Goal: Task Accomplishment & Management: Manage account settings

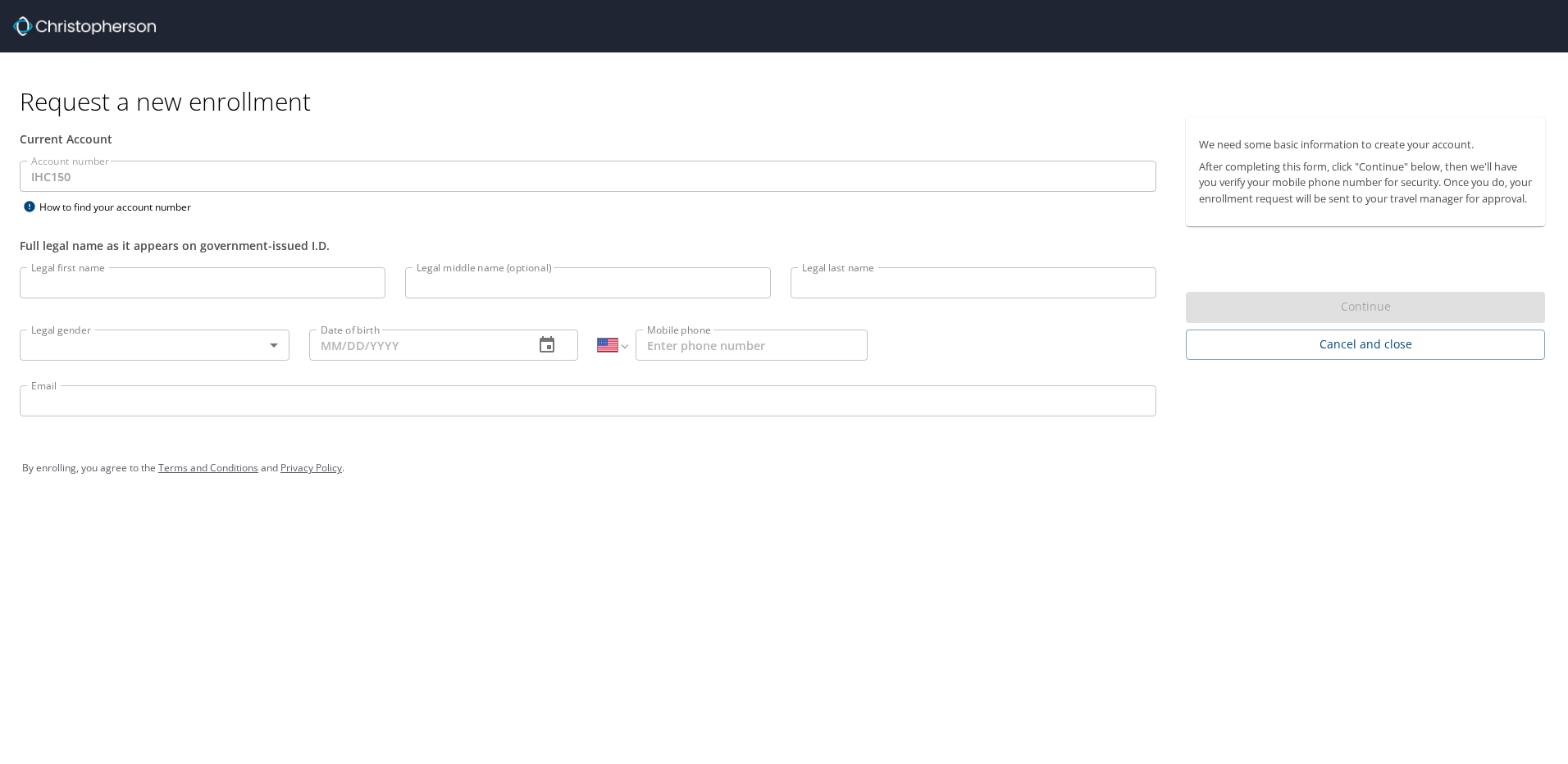
select select "US"
drag, startPoint x: 99, startPoint y: 280, endPoint x: 179, endPoint y: 289, distance: 80.5
click at [99, 280] on input "Legal first name" at bounding box center [203, 283] width 366 height 32
type input "Joseph"
type input "B"
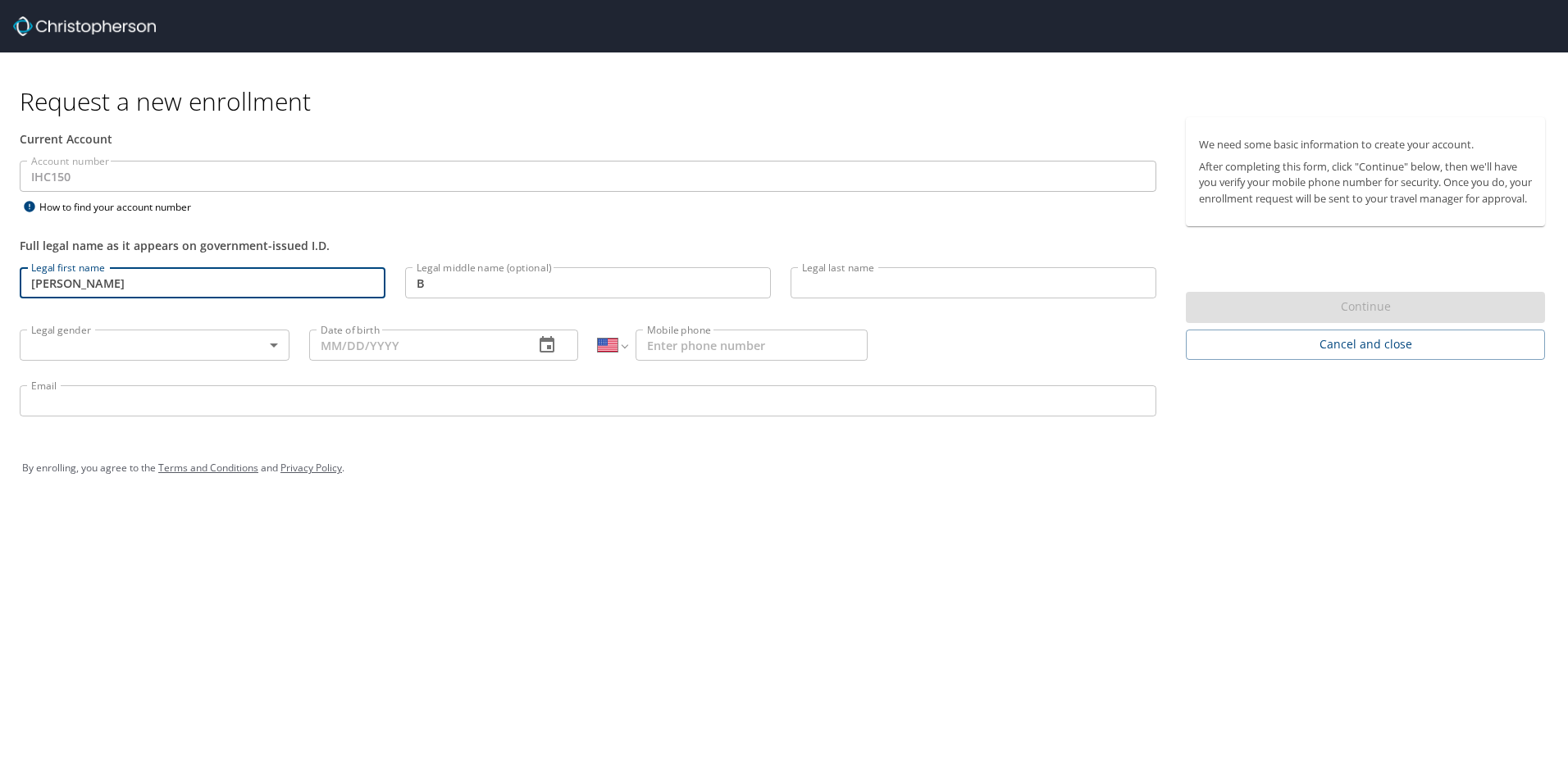
type input "Welker"
type input "1 (970) 903-3460"
type input "joe.b.welker@gmail.com"
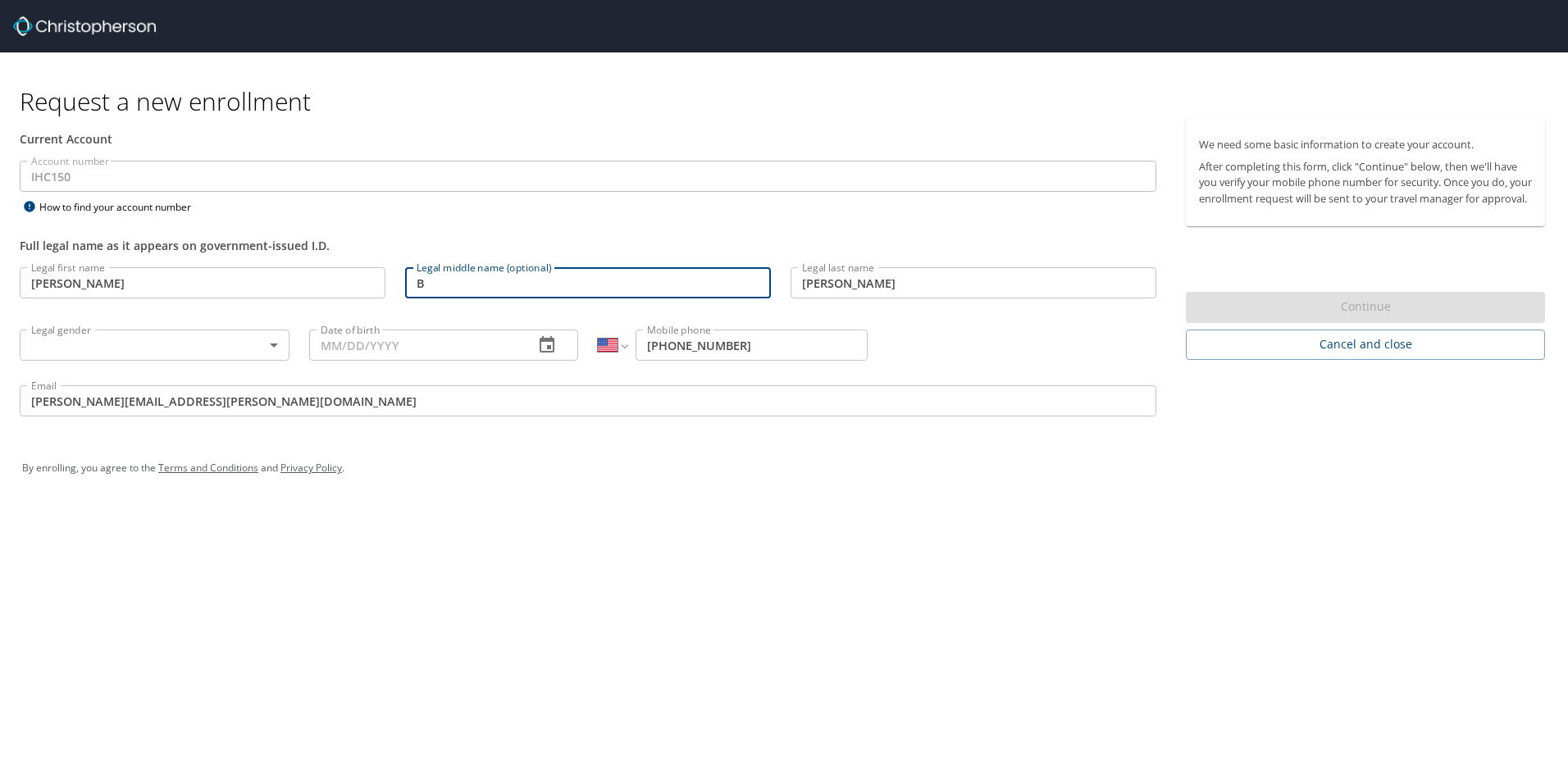
click at [456, 288] on input "B" at bounding box center [588, 283] width 366 height 32
type input "Bryan"
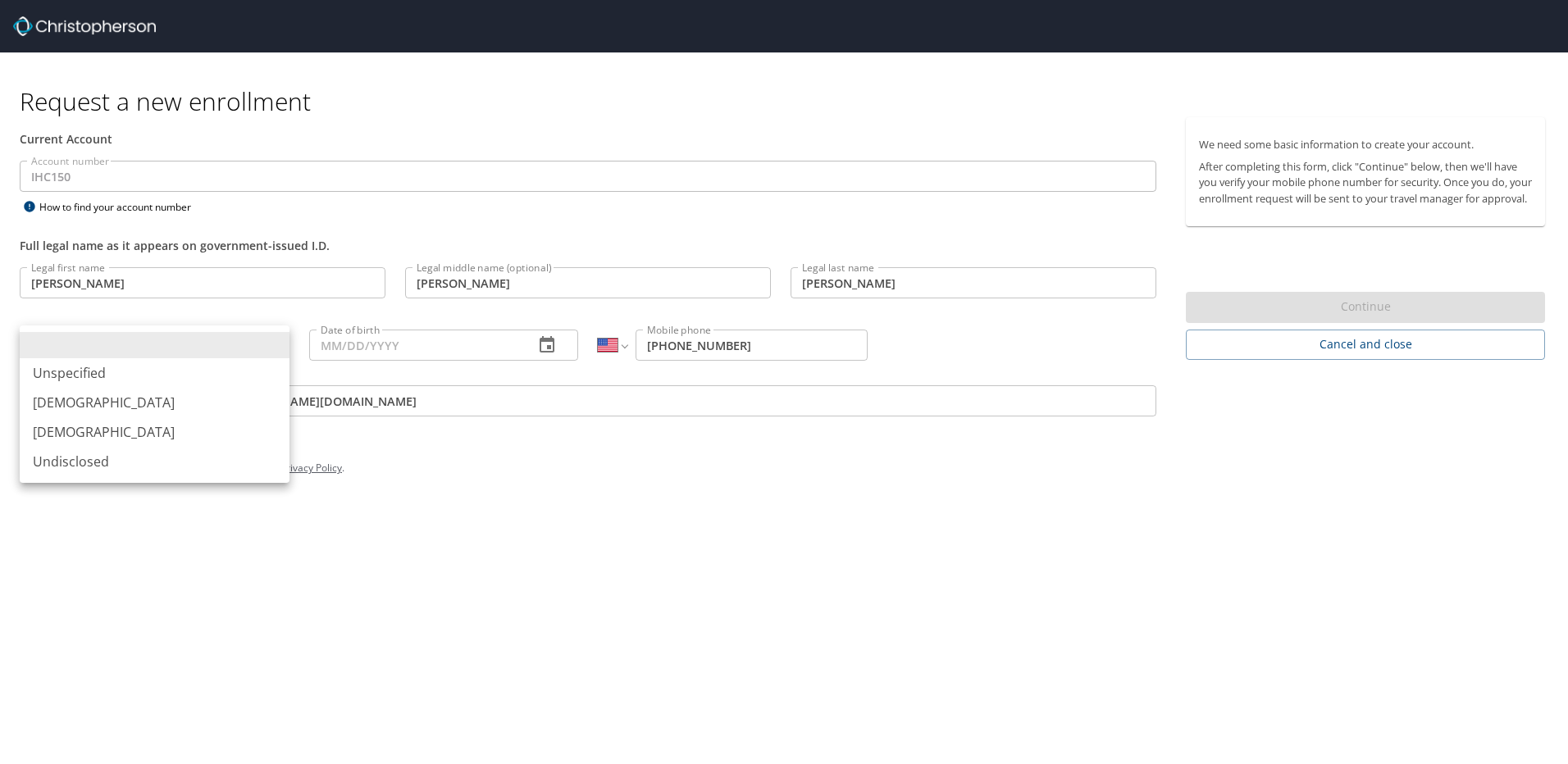
click at [272, 345] on body "Request a new enrollment Current Account Account number IHC150 Account number H…" at bounding box center [784, 382] width 1568 height 764
click at [135, 401] on li "Male" at bounding box center [155, 402] width 269 height 30
type input "Male"
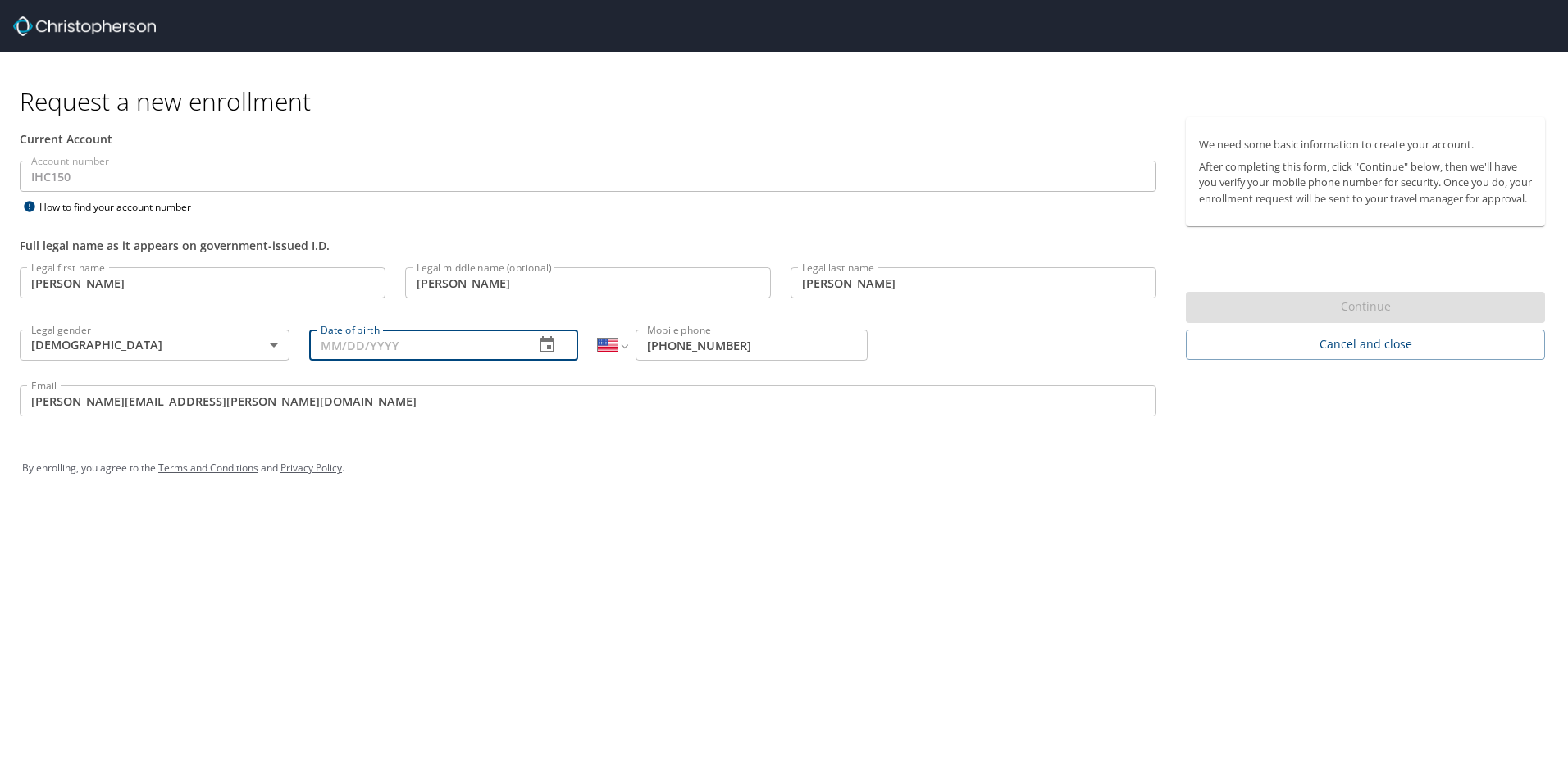
click at [439, 348] on input "Date of birth" at bounding box center [416, 345] width 212 height 32
type input "07/31/1990"
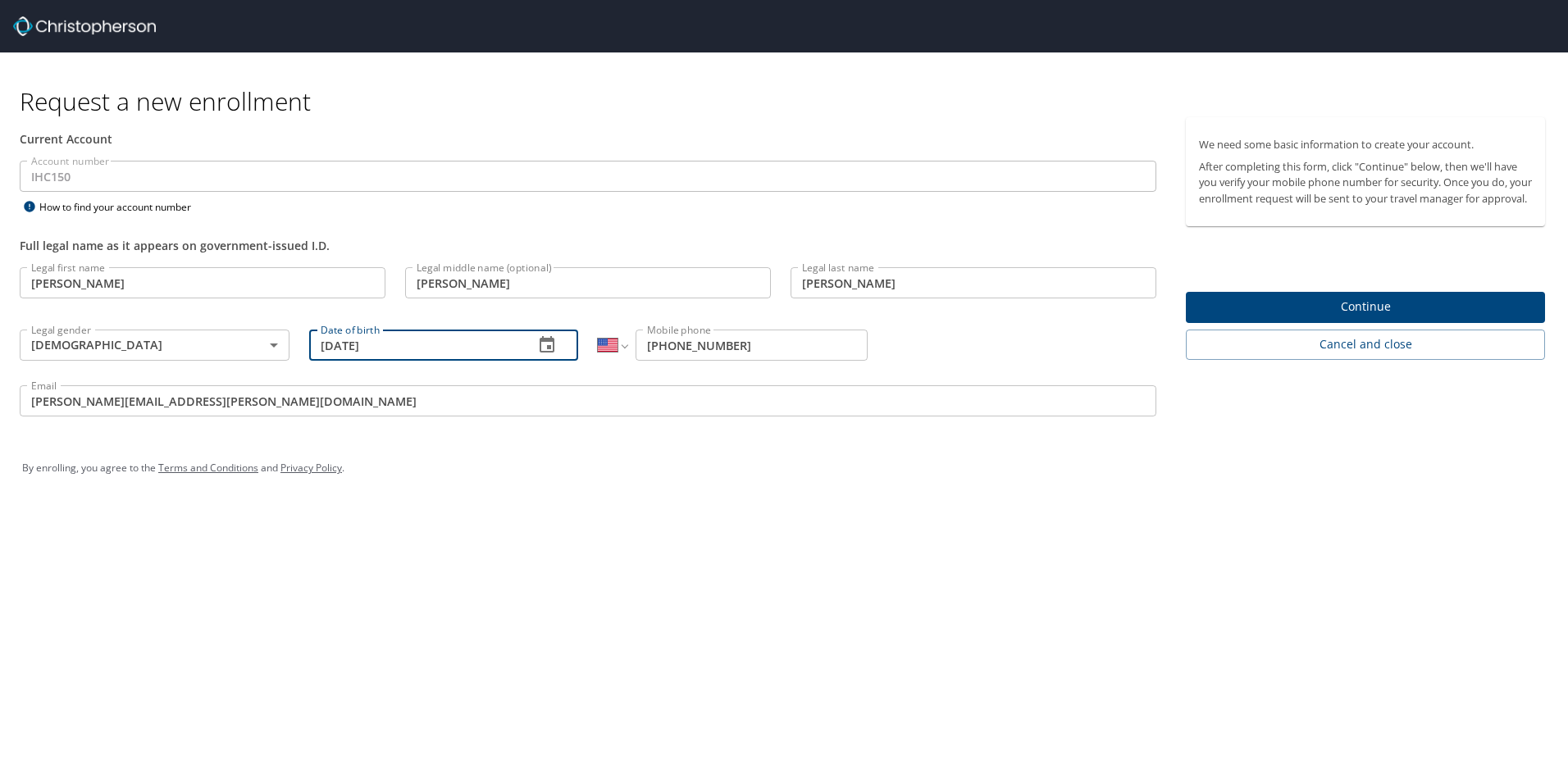
click at [63, 401] on input "joe.b.welker@gmail.com" at bounding box center [589, 400] width 1137 height 32
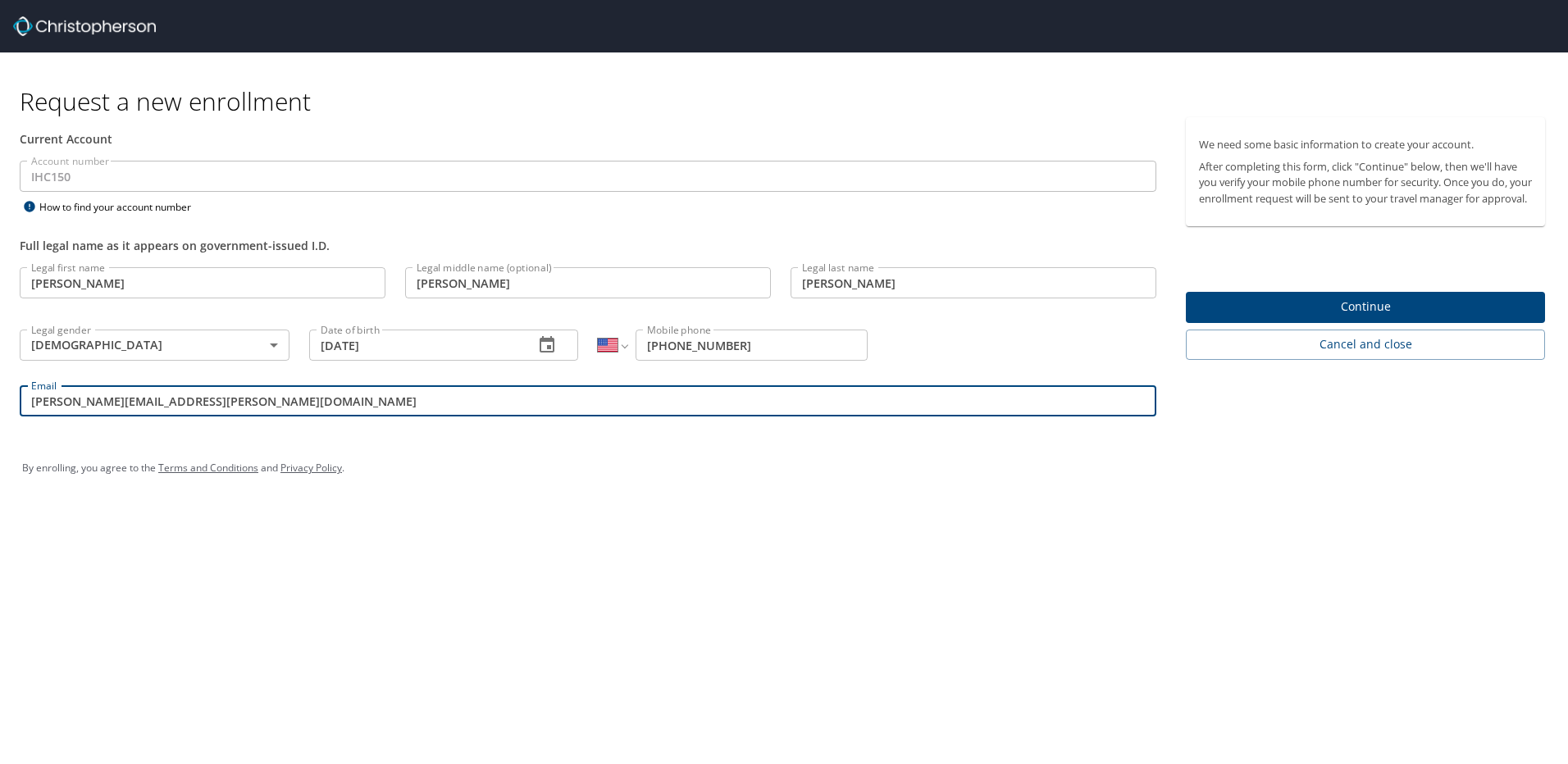
drag, startPoint x: 160, startPoint y: 399, endPoint x: 99, endPoint y: 404, distance: 61.2
click at [99, 404] on input "joe.welker@gmail.com" at bounding box center [589, 400] width 1137 height 32
type input "joe.welker@imail.org"
click at [1320, 317] on span "Continue" at bounding box center [1365, 307] width 333 height 20
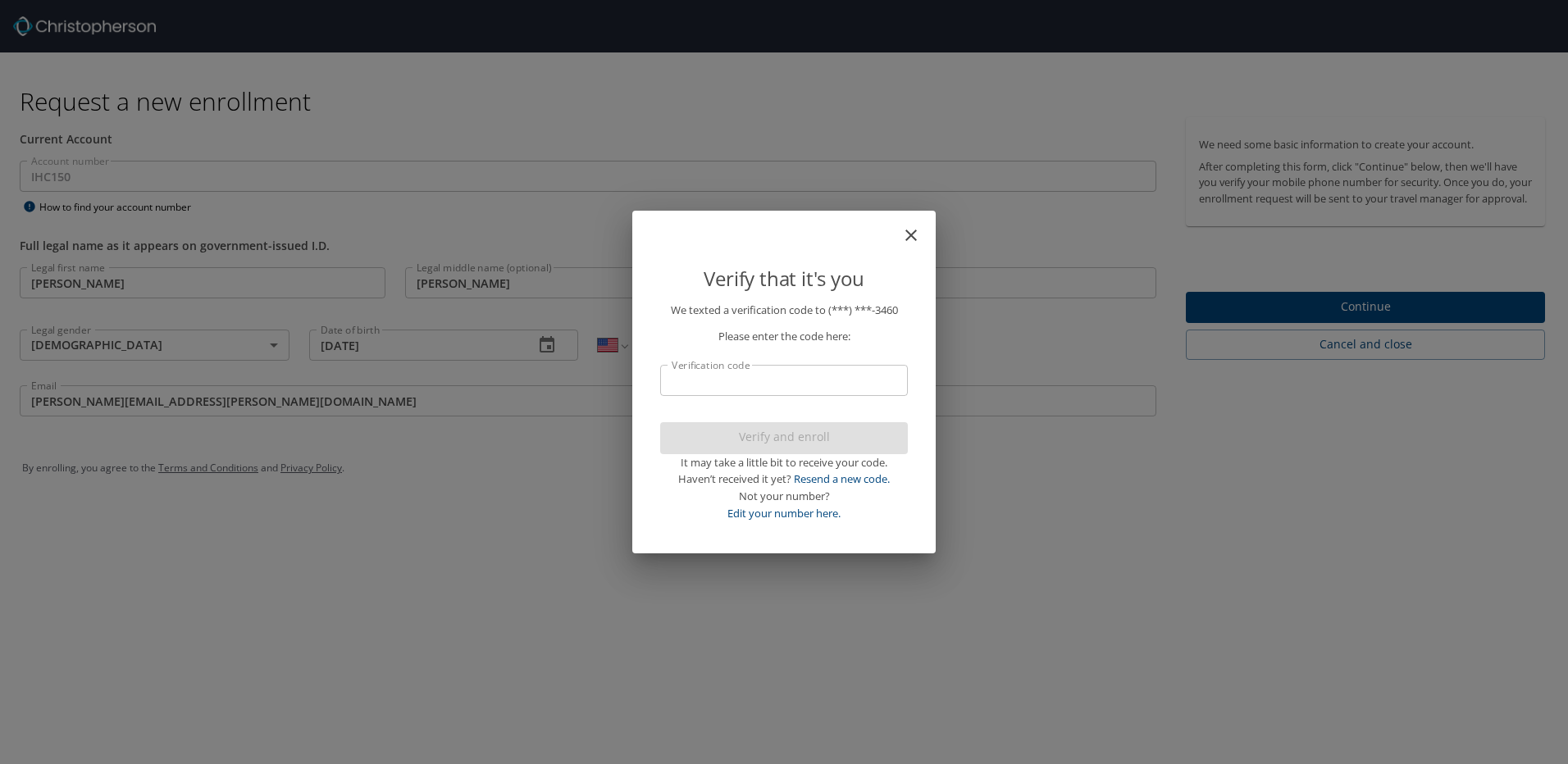
click at [793, 371] on input "Verification code" at bounding box center [784, 380] width 247 height 32
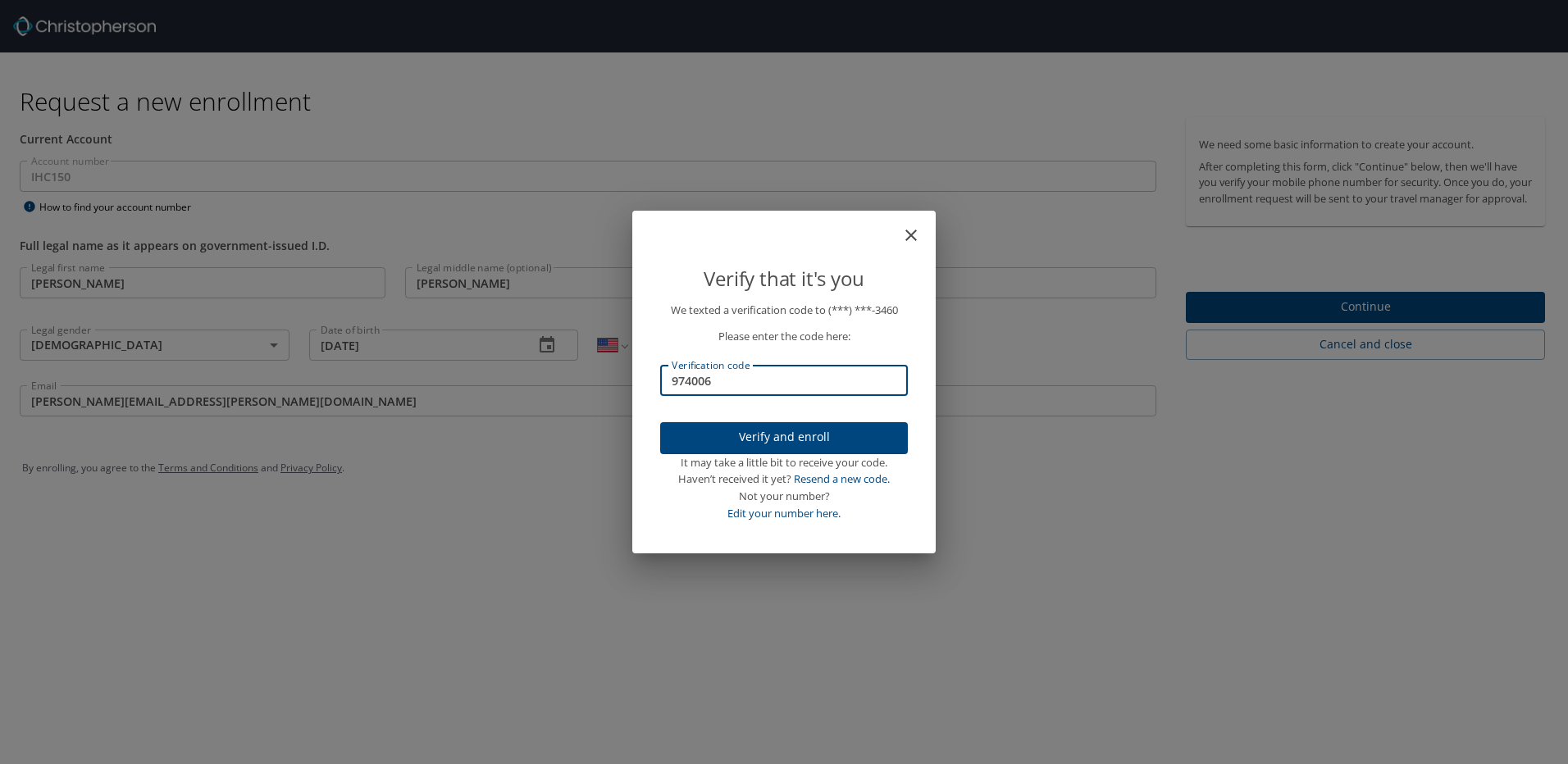
type input "974006"
click at [794, 427] on span "Verify and enroll" at bounding box center [784, 436] width 222 height 20
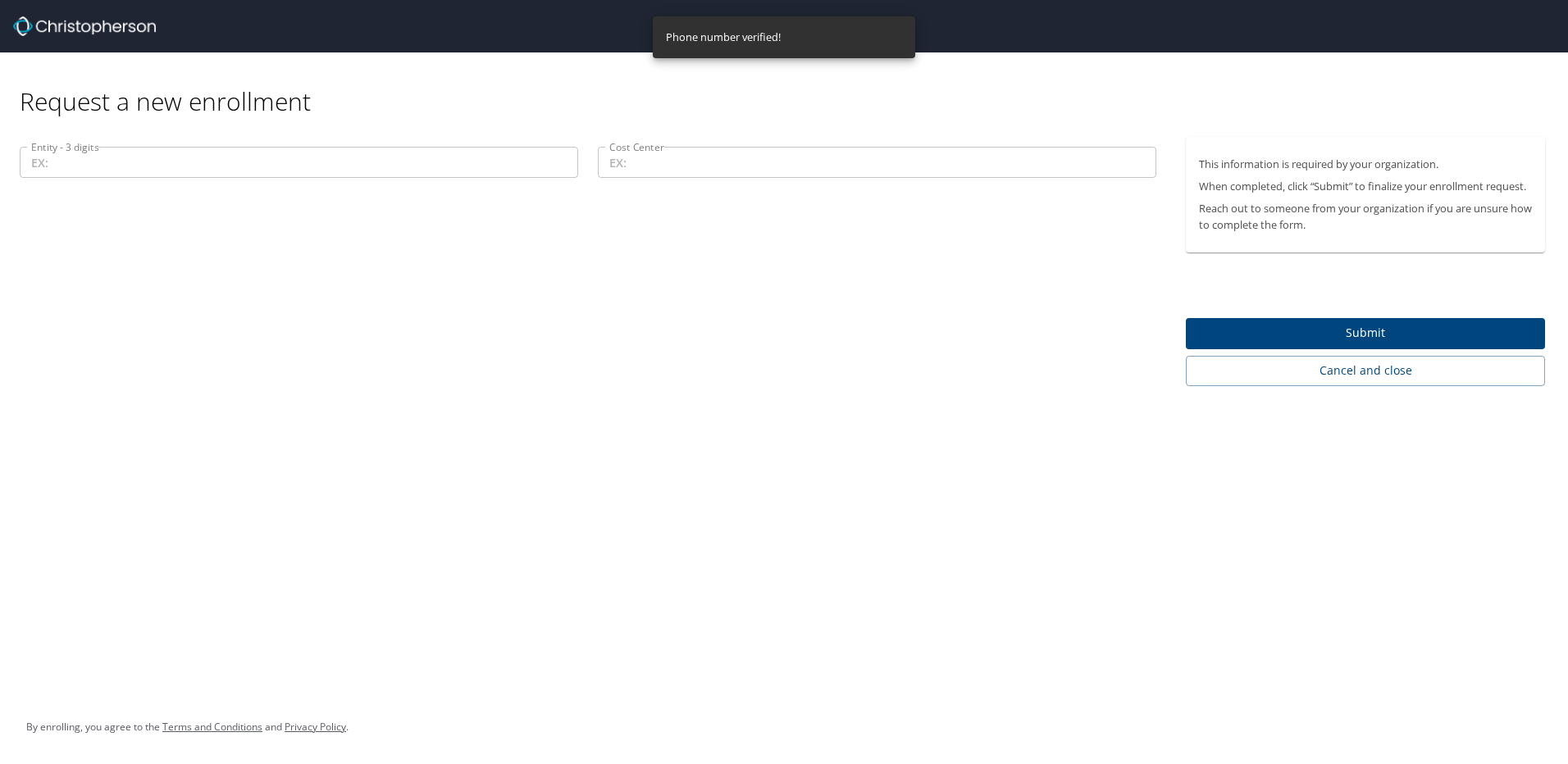
click at [223, 166] on input "Entity - 3 digits" at bounding box center [299, 162] width 559 height 32
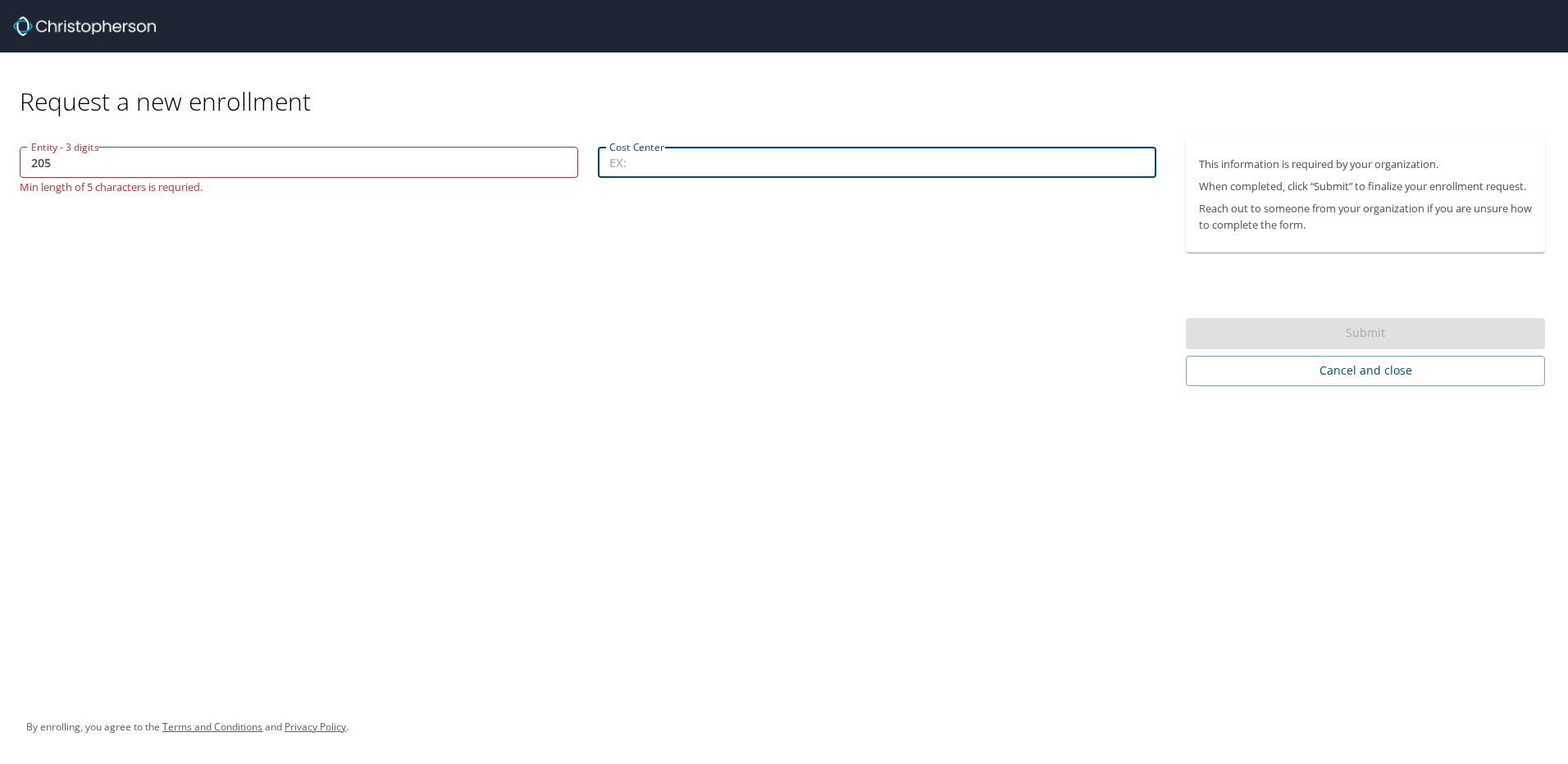
click at [663, 163] on input "Cost Center" at bounding box center [877, 162] width 559 height 32
click at [33, 162] on input "205" at bounding box center [299, 162] width 559 height 32
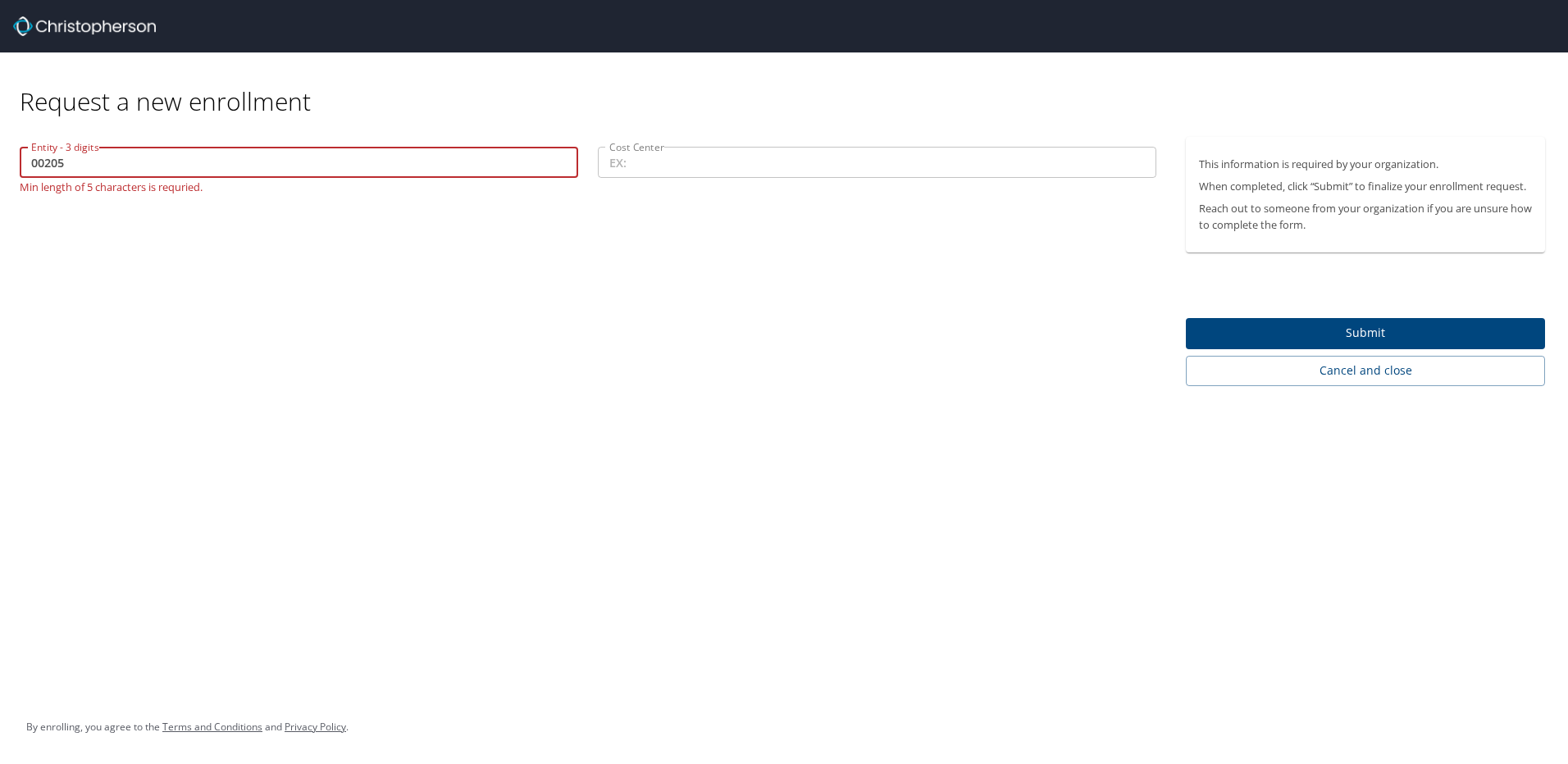
type input "00205"
click at [659, 175] on input "Cost Center" at bounding box center [877, 162] width 559 height 32
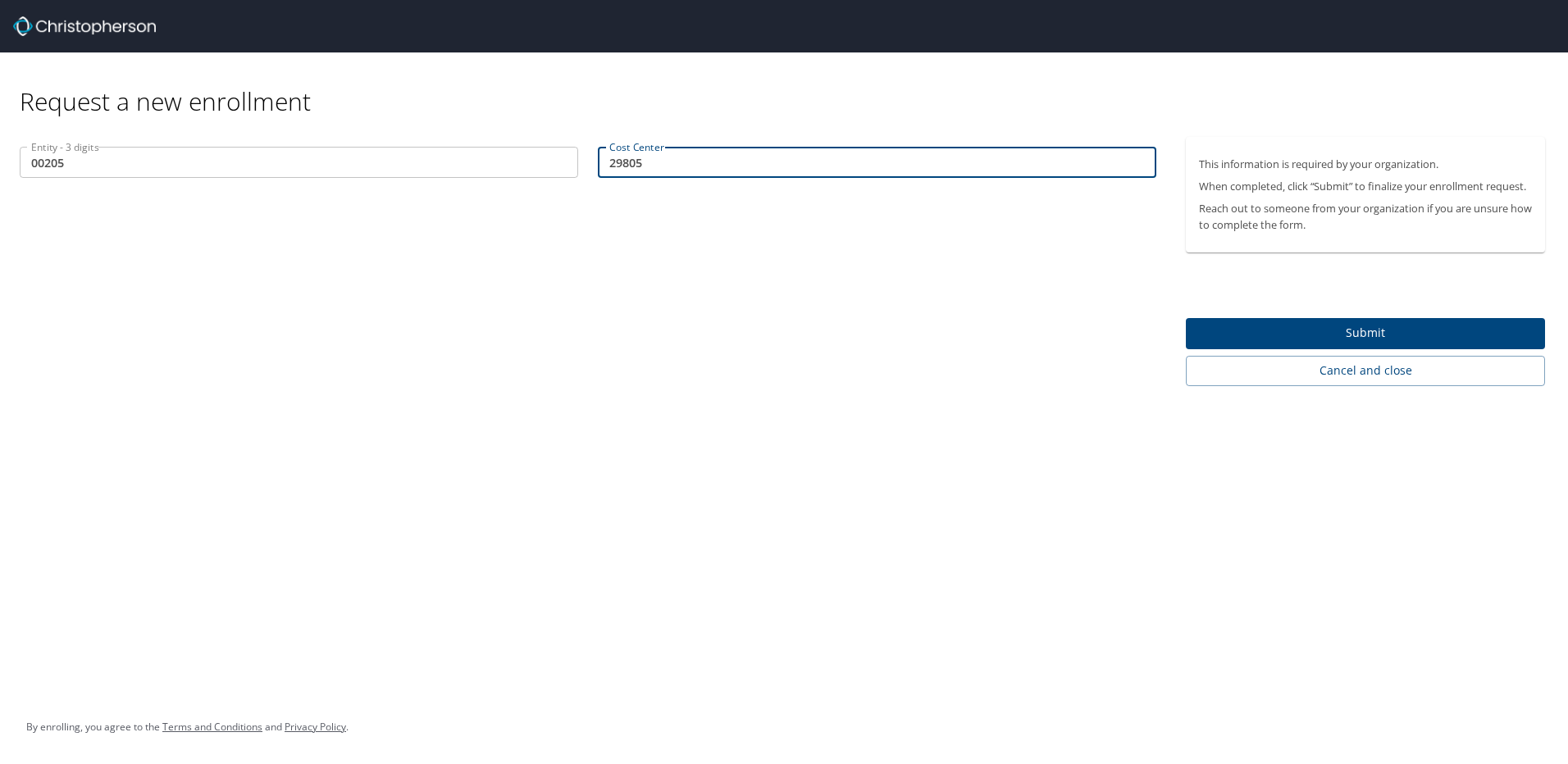
type input "29805"
click at [1399, 325] on span "Submit" at bounding box center [1365, 332] width 333 height 20
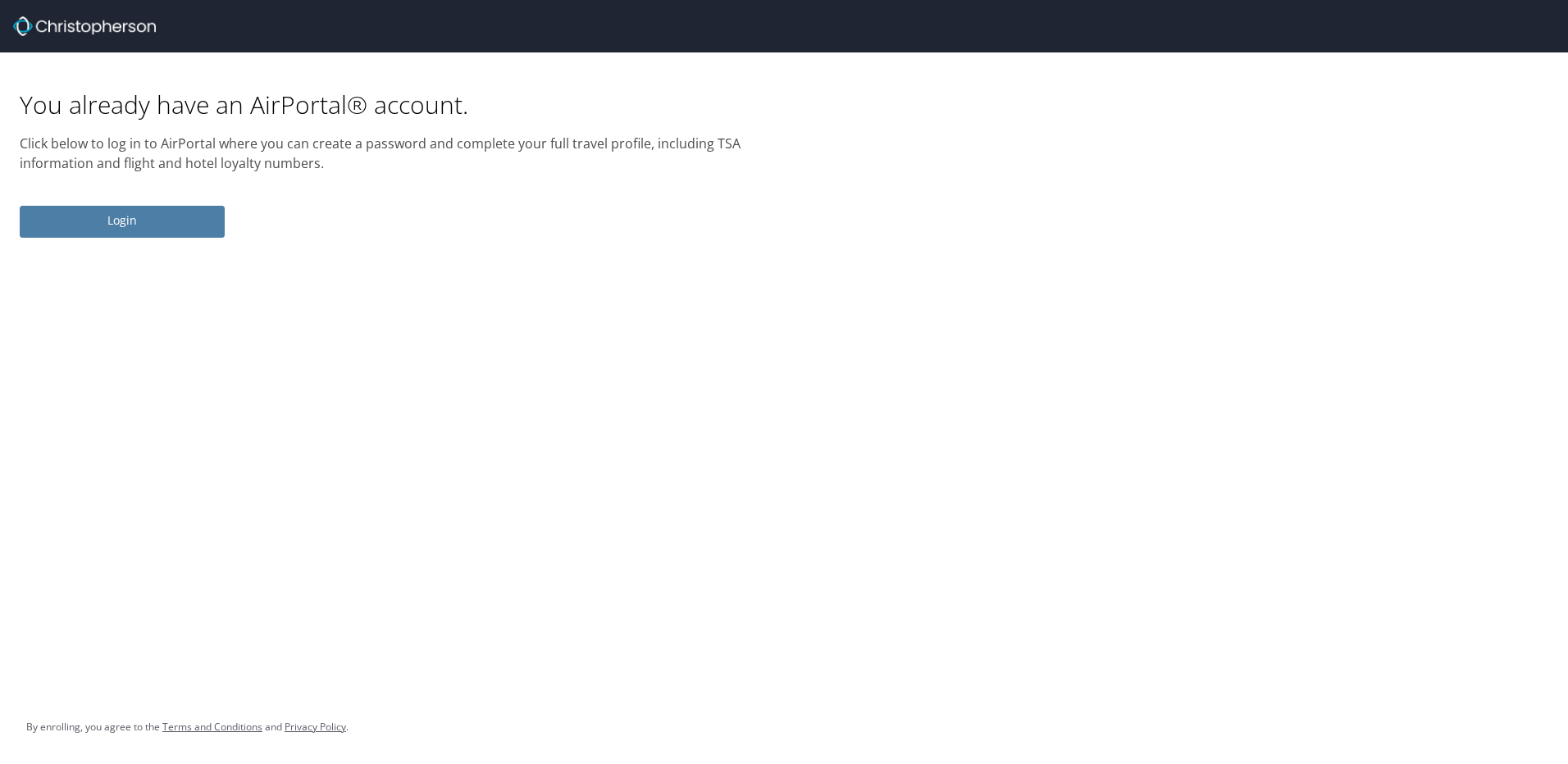
click at [160, 218] on span "Login" at bounding box center [121, 221] width 179 height 20
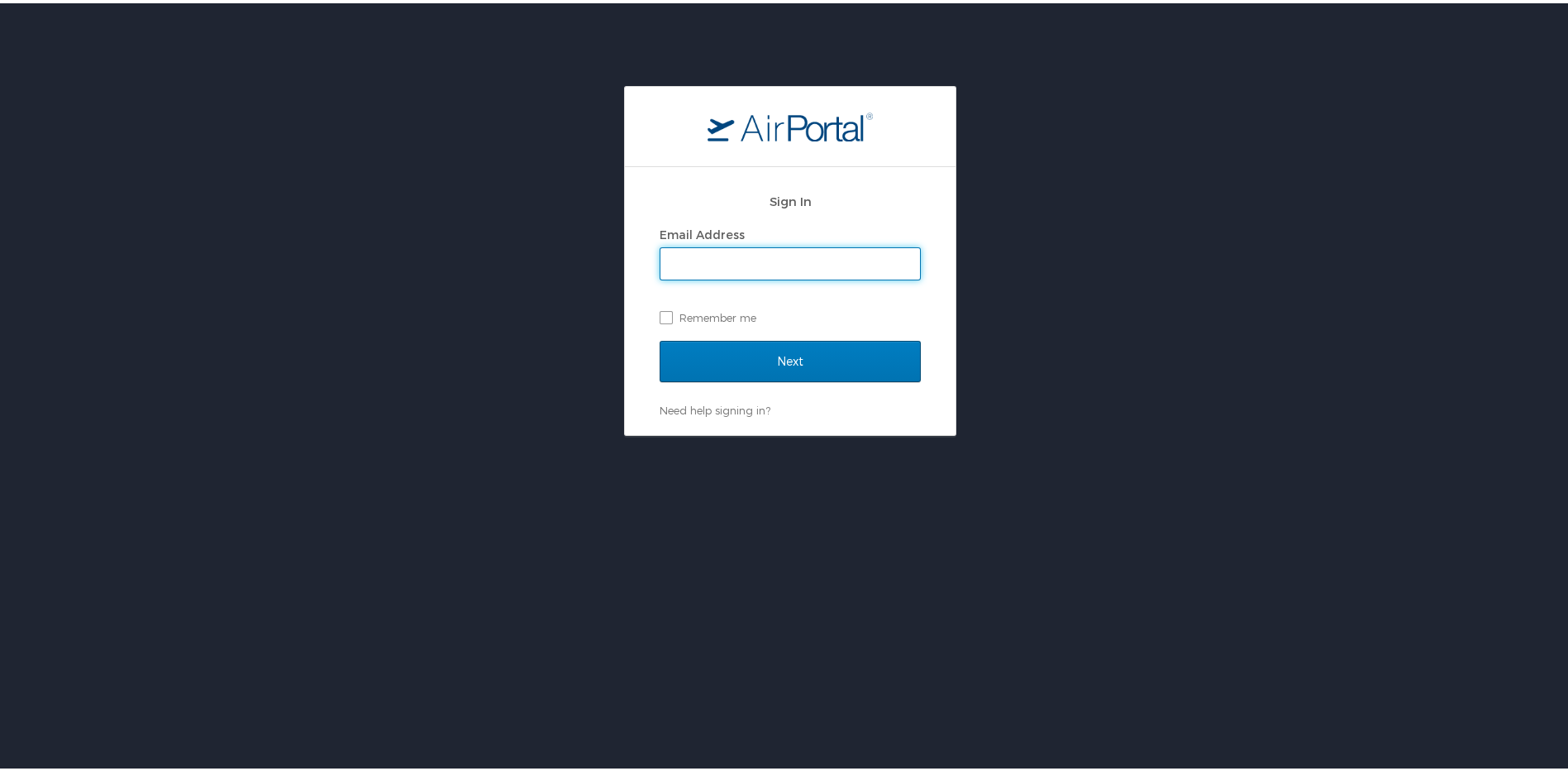
click at [781, 265] on input "Email Address" at bounding box center [791, 260] width 260 height 32
type input "joe.welker@imail.org"
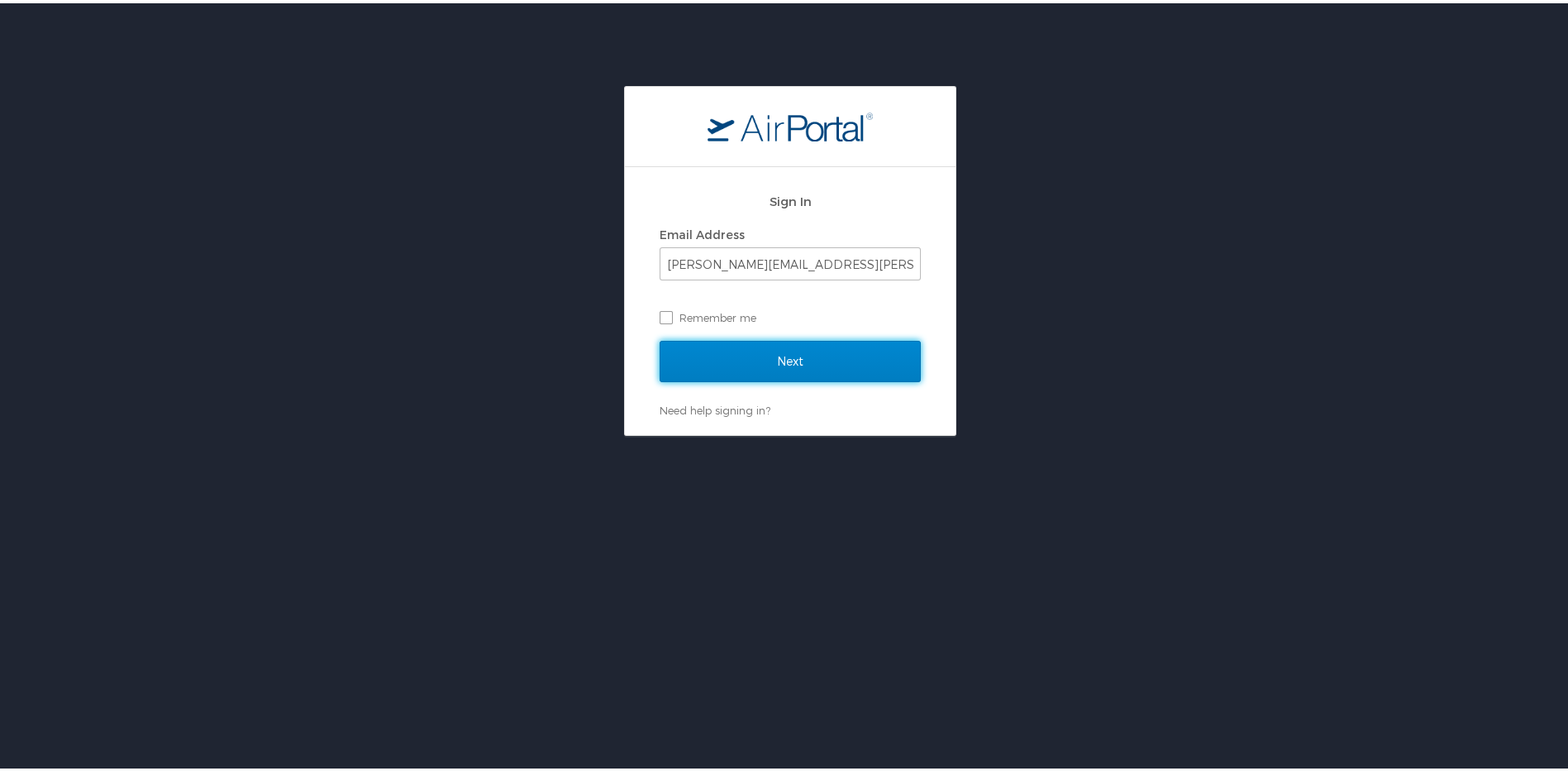
click at [736, 348] on input "Next" at bounding box center [790, 358] width 261 height 41
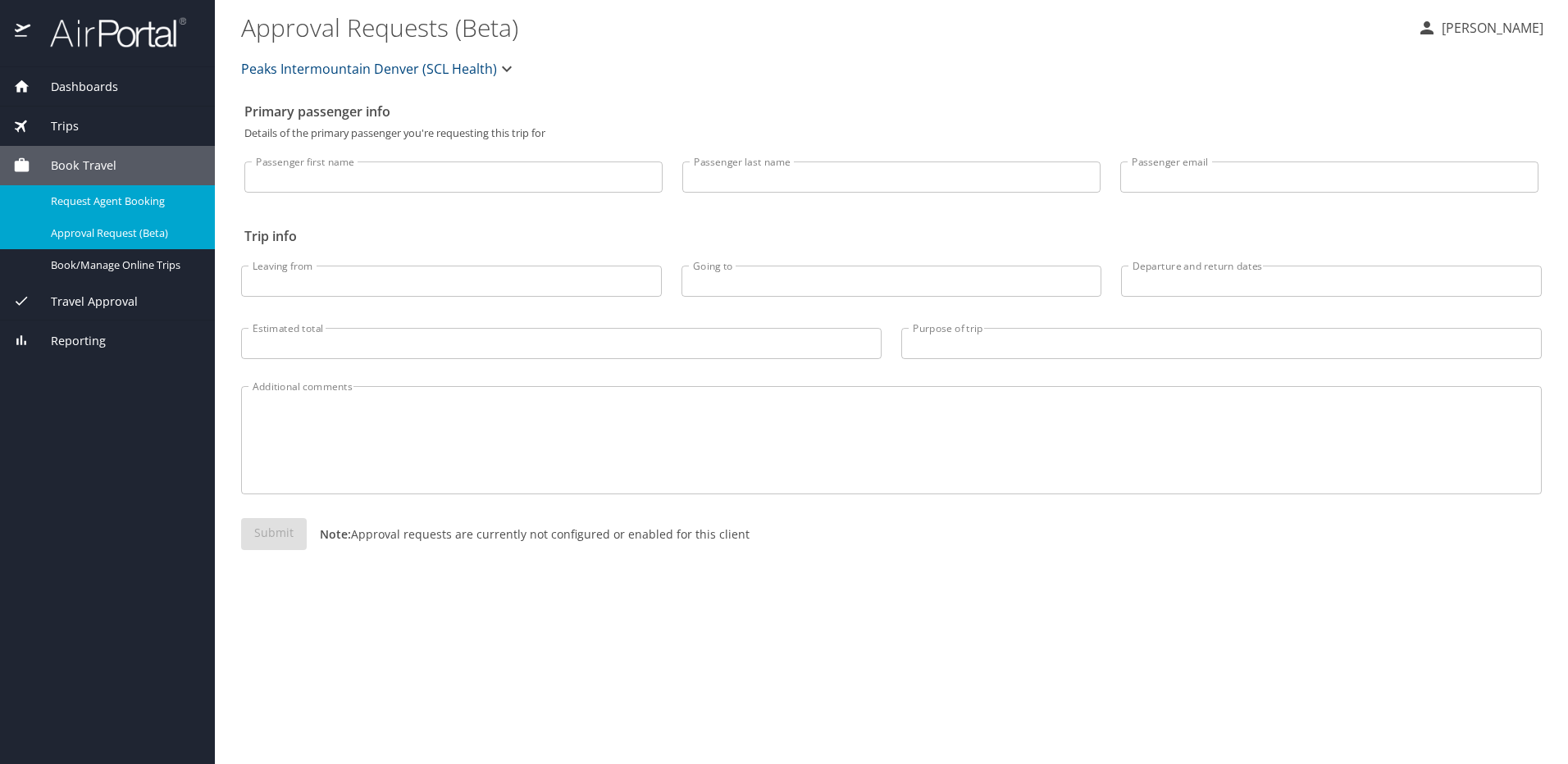
select select "US"
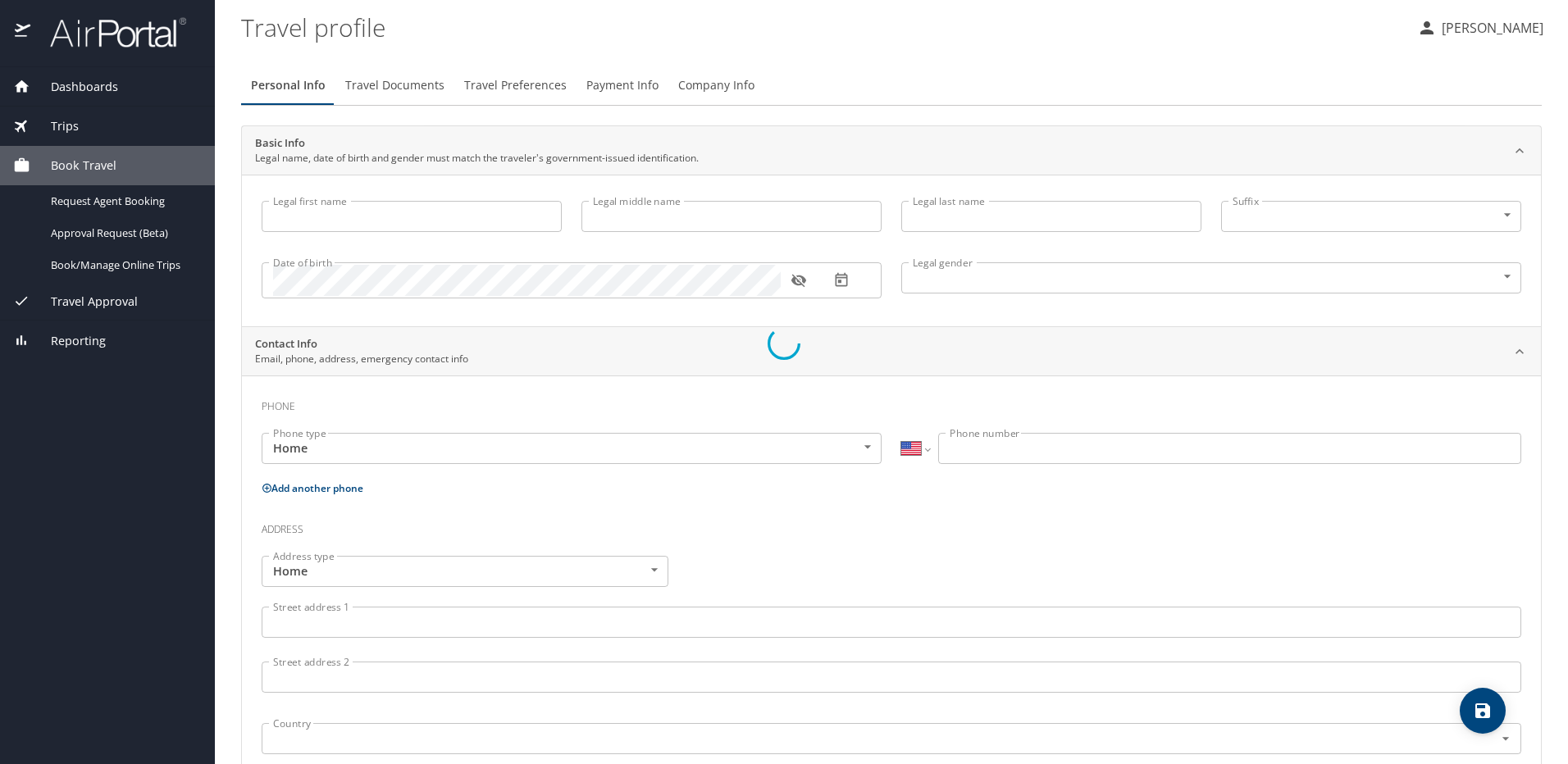
type input "Joseph"
type input "Welker"
type input "Undisclosed"
select select "US"
select select "PS"
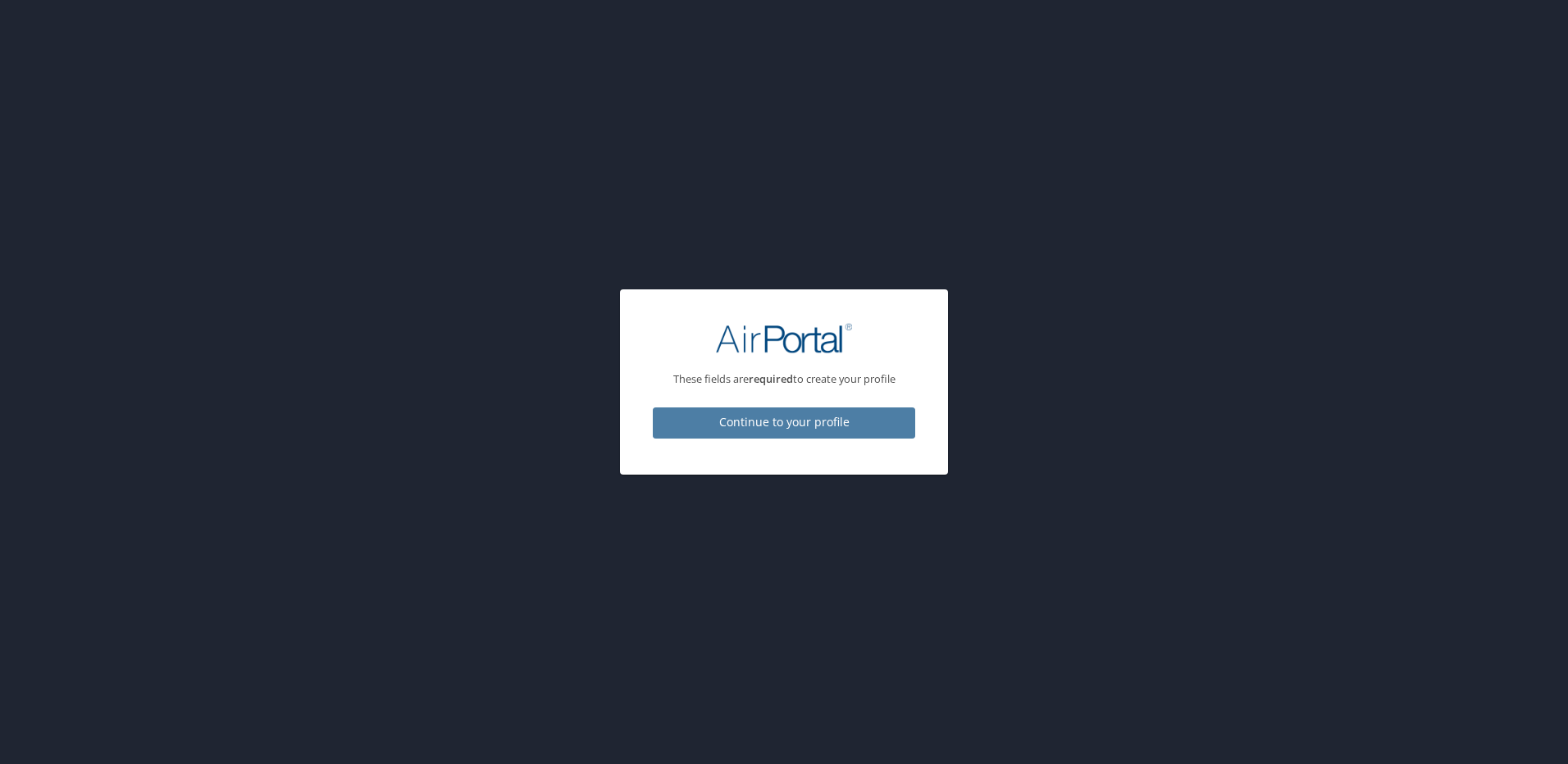
click at [791, 419] on span "Continue to your profile" at bounding box center [784, 422] width 236 height 20
select select "US"
select select "PS"
select select "US"
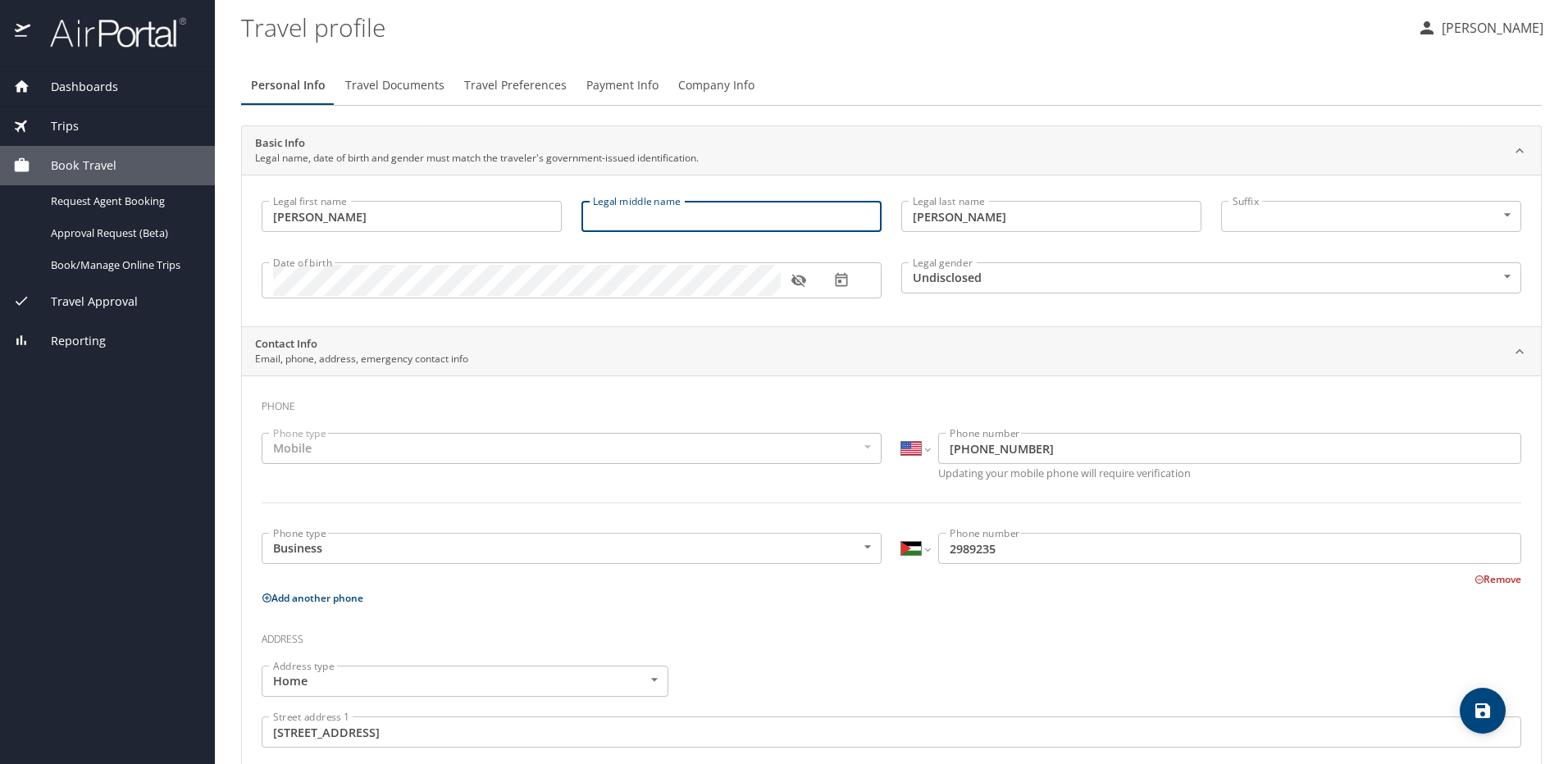
click at [664, 216] on input "Legal middle name" at bounding box center [732, 216] width 300 height 32
type input "Bryan"
click at [934, 315] on div "Legal first name Joseph Legal first name Legal middle name Bryan Legal middle n…" at bounding box center [891, 250] width 1300 height 152
click at [1121, 273] on body "Dashboards My Travel Dashboard Trips Current / Future Trips Past Trips Trips Mi…" at bounding box center [784, 382] width 1568 height 764
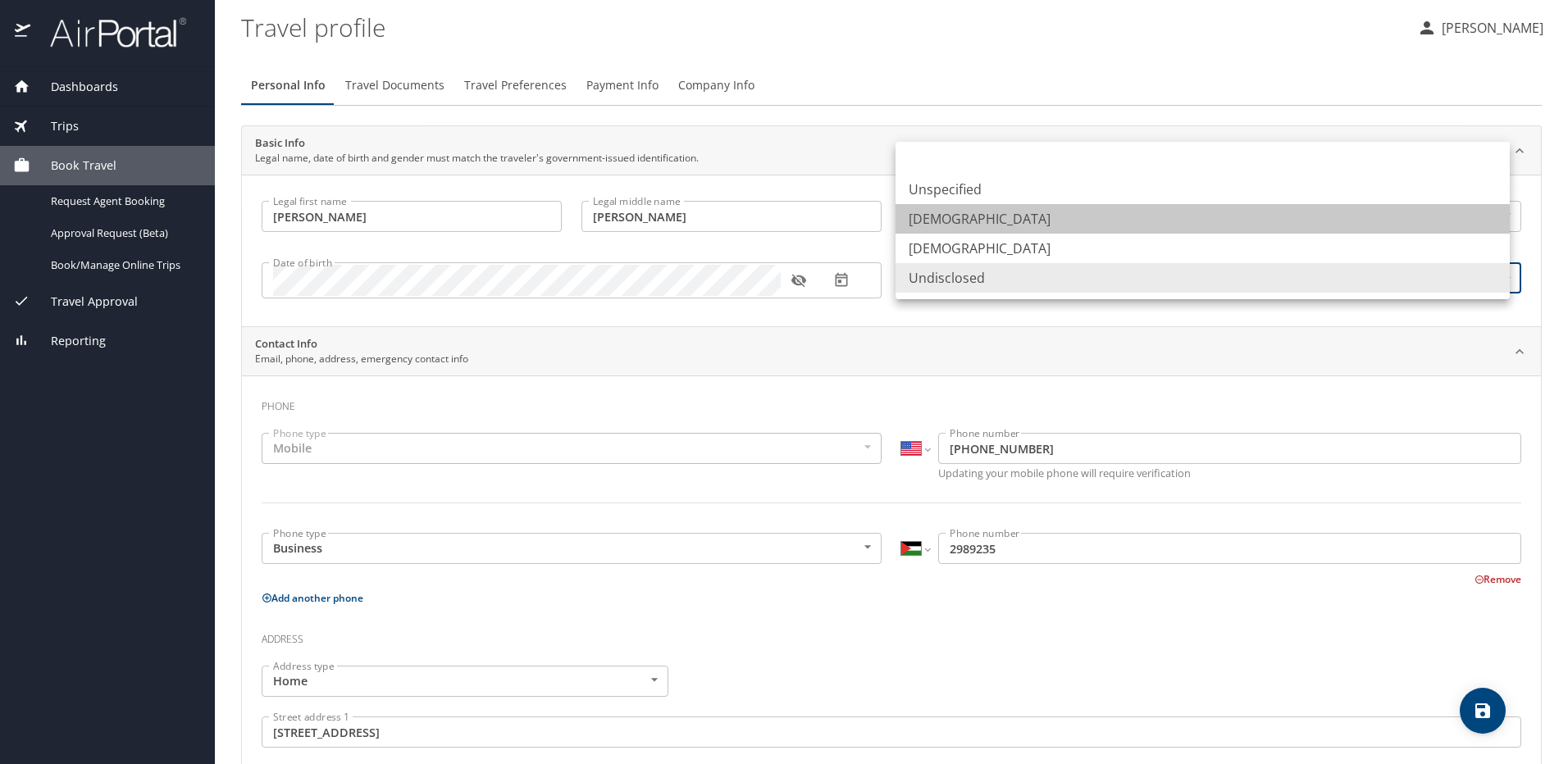
click at [958, 217] on li "Male" at bounding box center [1202, 219] width 614 height 30
type input "Male"
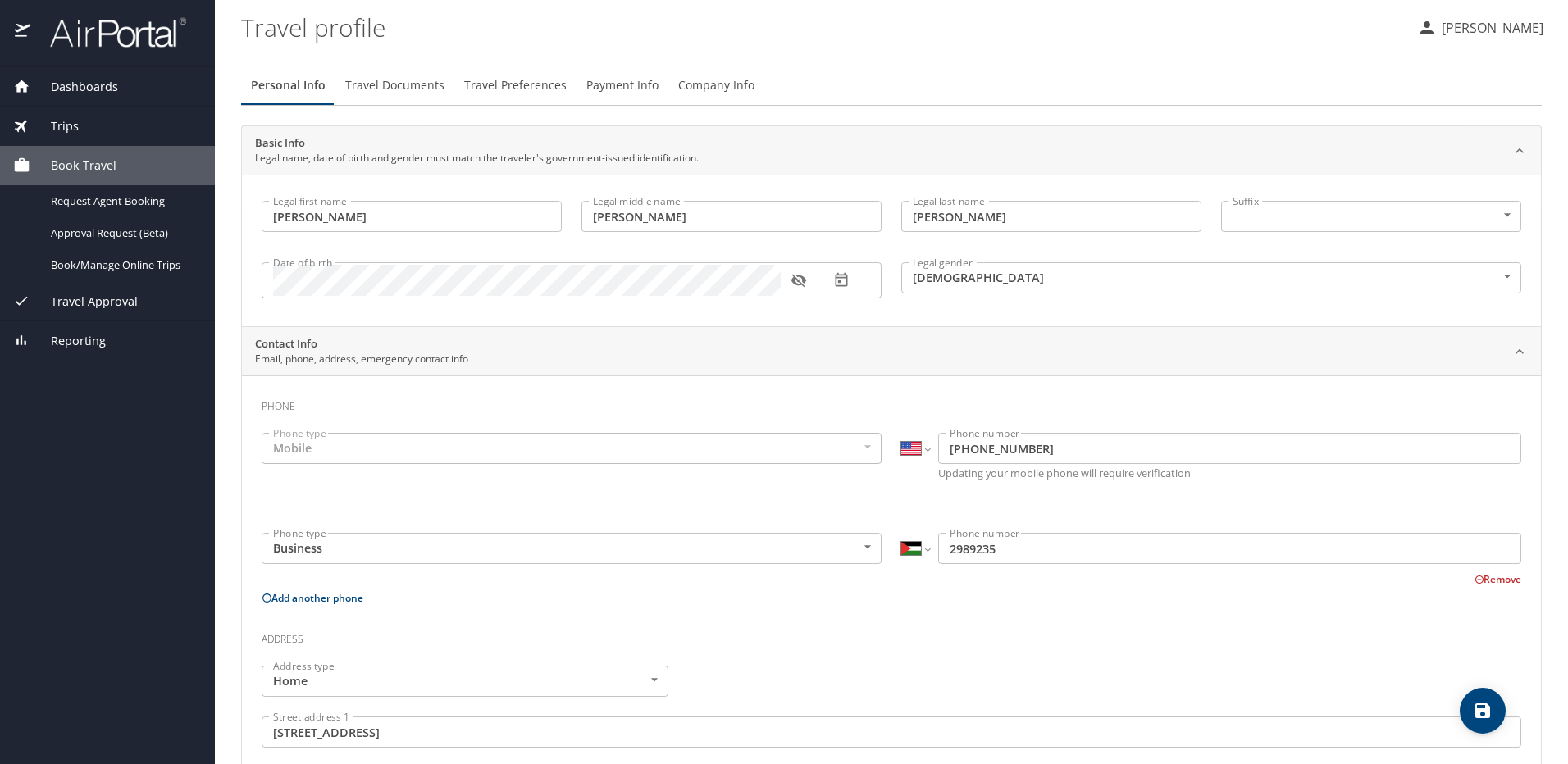
click at [605, 408] on h3 "Phone" at bounding box center [891, 402] width 1259 height 28
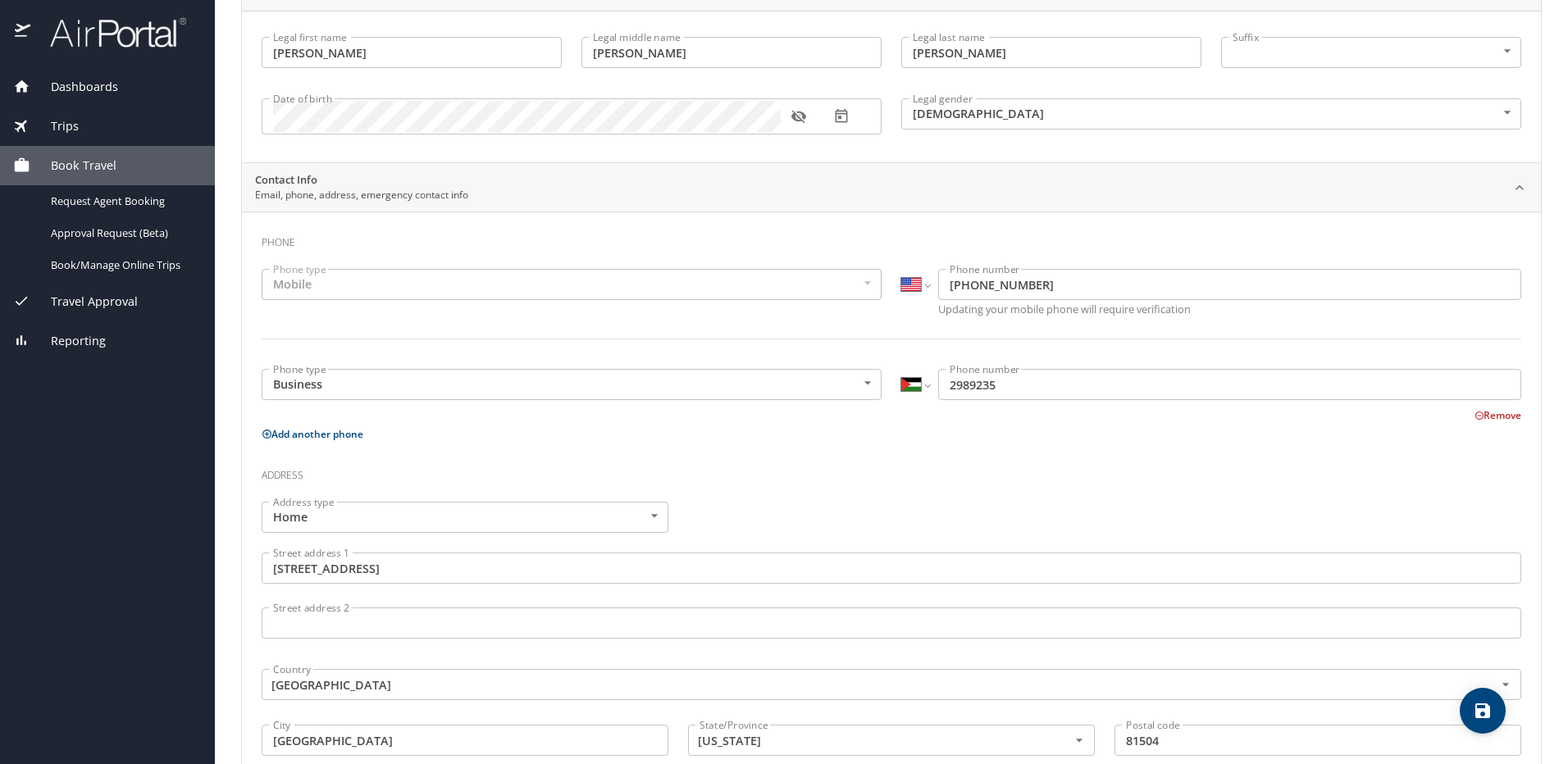
scroll to position [246, 0]
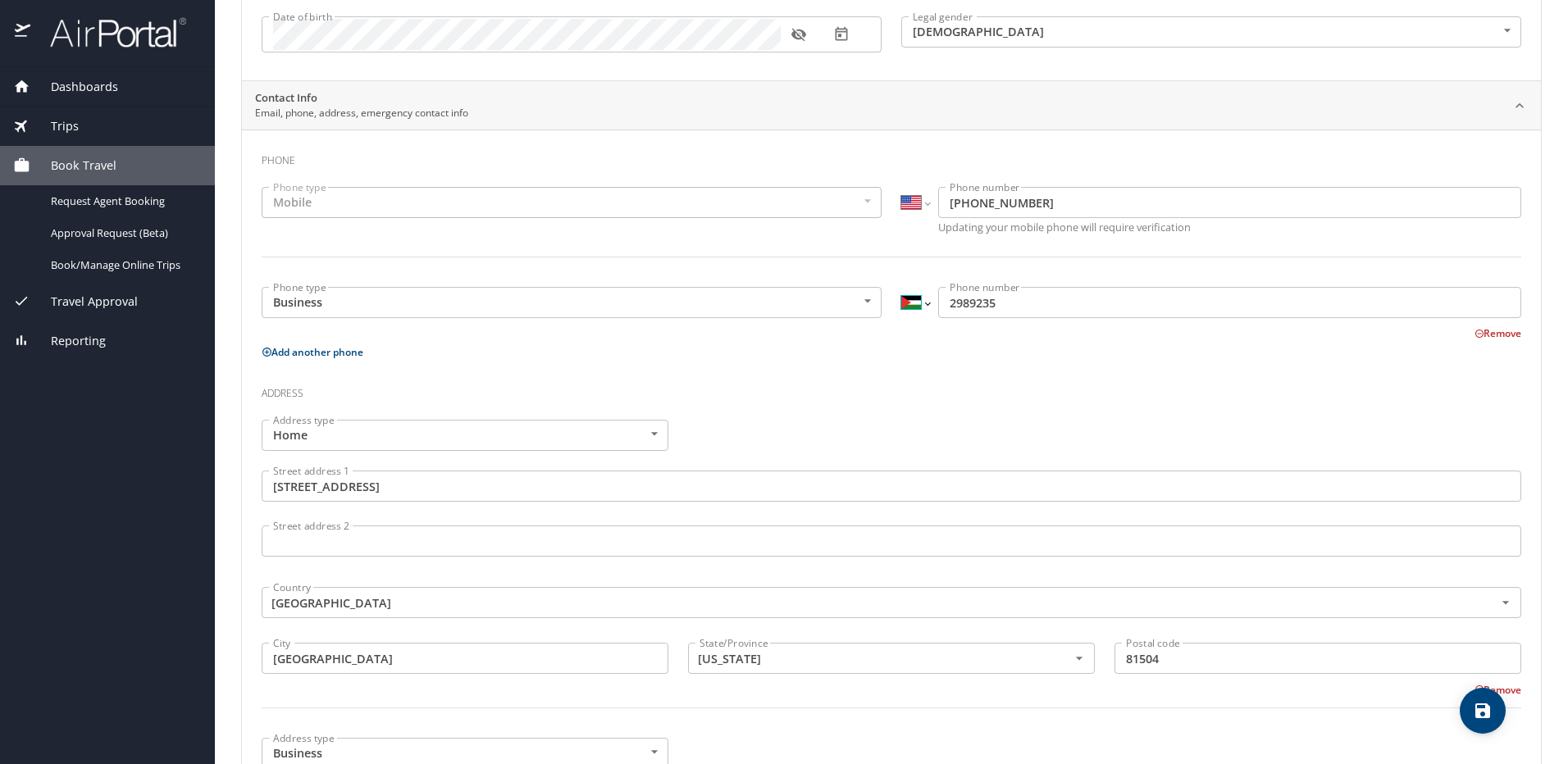
click at [921, 302] on select "International Afghanistan Åland Islands Albania Algeria American Samoa Andorra …" at bounding box center [914, 302] width 28 height 32
select select "US"
click at [901, 286] on select "International Afghanistan Åland Islands Albania Algeria American Samoa Andorra …" at bounding box center [914, 302] width 28 height 32
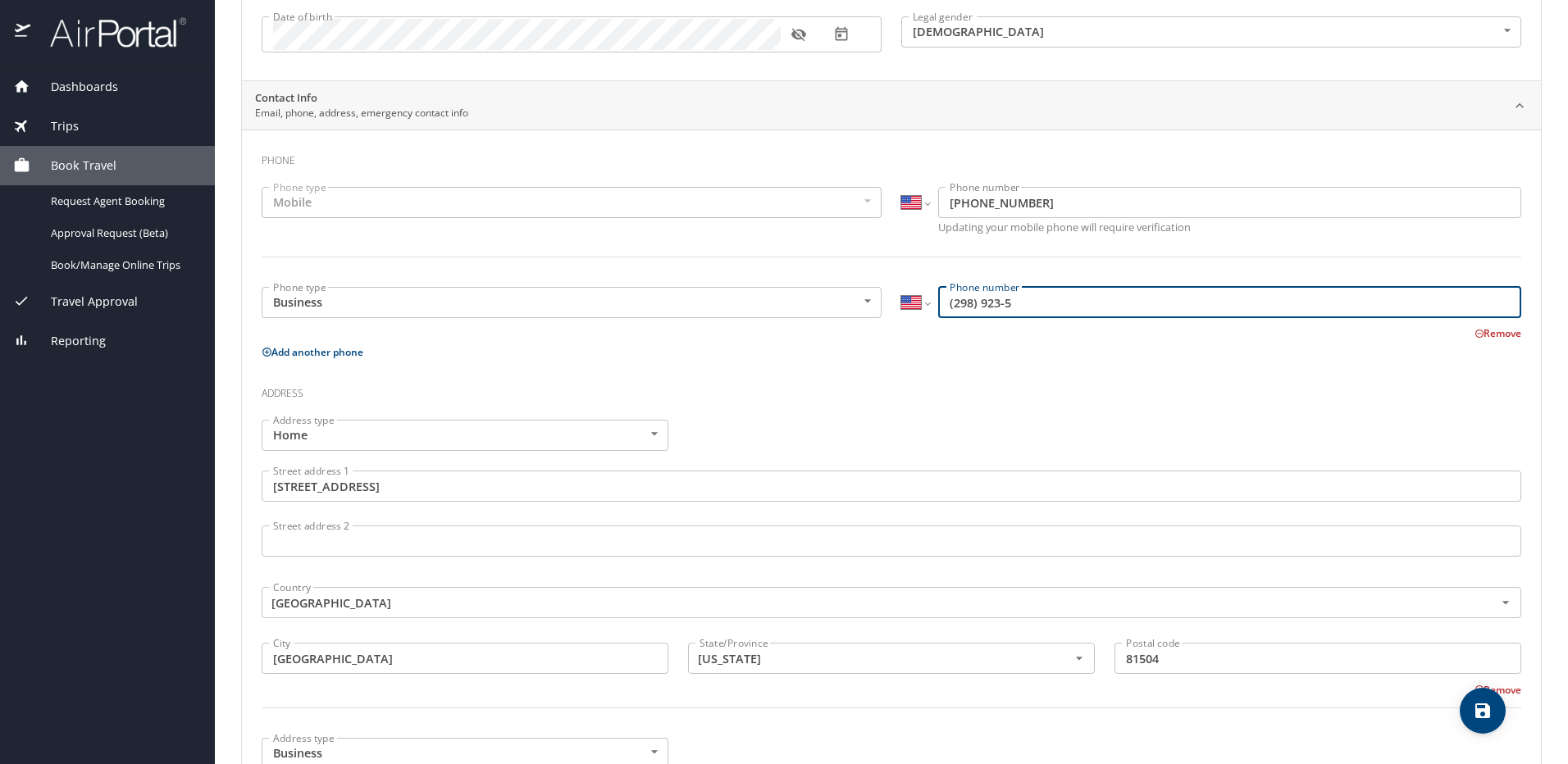
click at [949, 304] on input "(298) 923-5" at bounding box center [1230, 302] width 583 height 32
type input "(970) 298-9235"
click at [883, 369] on div "Phone Phone type Mobile Mobile Phone type International Afghanistan Åland Islan…" at bounding box center [891, 668] width 1259 height 1051
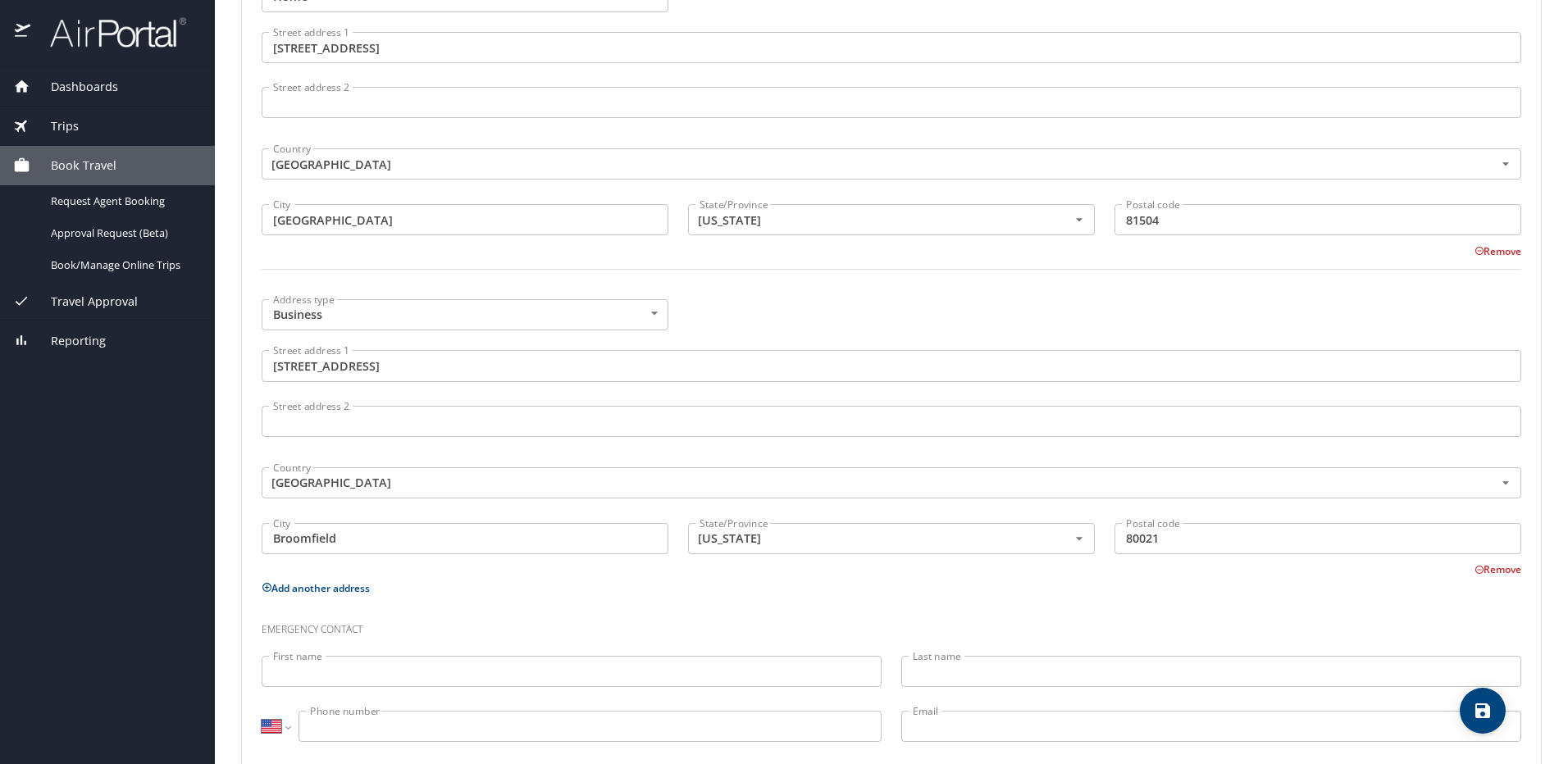
scroll to position [716, 0]
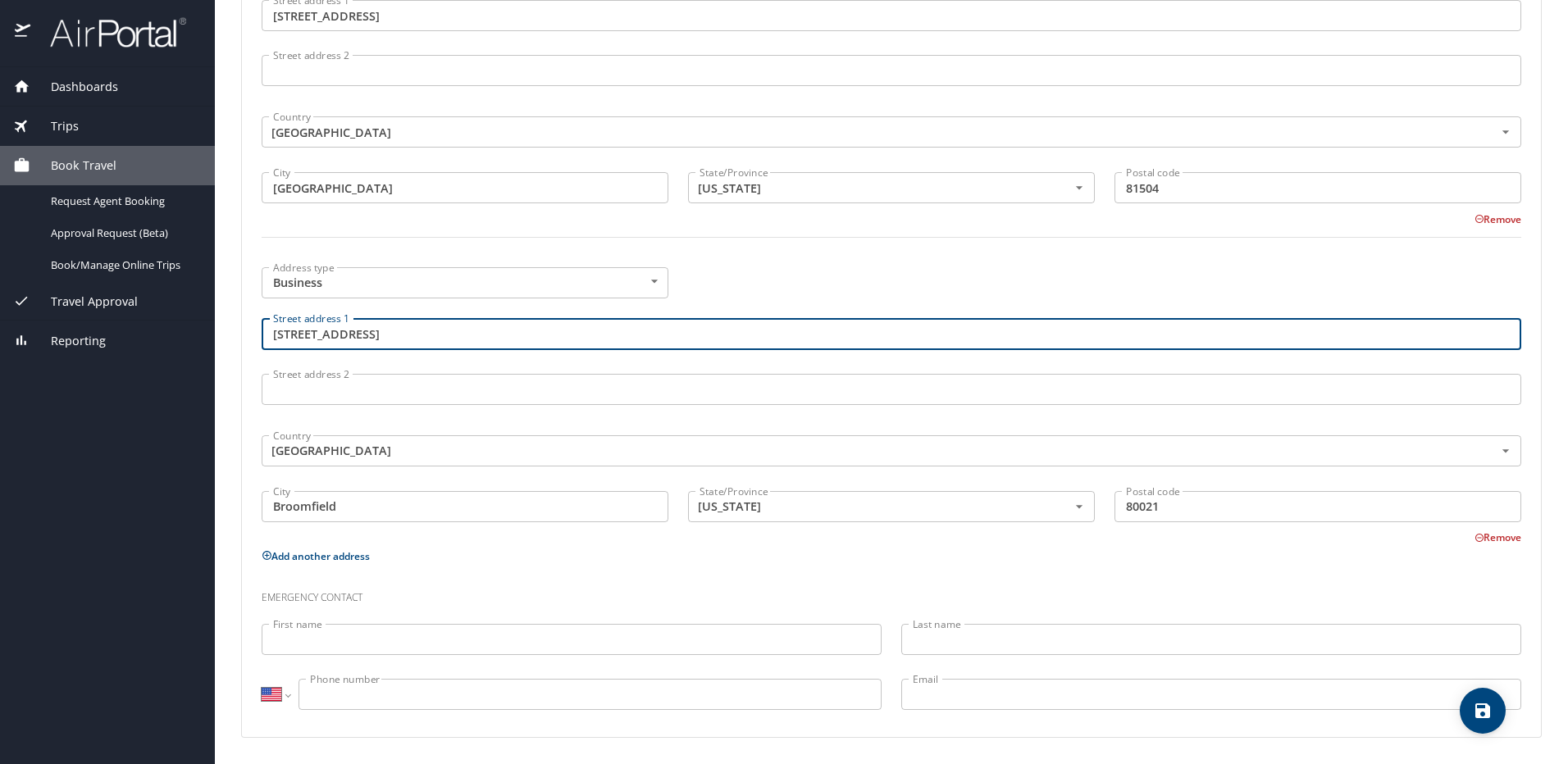
drag, startPoint x: 457, startPoint y: 333, endPoint x: 214, endPoint y: 317, distance: 243.5
click at [222, 323] on main "Travel profile Joseph Welker Personal Info Travel Documents Travel Preferences …" at bounding box center [891, 382] width 1353 height 764
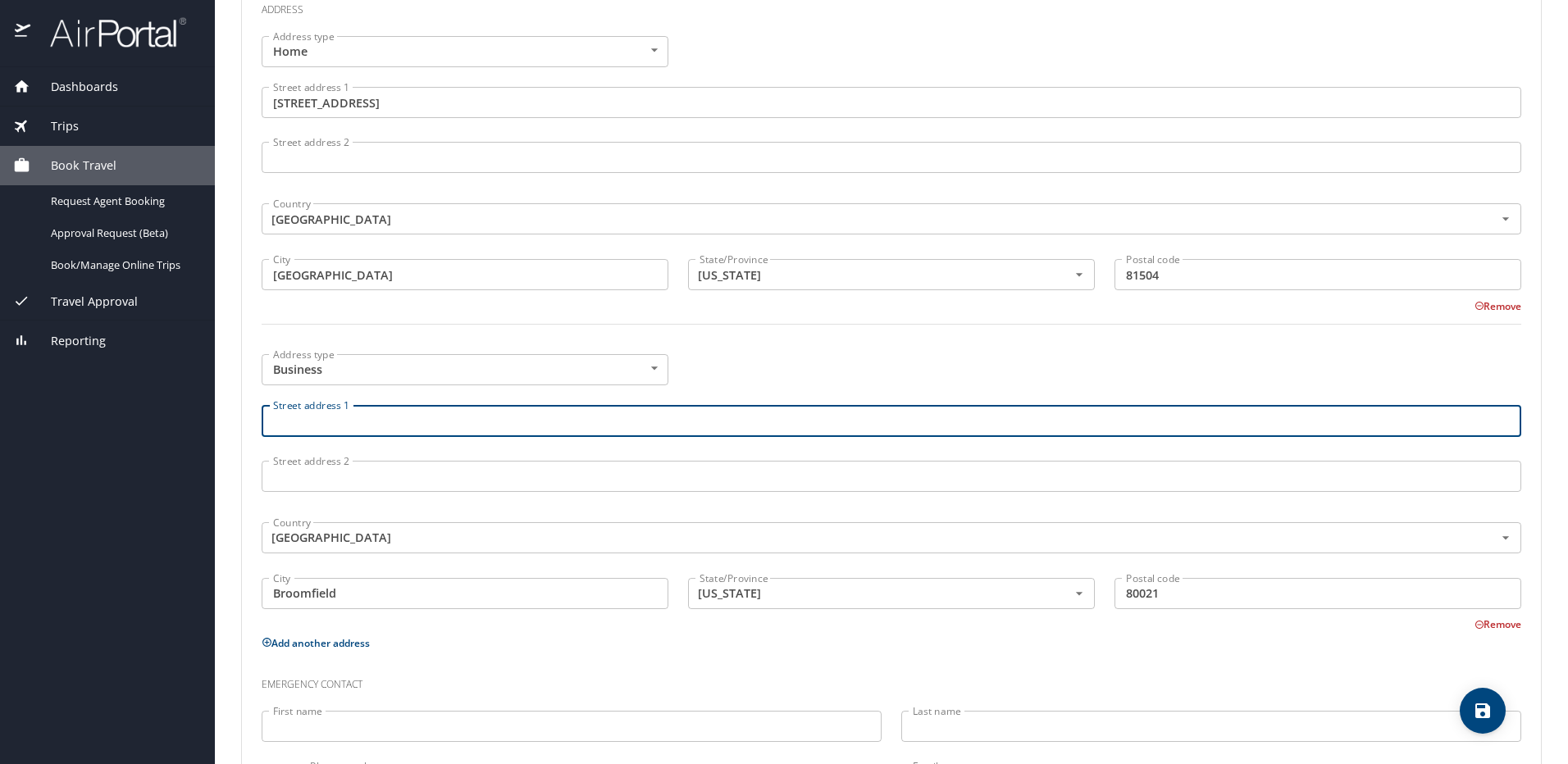
scroll to position [634, 0]
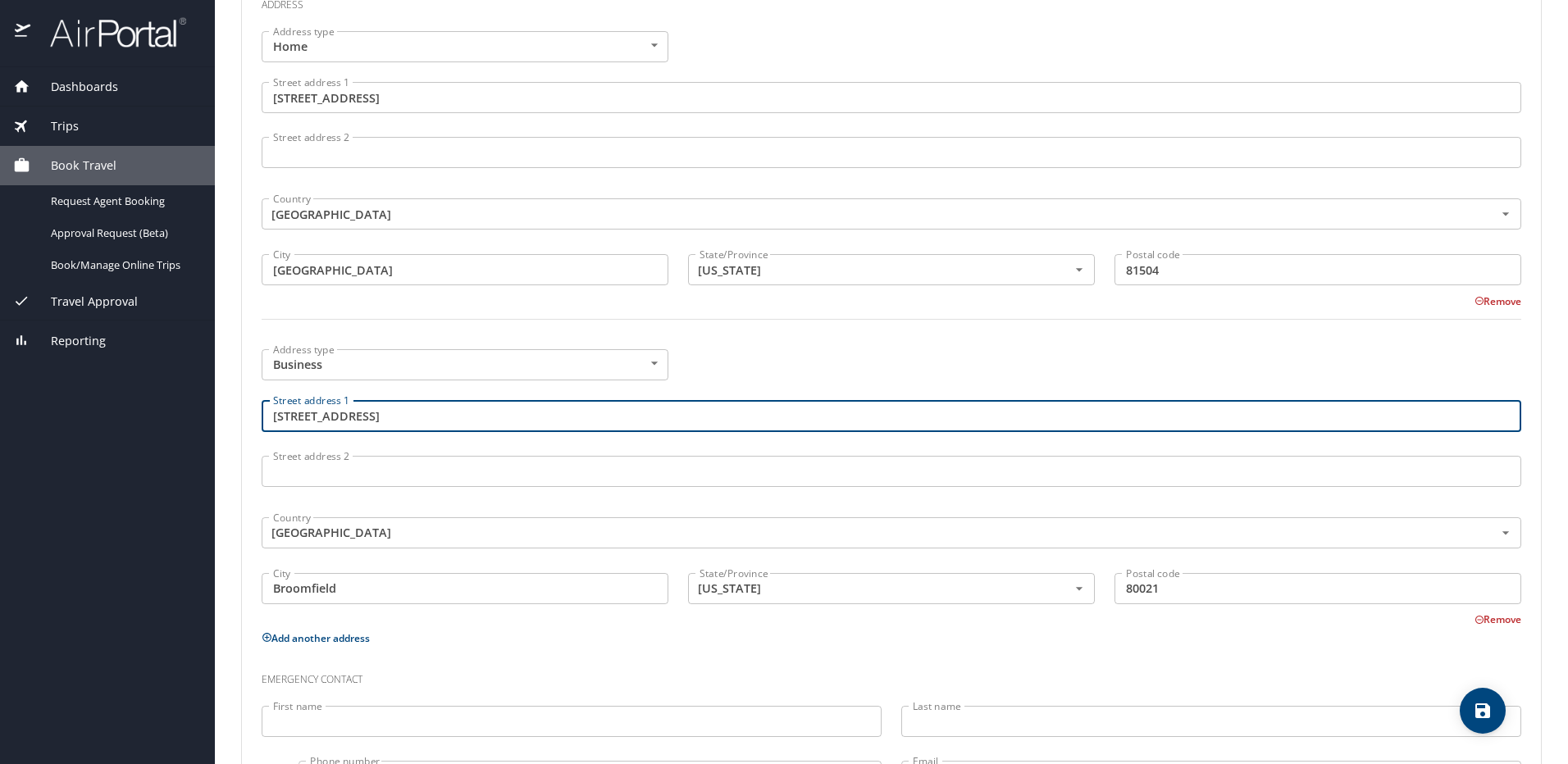
type input "2635 N 7th Street"
click at [575, 595] on input "Broomfield" at bounding box center [465, 588] width 407 height 32
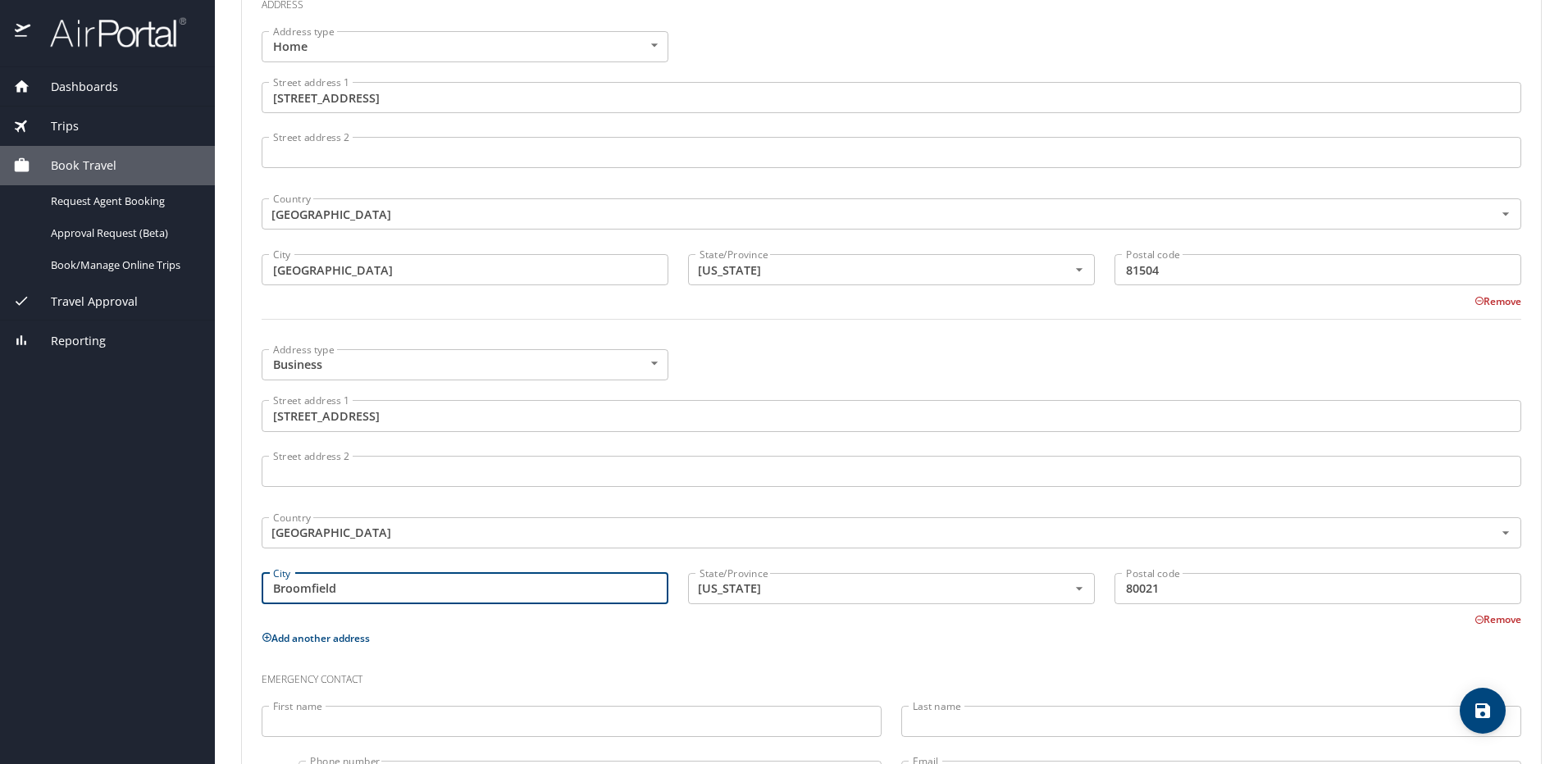
drag, startPoint x: 394, startPoint y: 593, endPoint x: 169, endPoint y: 592, distance: 225.0
click at [183, 593] on div "Dashboards My Travel Dashboard Trips Current / Future Trips Past Trips Trips Mi…" at bounding box center [784, 382] width 1568 height 764
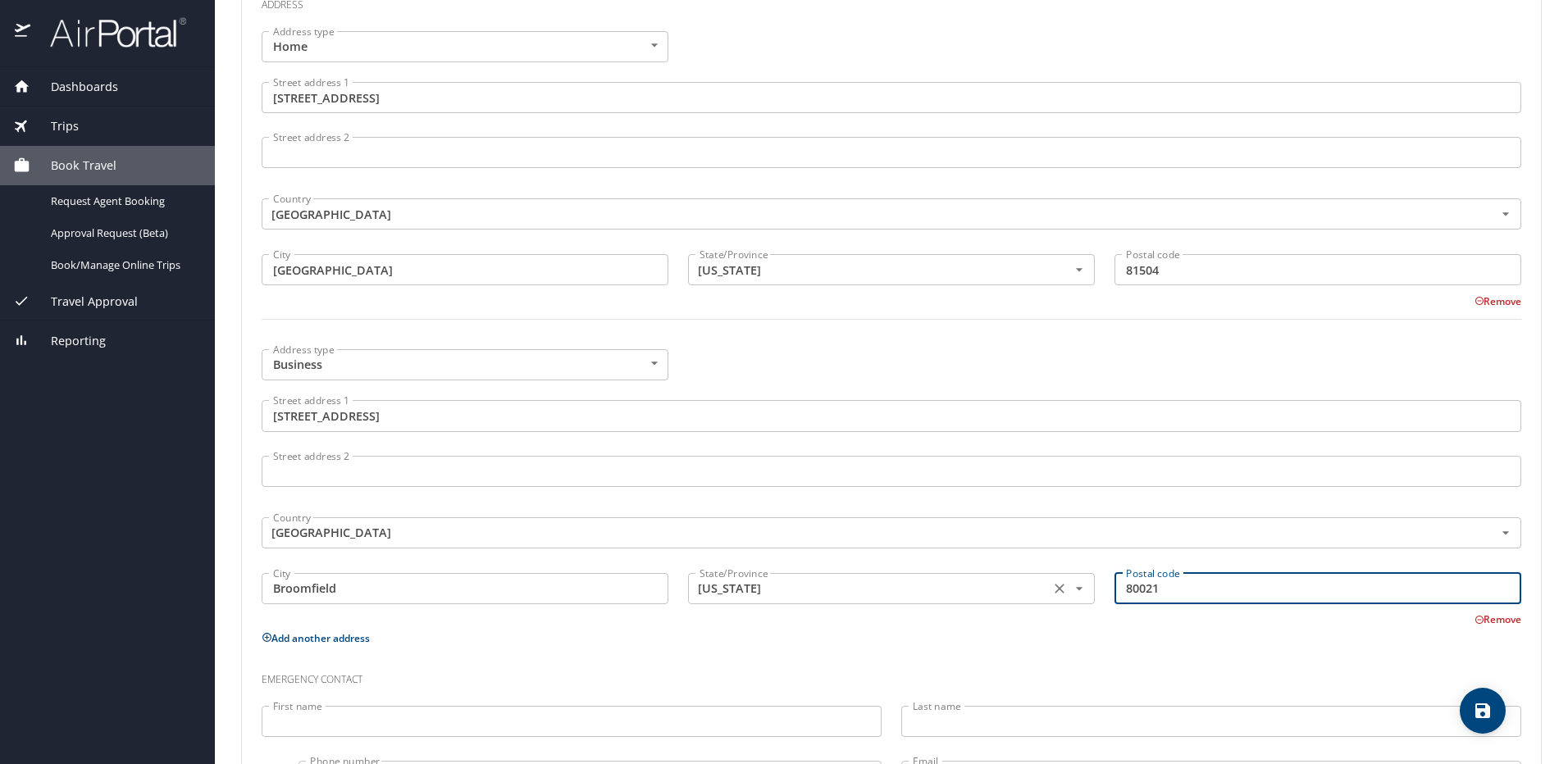
drag, startPoint x: 1181, startPoint y: 586, endPoint x: 915, endPoint y: 577, distance: 266.2
click at [921, 584] on div "Address type Business Business Address type Street address 1 2635 N 7th Street …" at bounding box center [891, 482] width 1279 height 287
type input "81501"
click at [873, 646] on p "Add another address" at bounding box center [891, 638] width 1259 height 20
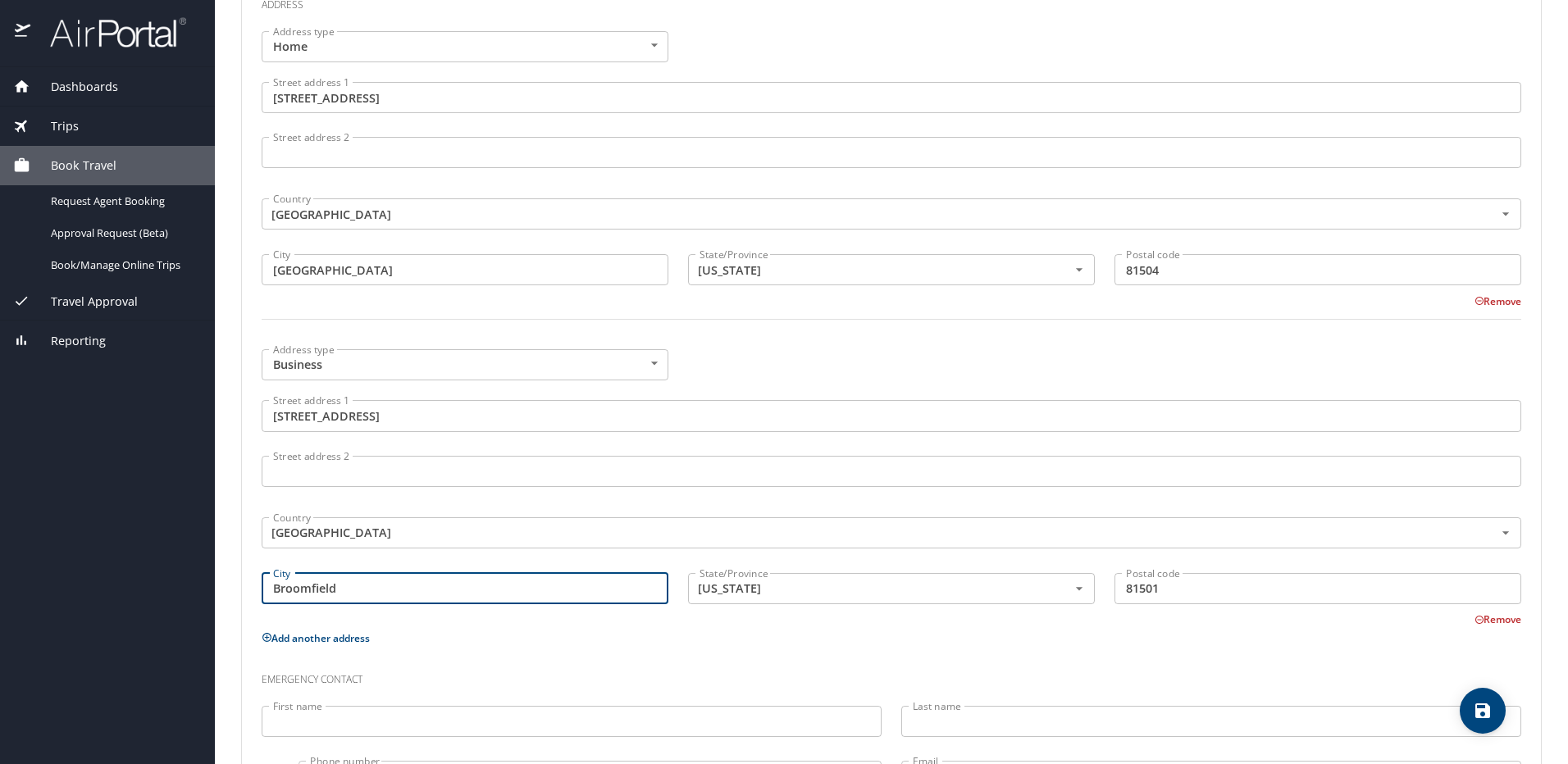
drag, startPoint x: 453, startPoint y: 590, endPoint x: 124, endPoint y: 587, distance: 329.0
click at [141, 590] on div "Dashboards My Travel Dashboard Trips Current / Future Trips Past Trips Trips Mi…" at bounding box center [784, 382] width 1568 height 764
type input "Grand Junction"
click at [707, 649] on div "Phone Phone type Mobile Mobile Phone type International Afghanistan Åland Islan…" at bounding box center [891, 279] width 1259 height 1051
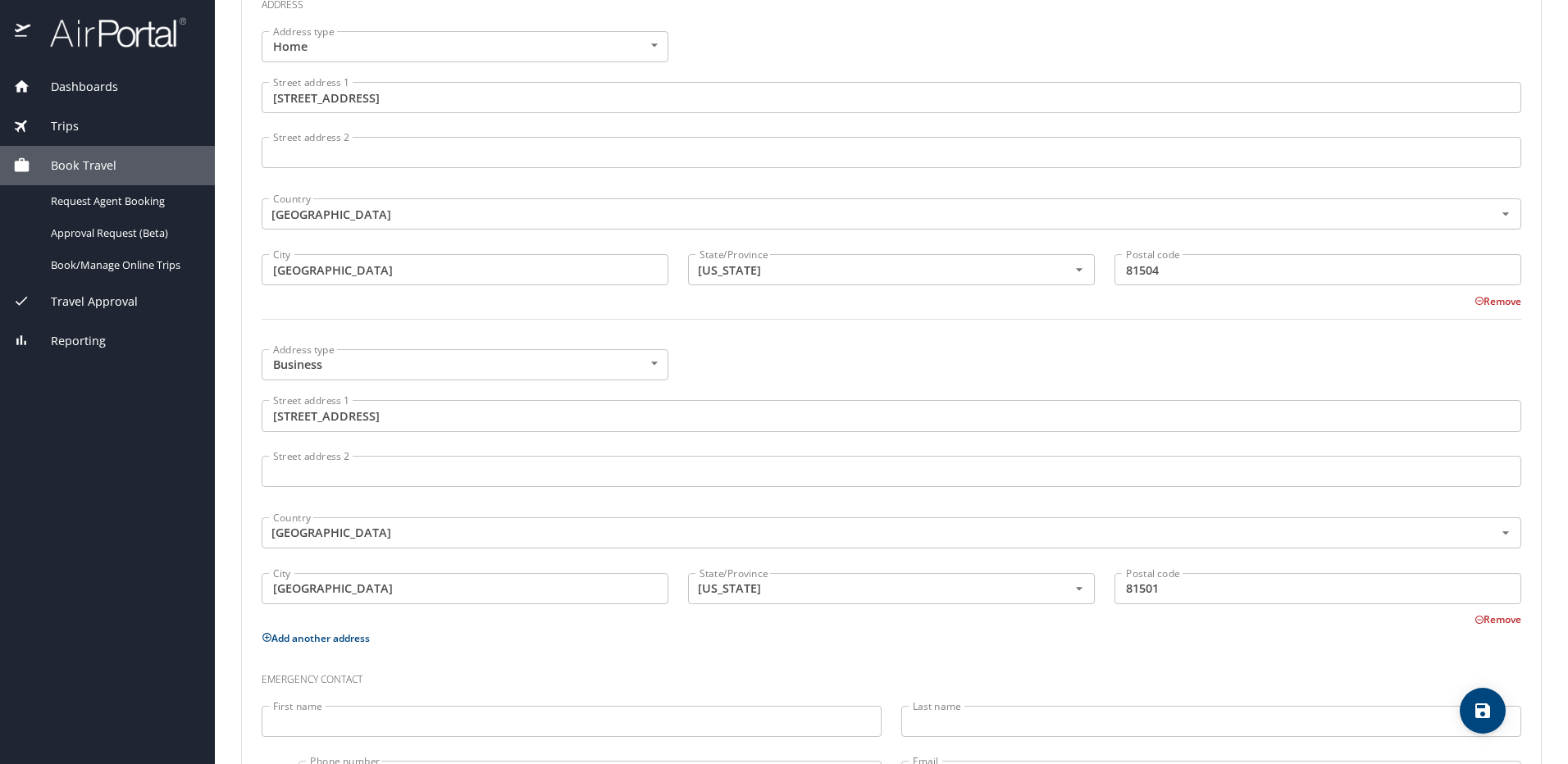
scroll to position [716, 0]
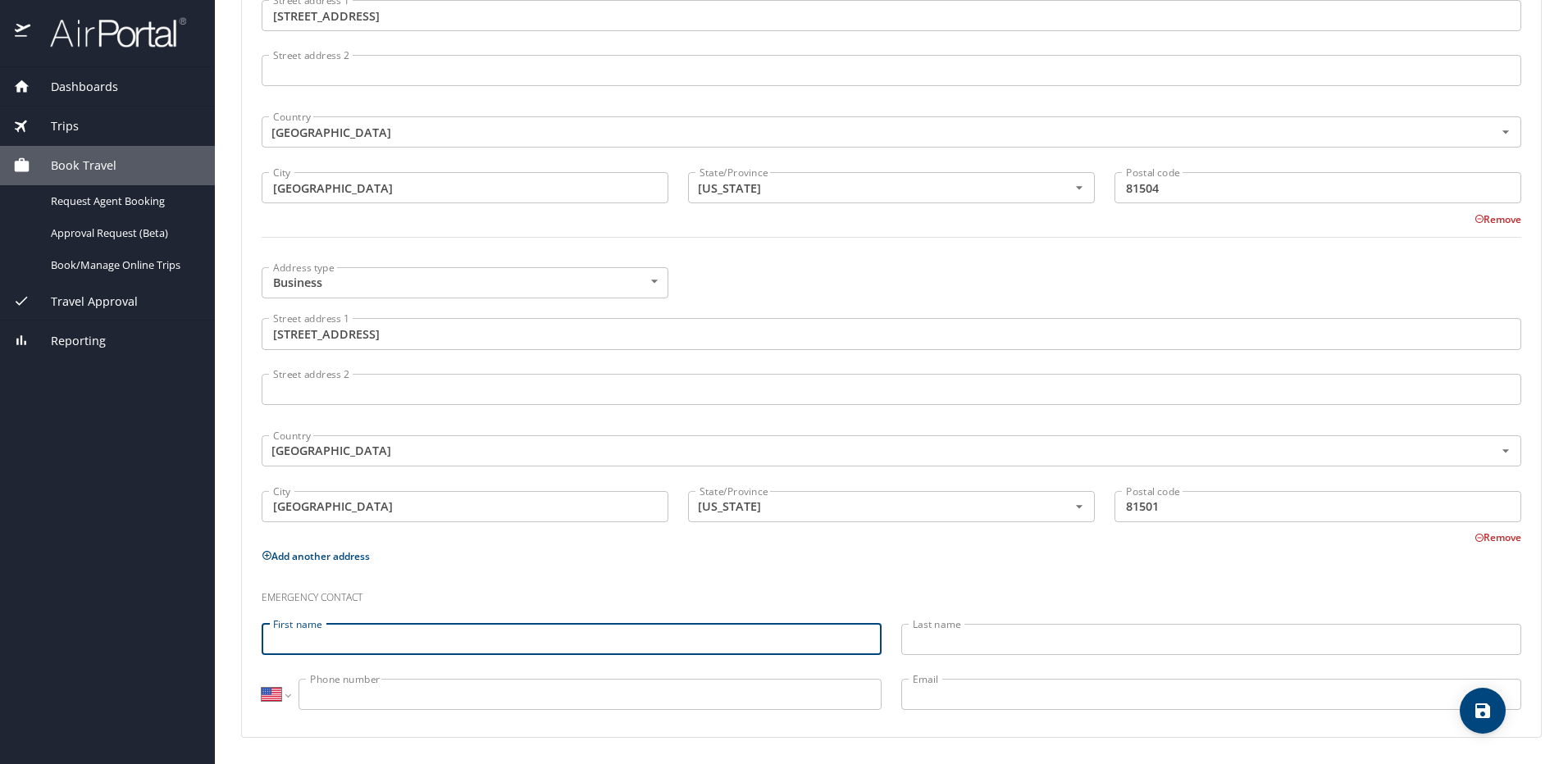
click at [338, 629] on input "First name" at bounding box center [571, 639] width 620 height 32
type input "Lindsey"
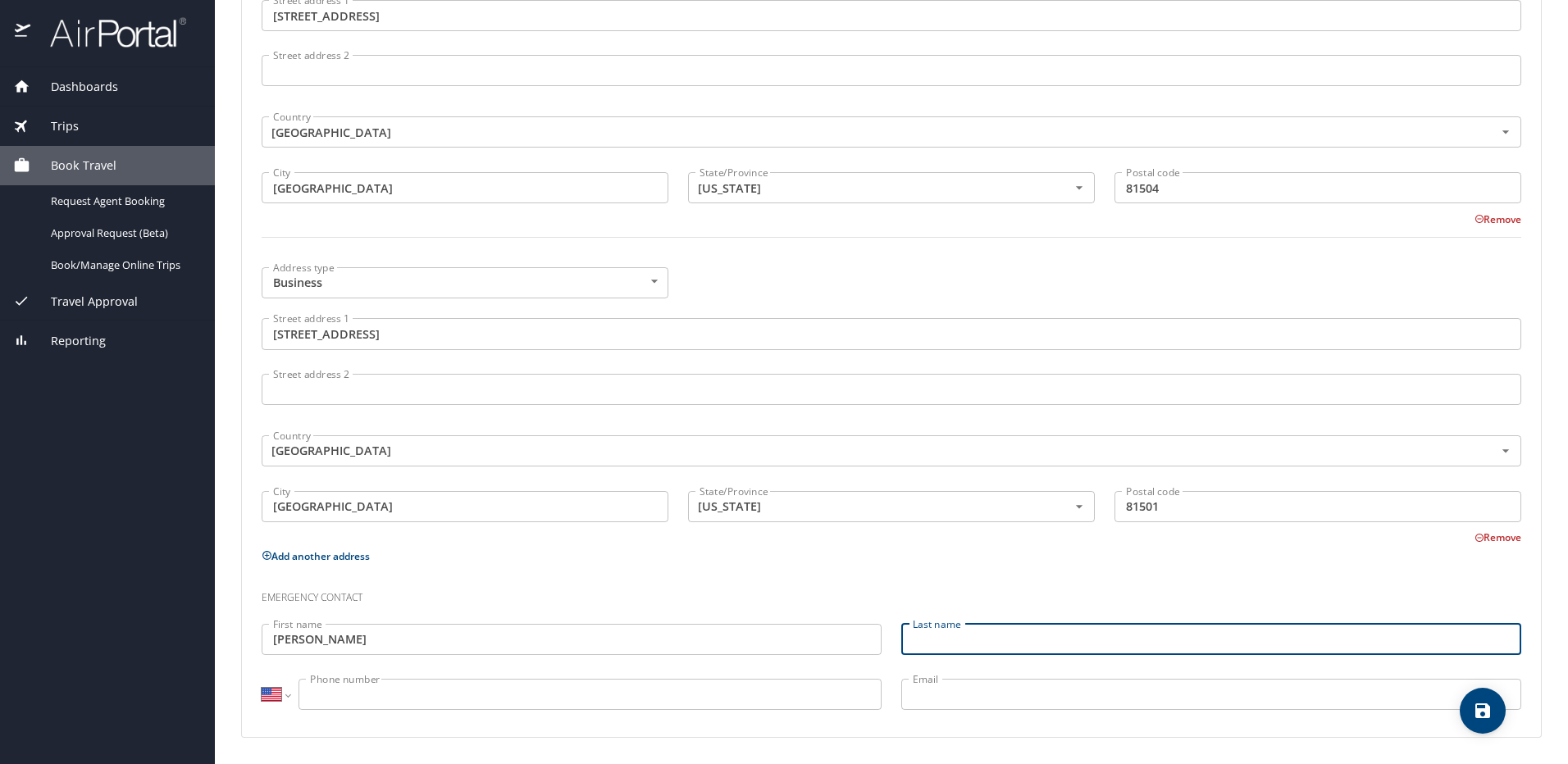
click at [916, 636] on input "Last name" at bounding box center [1211, 639] width 620 height 32
type input "Welker"
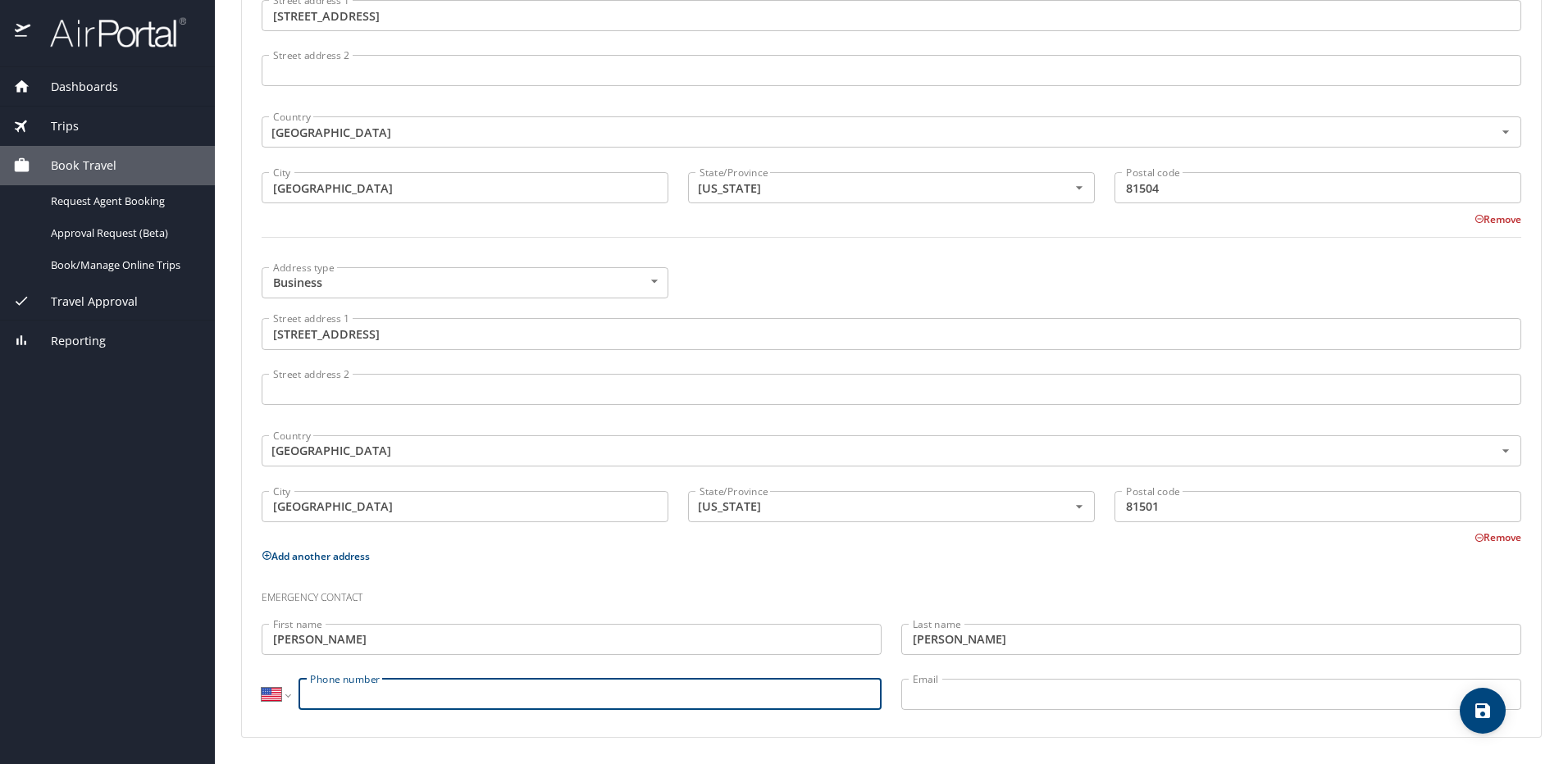
click at [614, 696] on input "Phone number" at bounding box center [590, 694] width 583 height 32
type input "(970) 903-2191"
click at [1063, 693] on input "Email" at bounding box center [1211, 694] width 620 height 32
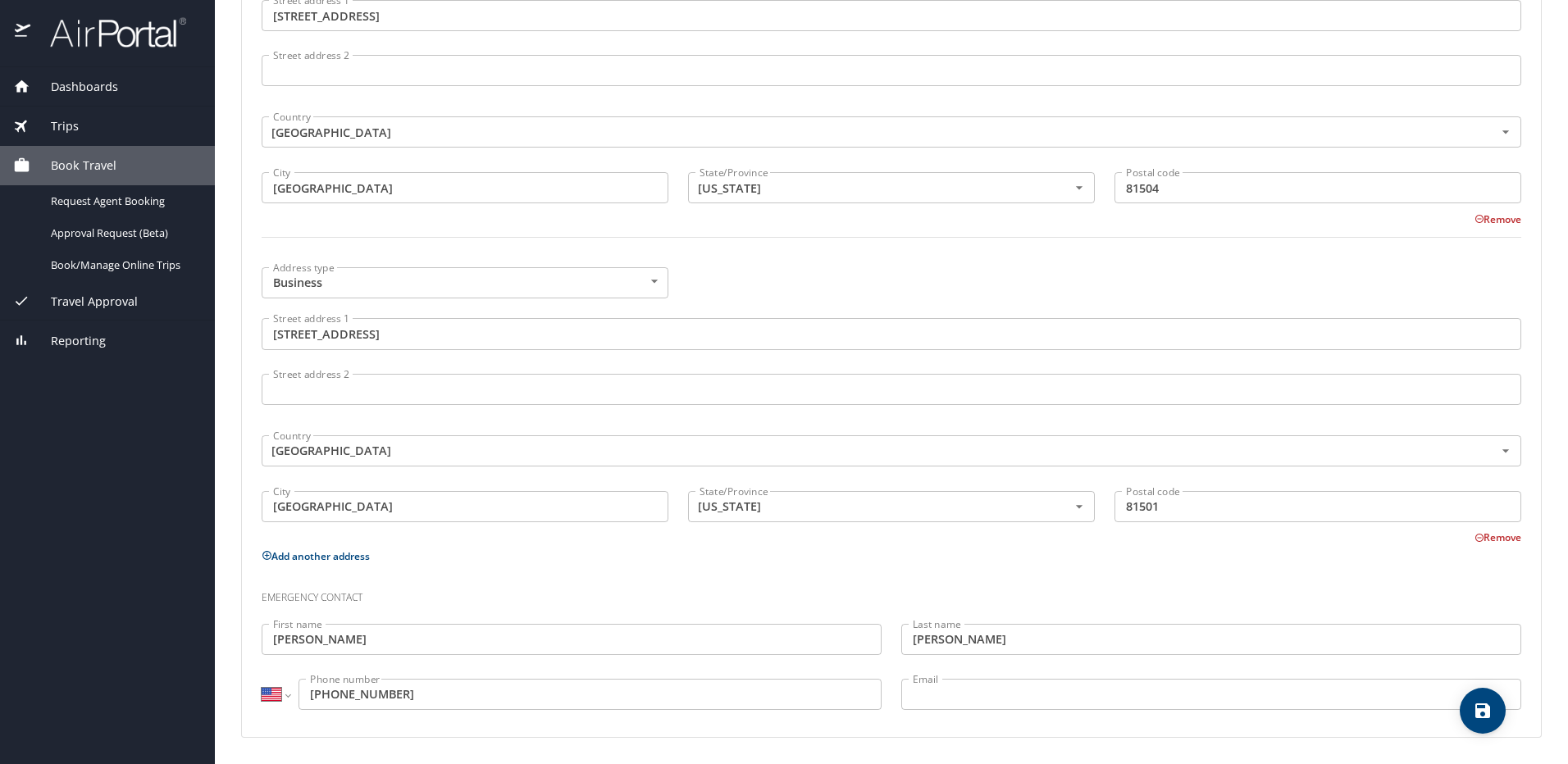
click at [1014, 571] on div "Emergency contact" at bounding box center [891, 592] width 1279 height 44
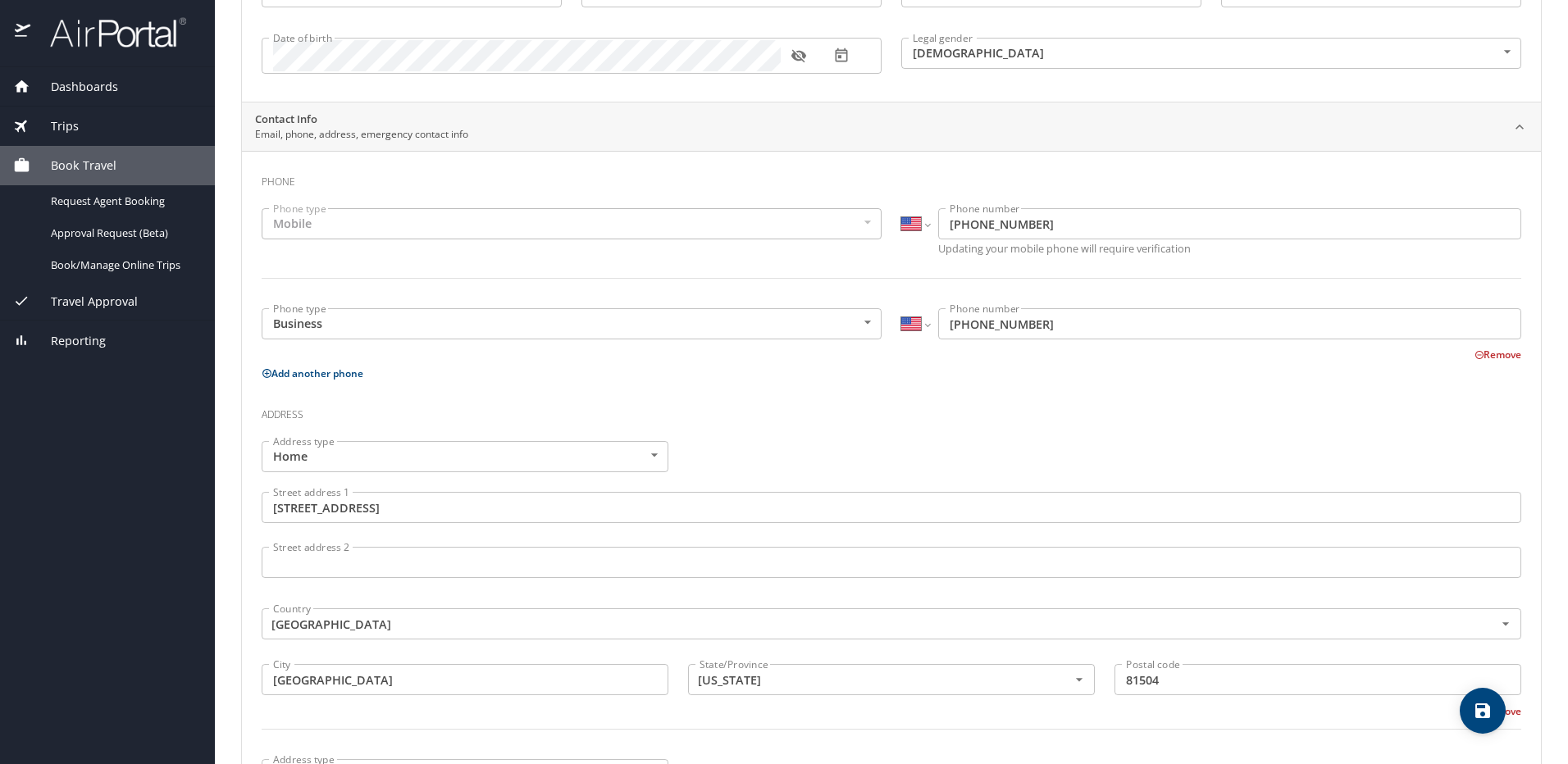
scroll to position [0, 0]
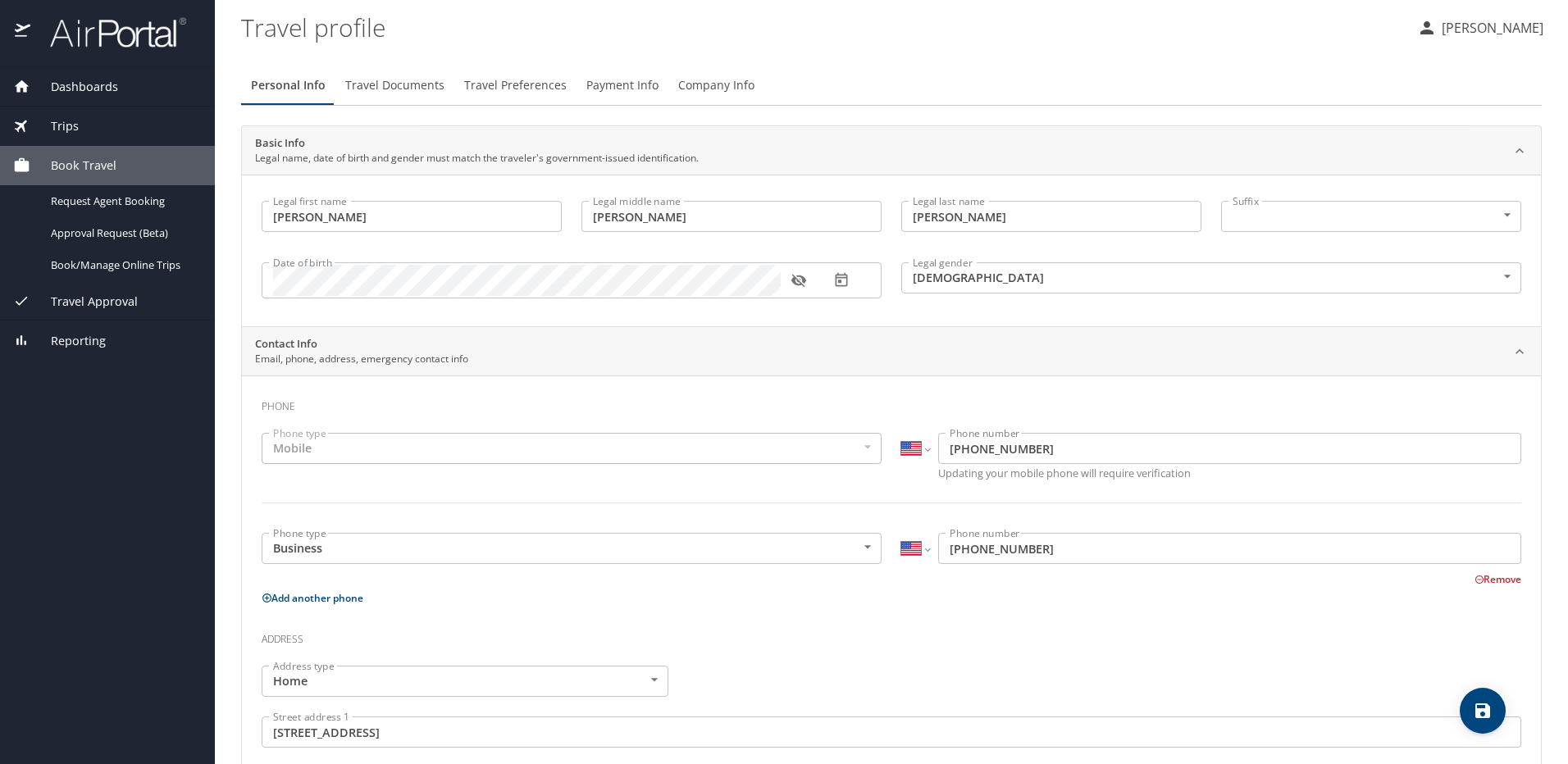
click at [1483, 703] on icon "save" at bounding box center [1482, 710] width 14 height 14
select select "US"
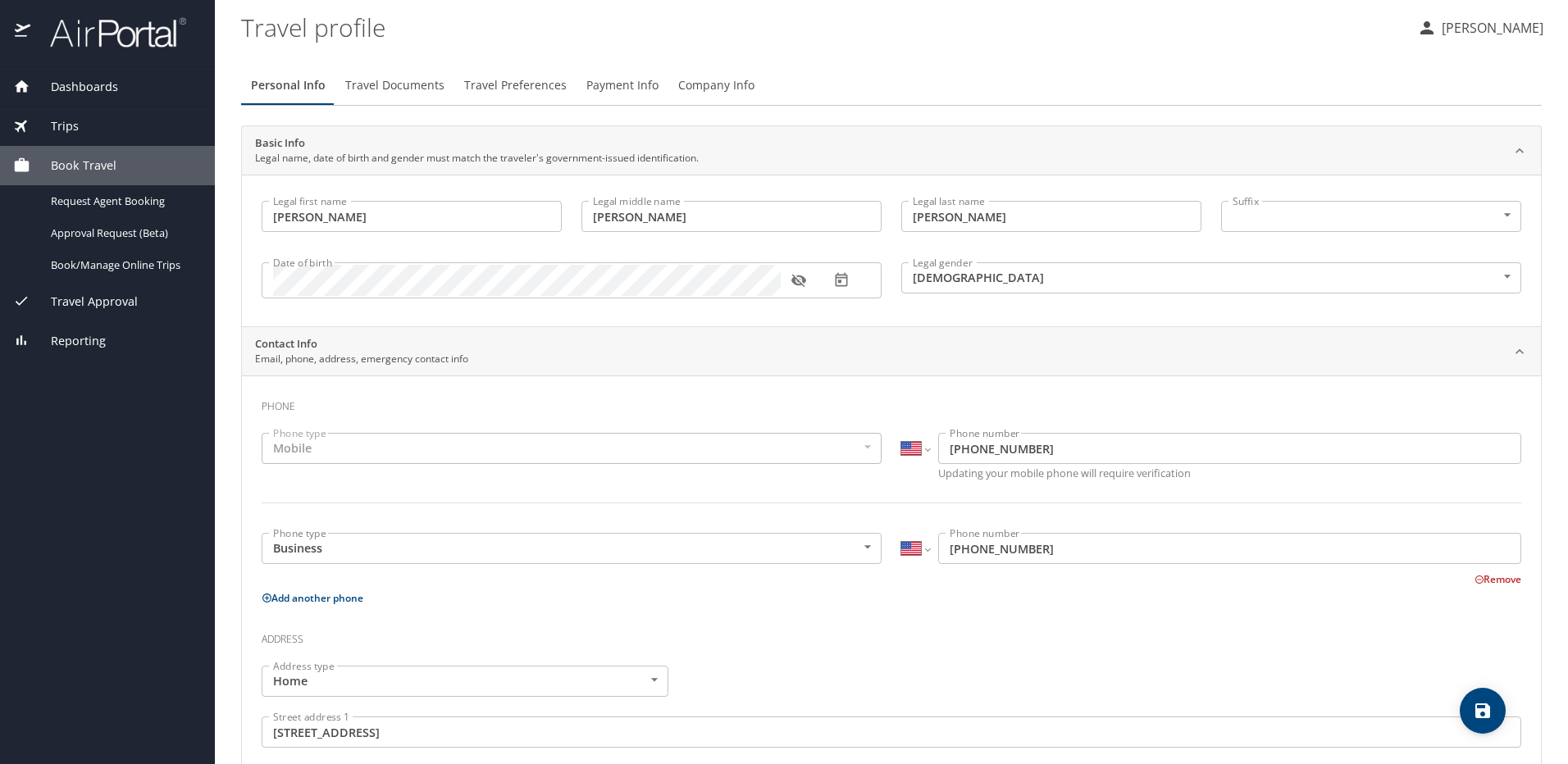
click at [376, 91] on span "Travel Documents" at bounding box center [395, 85] width 99 height 20
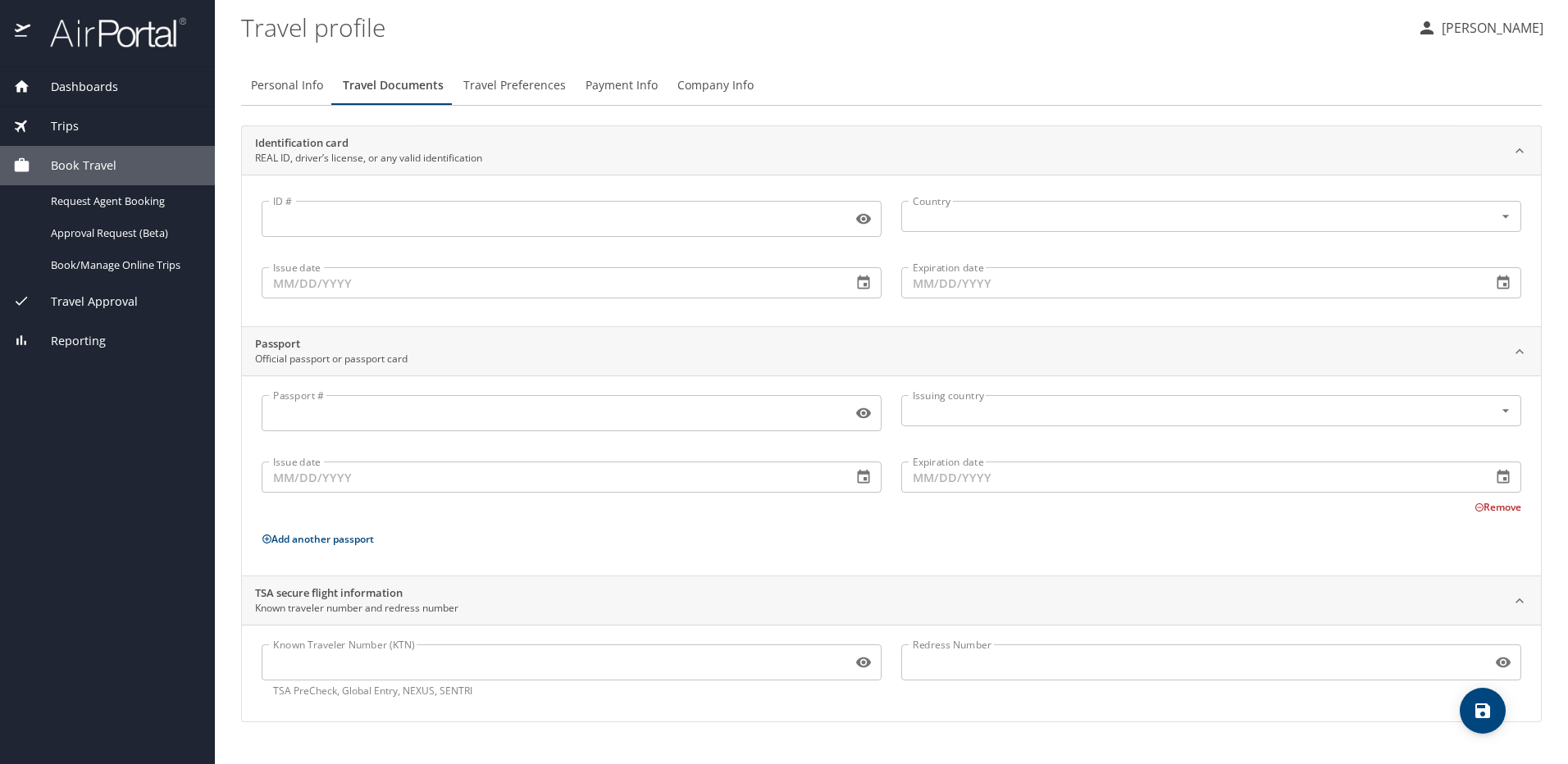
click at [865, 223] on icon "button" at bounding box center [863, 219] width 14 height 11
click at [865, 223] on icon "button" at bounding box center [863, 220] width 14 height 13
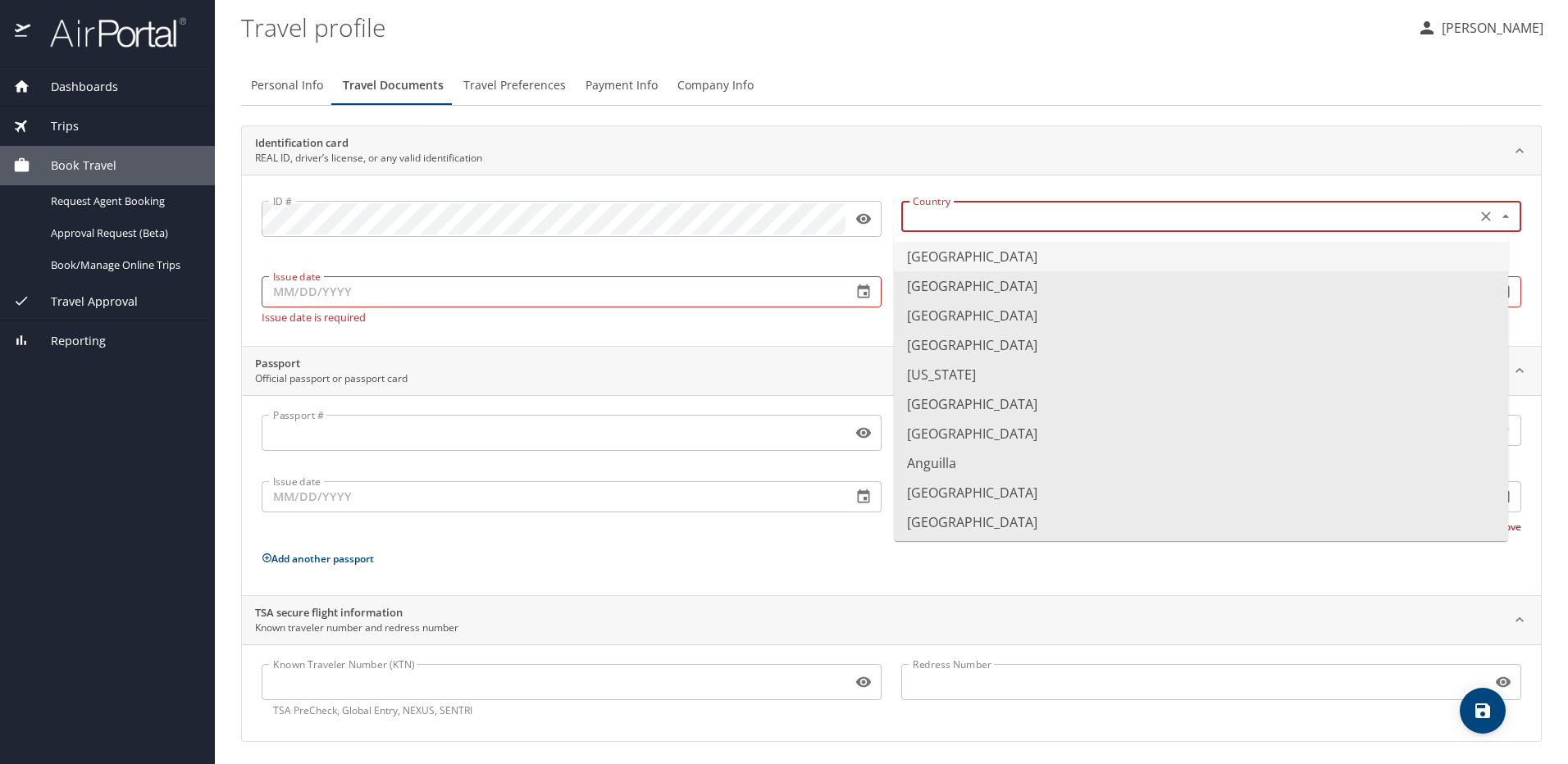
click at [978, 215] on input "text" at bounding box center [1188, 216] width 562 height 21
click at [982, 255] on li "United States of America" at bounding box center [1201, 256] width 614 height 30
type input "United States of America"
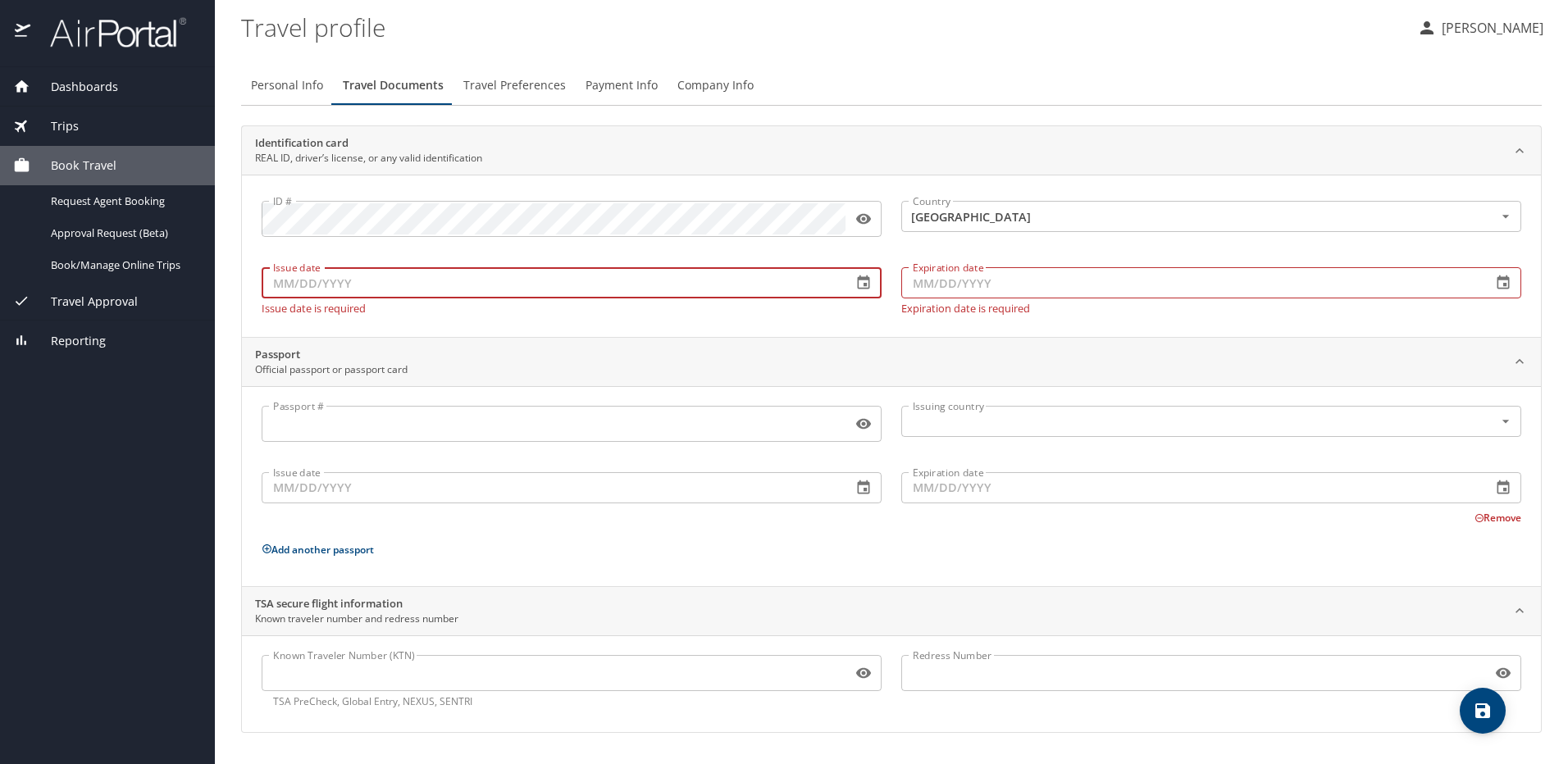
click at [601, 280] on input "Issue date" at bounding box center [550, 283] width 577 height 32
type input "03/05/2021"
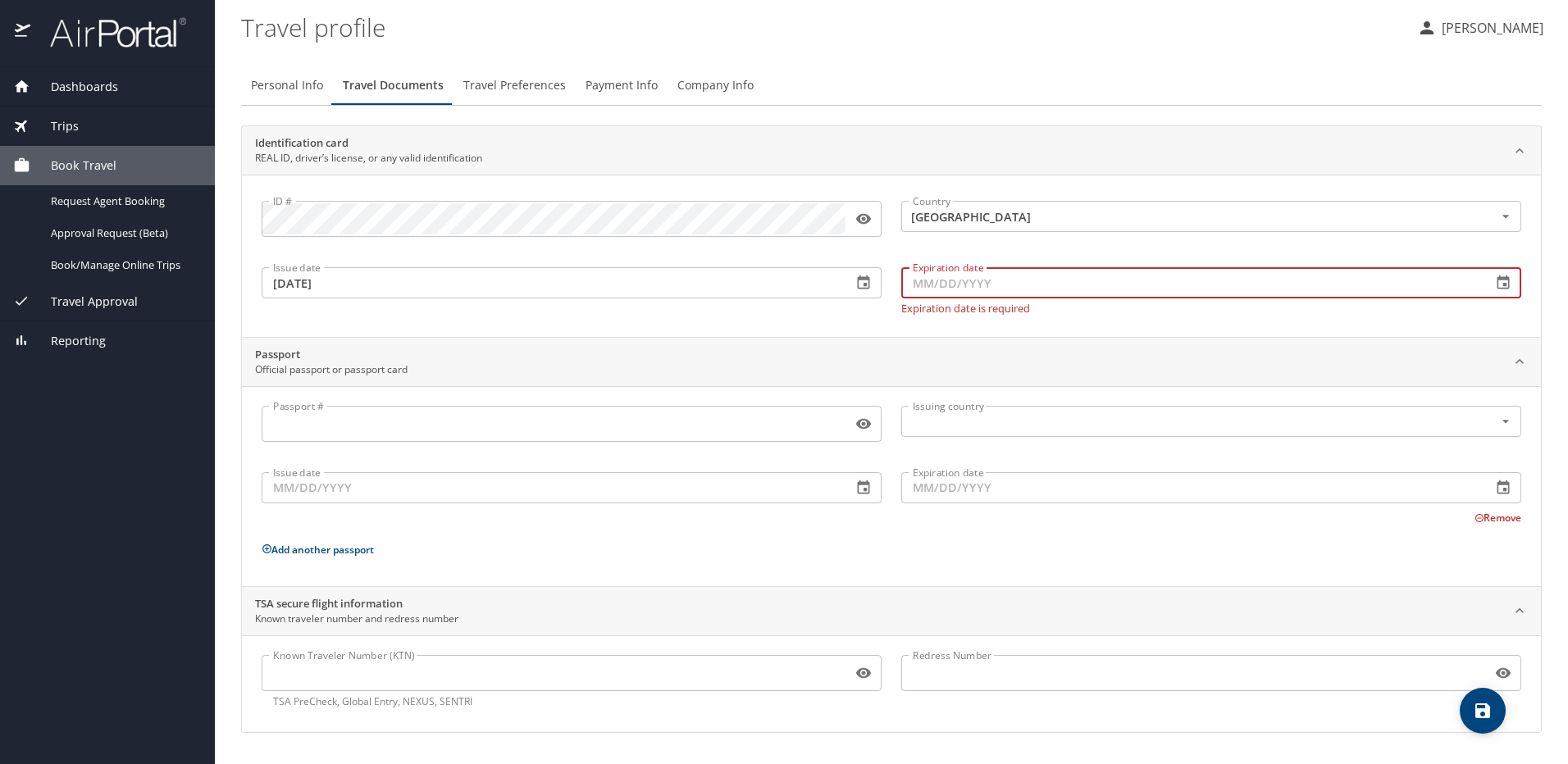
click at [981, 285] on input "Expiration date" at bounding box center [1190, 283] width 577 height 32
type input "07/31/2026"
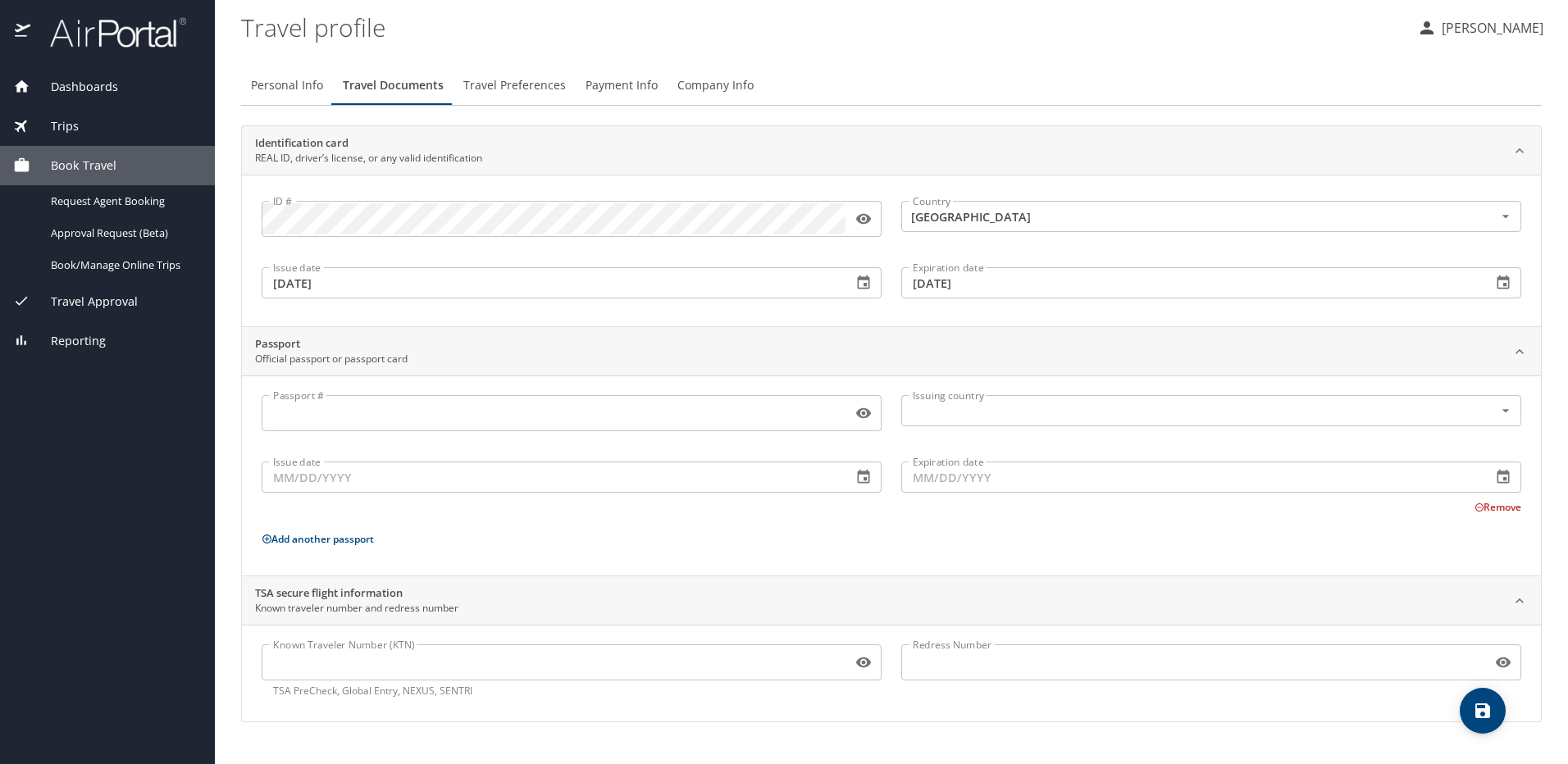
click at [757, 326] on div "ID # ID # Country United States of America Country Issue date 03/05/2021 Issue …" at bounding box center [891, 250] width 1300 height 152
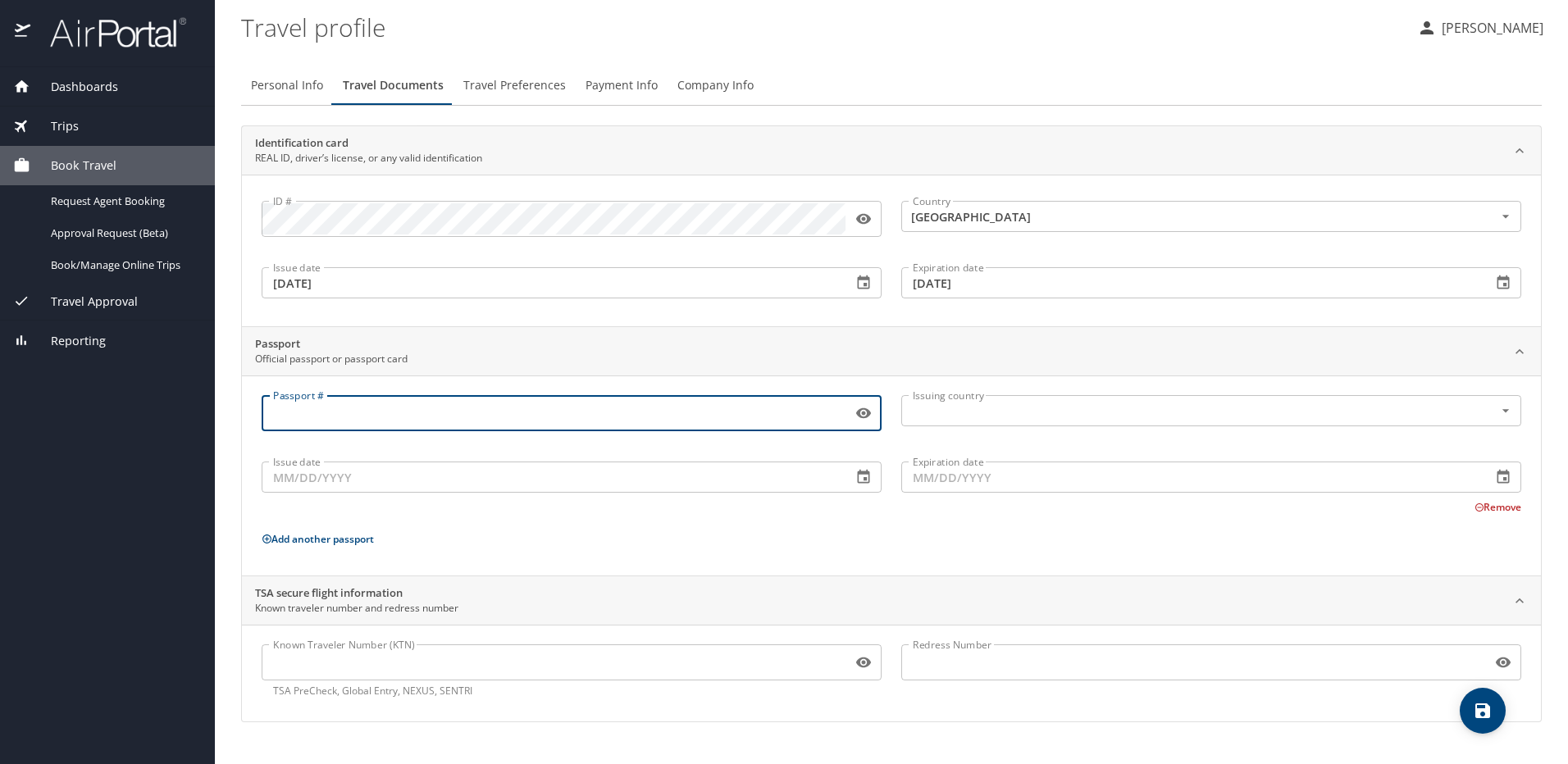
click at [474, 413] on input "Passport #" at bounding box center [553, 413] width 584 height 32
type input "A10048363"
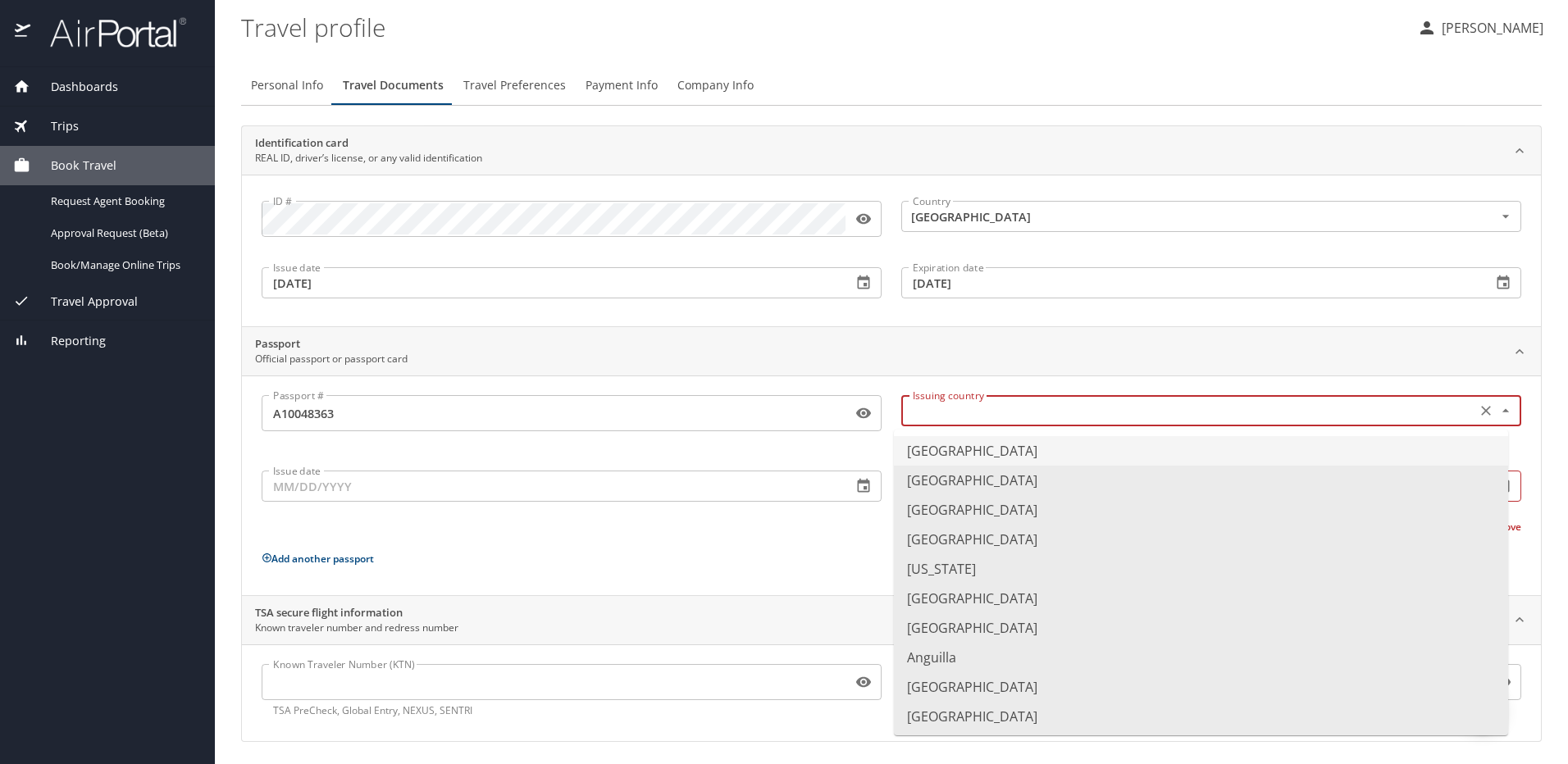
click at [968, 421] on input "text" at bounding box center [1188, 411] width 562 height 21
click at [981, 456] on li "United States of America" at bounding box center [1201, 451] width 614 height 30
type input "United States of America"
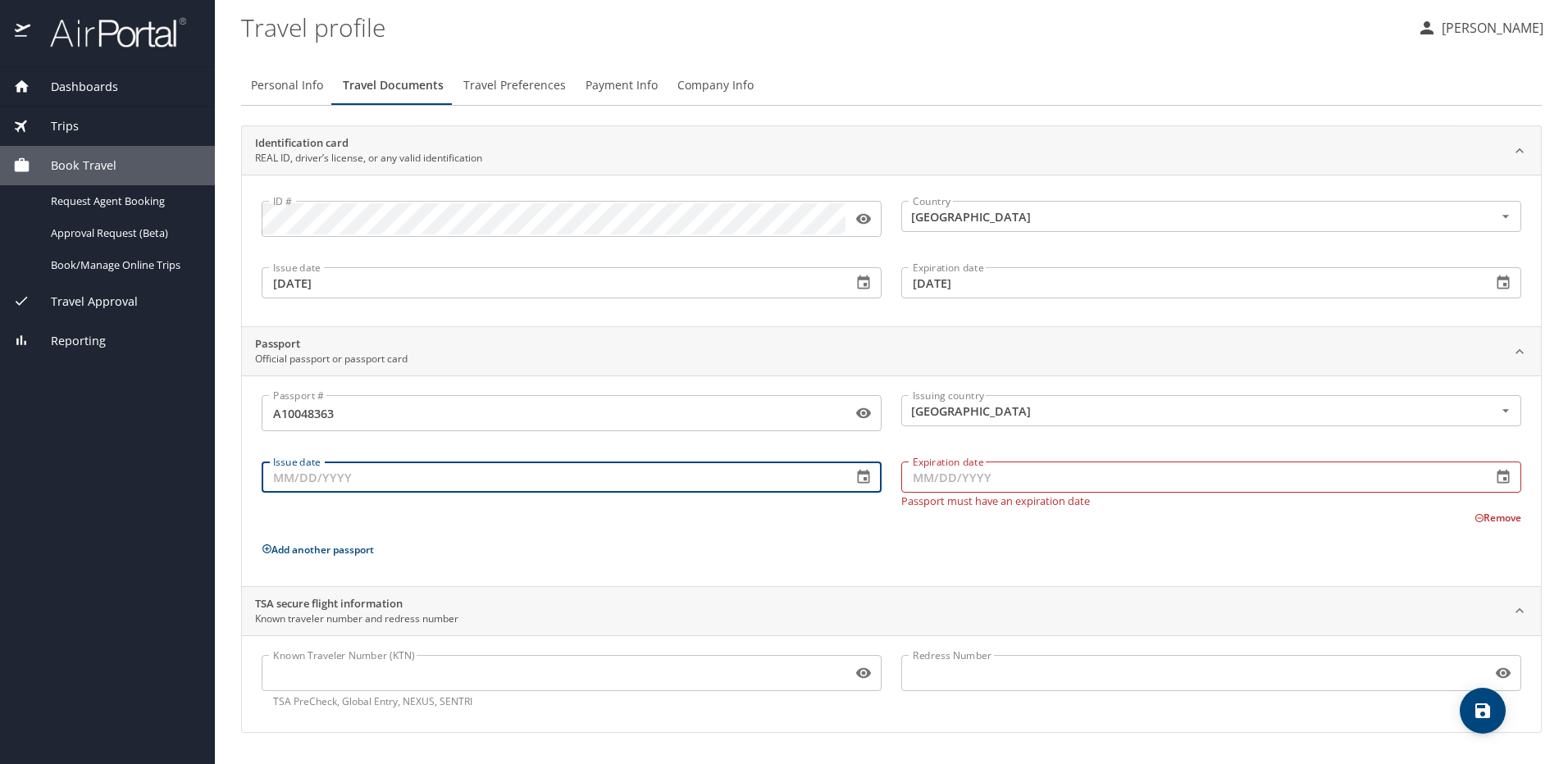
click at [518, 481] on input "Issue date" at bounding box center [550, 477] width 577 height 32
type input "02/06/2023"
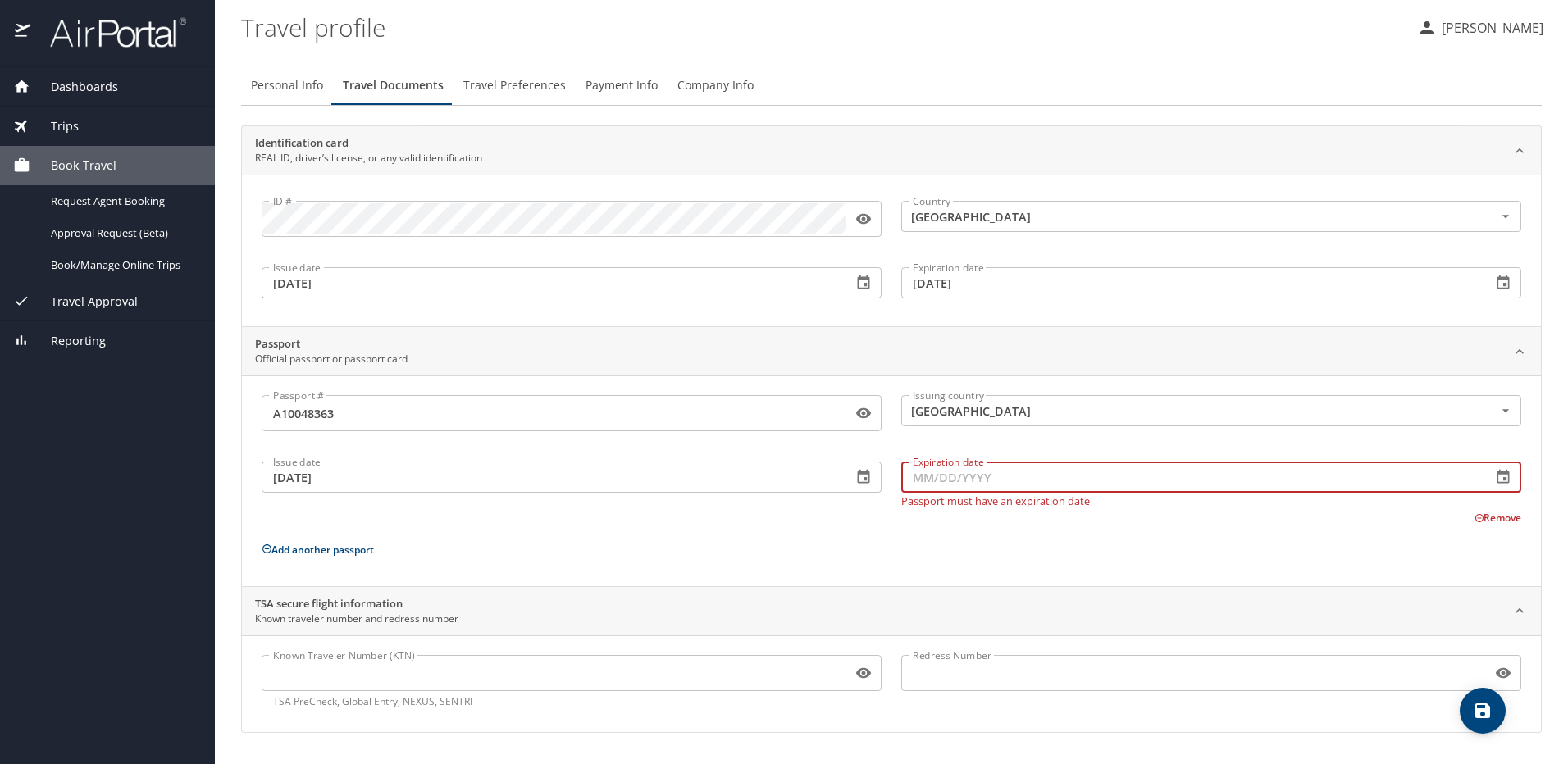
click at [970, 478] on input "Expiration date" at bounding box center [1190, 477] width 577 height 32
type input "02/05/2033"
click at [820, 525] on div "Passport # A10048363 Passport # Issuing country United States of America Issuin…" at bounding box center [891, 484] width 1259 height 178
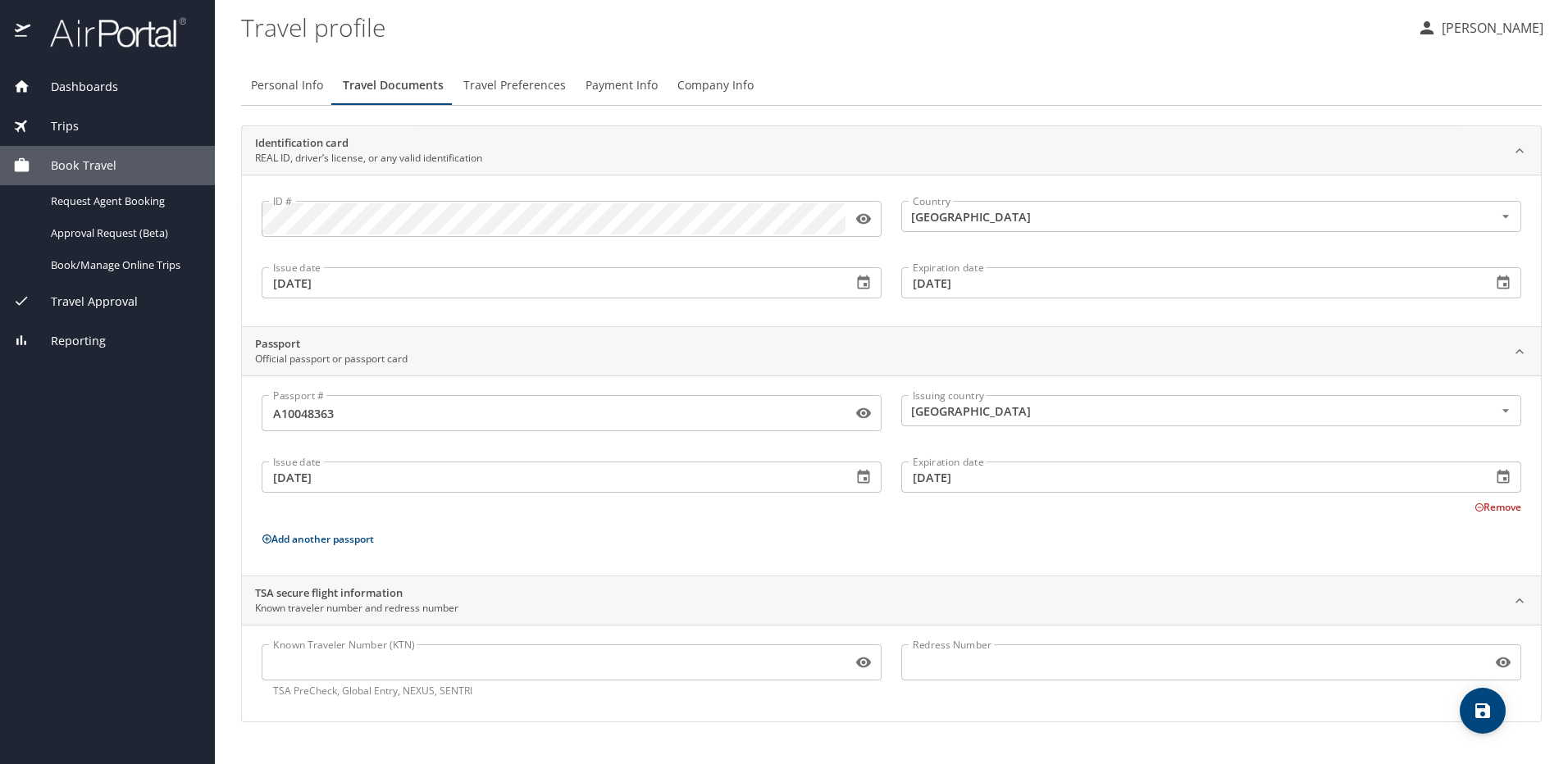
click at [492, 670] on input "Known Traveler Number (KTN)" at bounding box center [553, 662] width 584 height 32
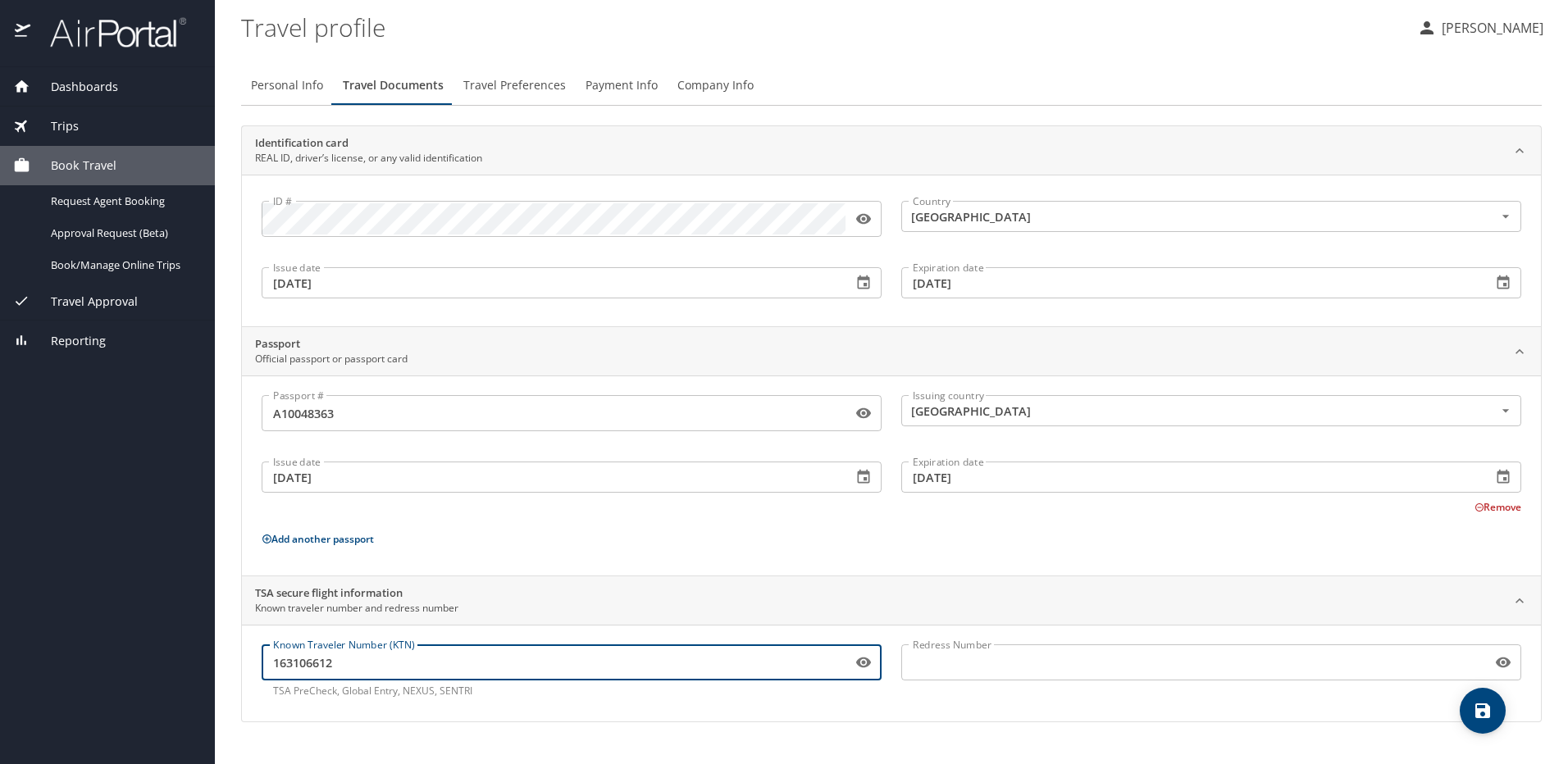
type input "163106612"
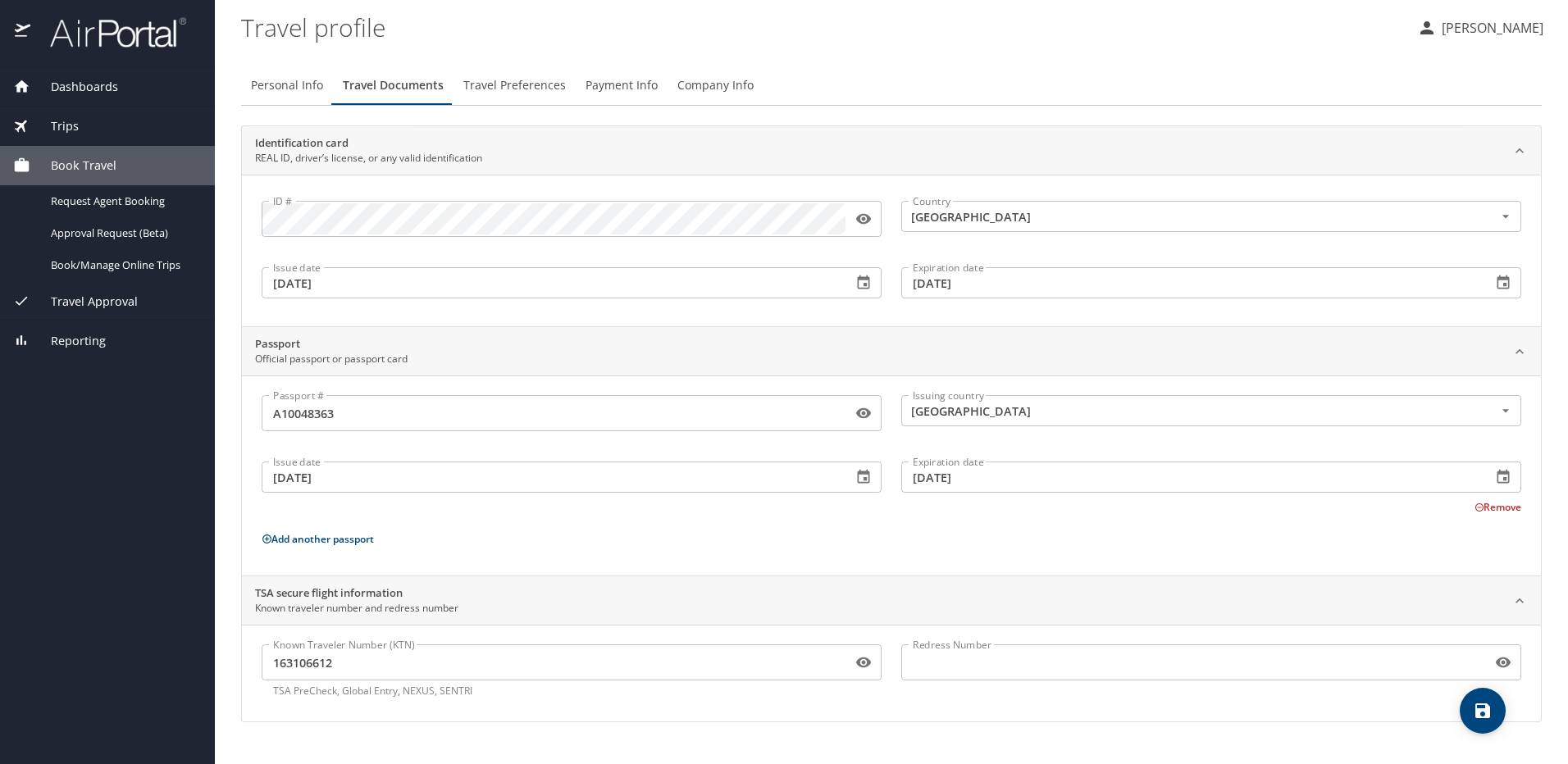
click at [989, 674] on input "Redress Number" at bounding box center [1192, 662] width 584 height 32
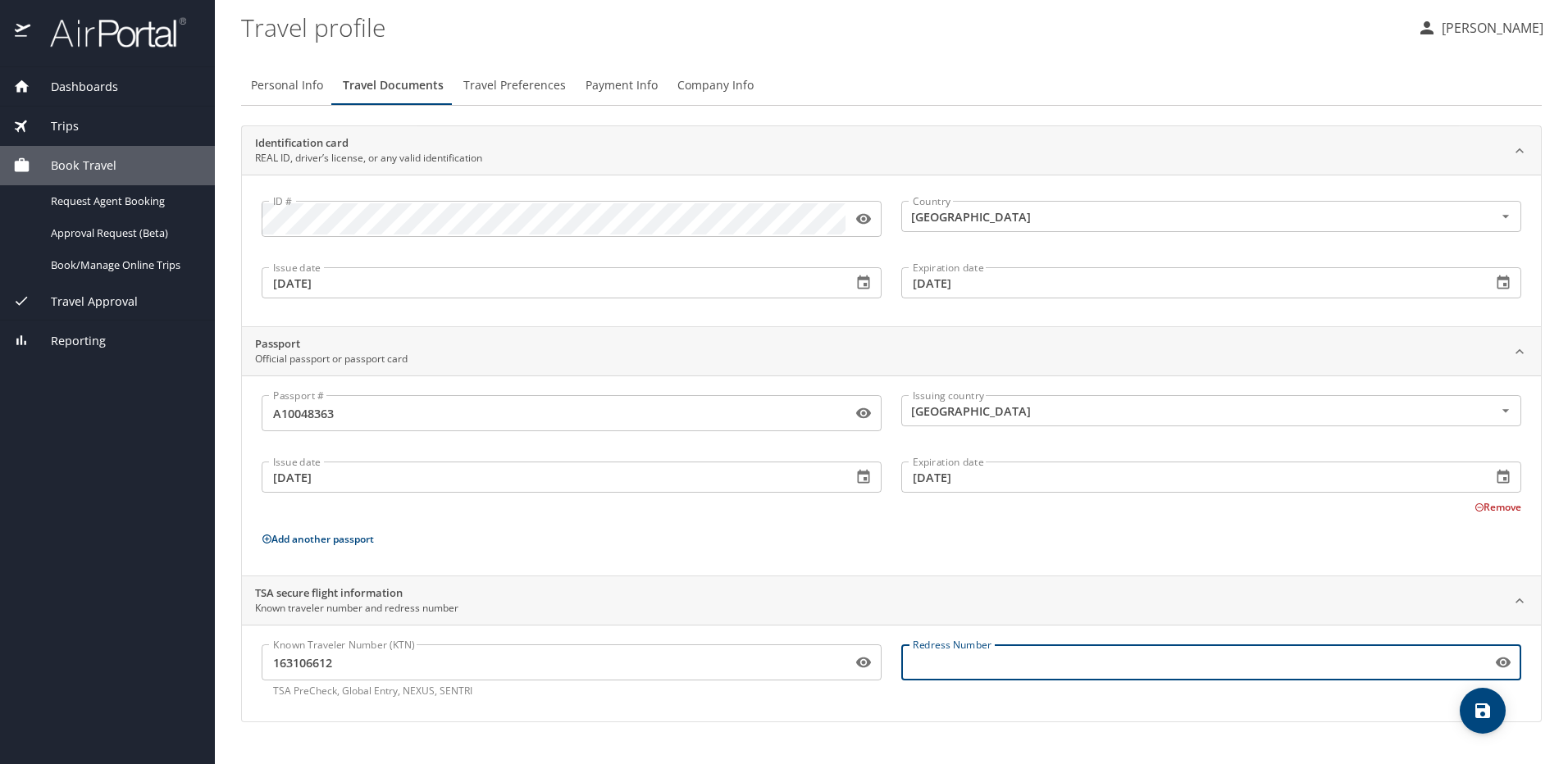
click at [892, 576] on div "TSA secure flight information Known traveler number and redress number Known Tr…" at bounding box center [891, 649] width 1300 height 147
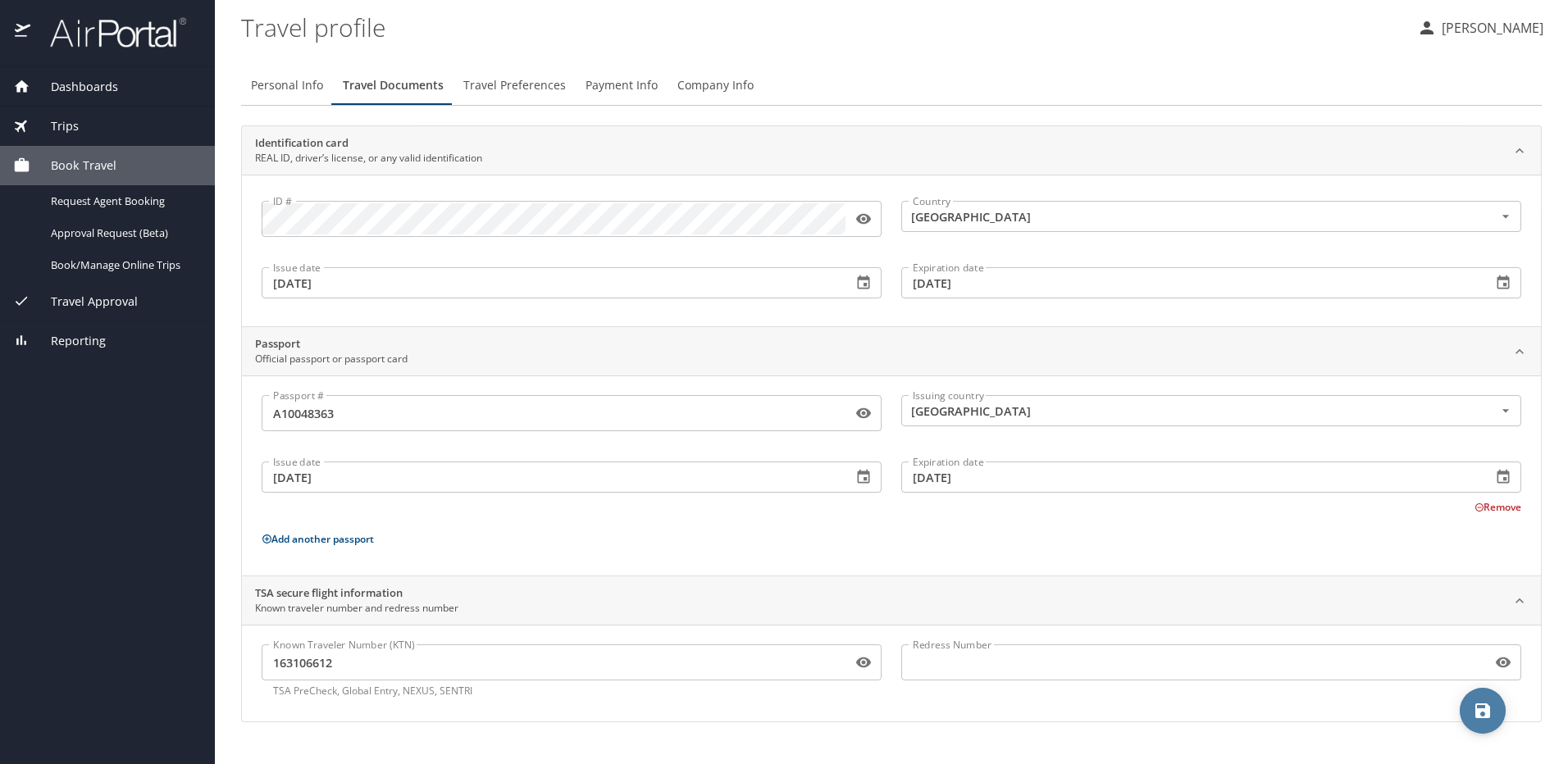
click at [1490, 721] on button "save" at bounding box center [1483, 711] width 46 height 46
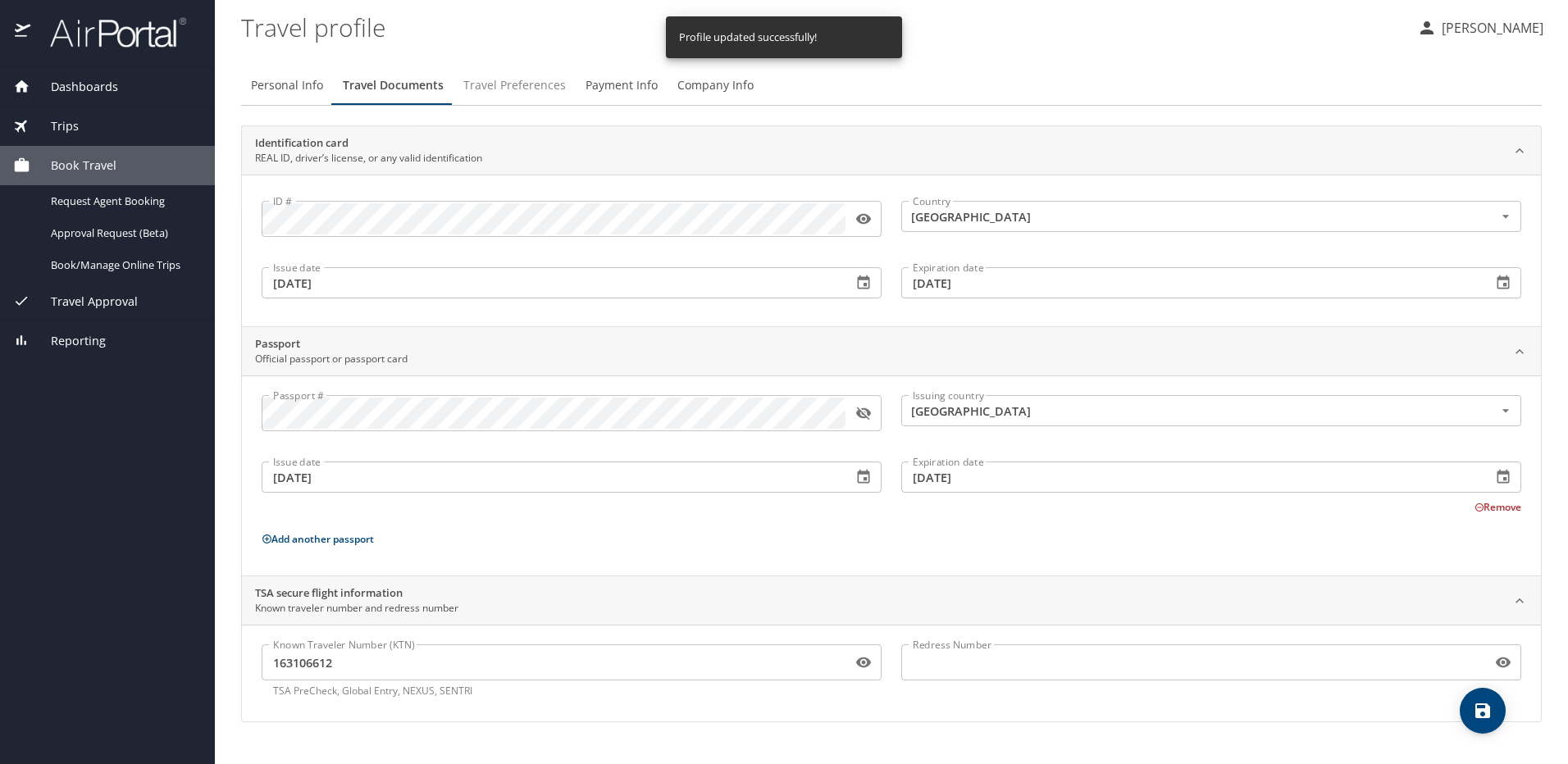
click at [525, 84] on span "Travel Preferences" at bounding box center [514, 85] width 102 height 20
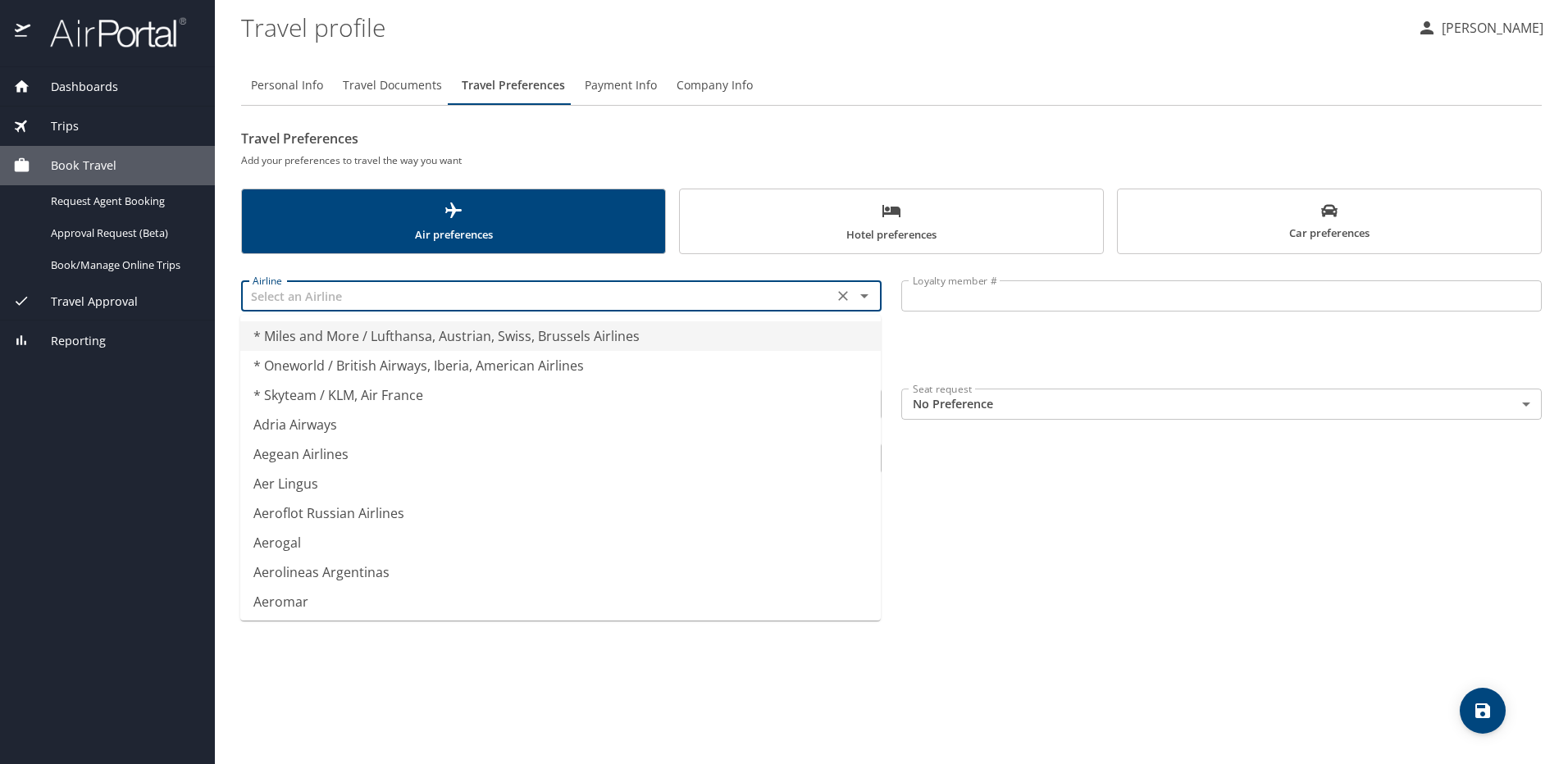
click at [559, 297] on input "text" at bounding box center [537, 296] width 582 height 21
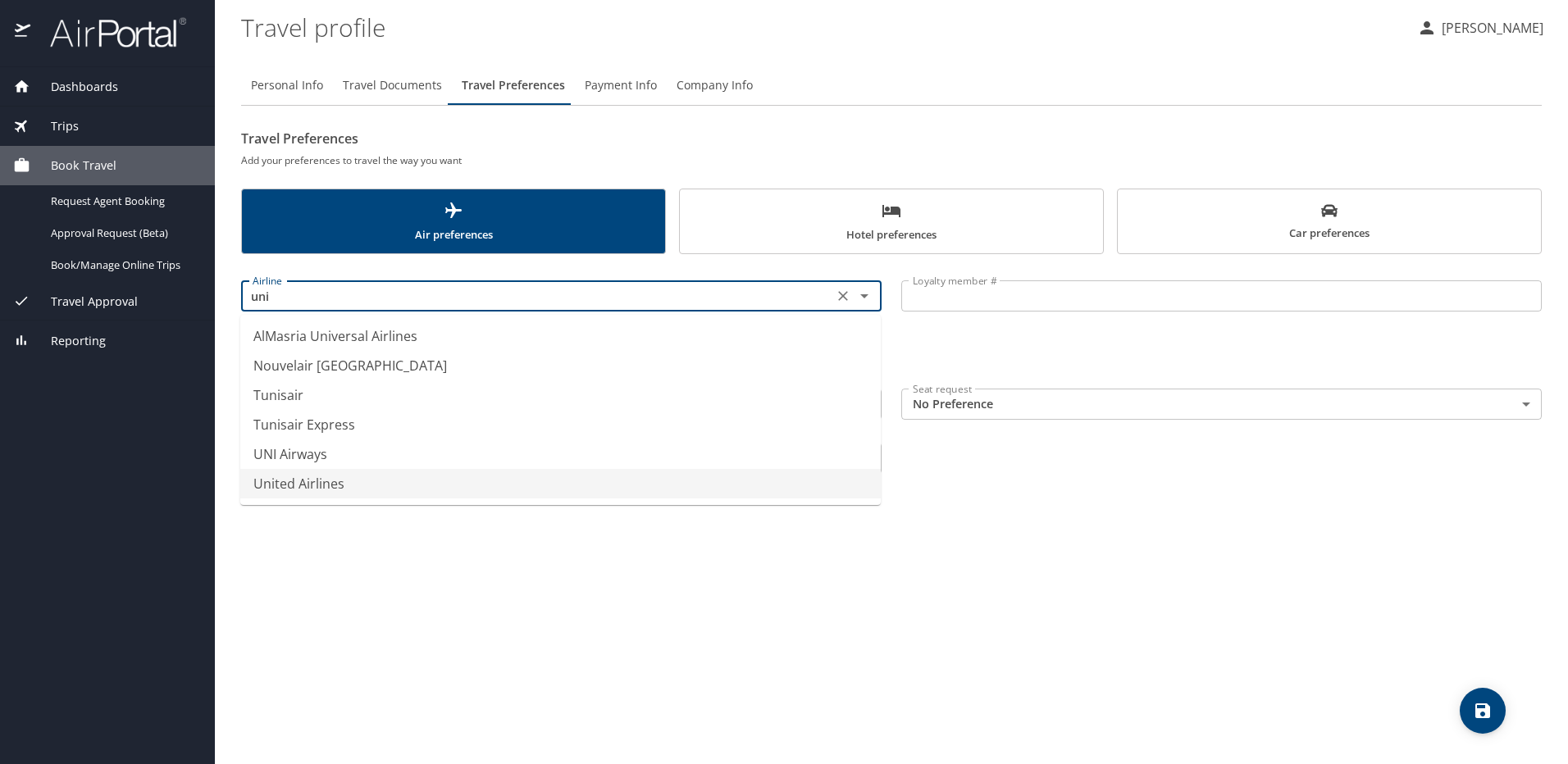
click at [374, 485] on li "United Airlines" at bounding box center [561, 483] width 640 height 30
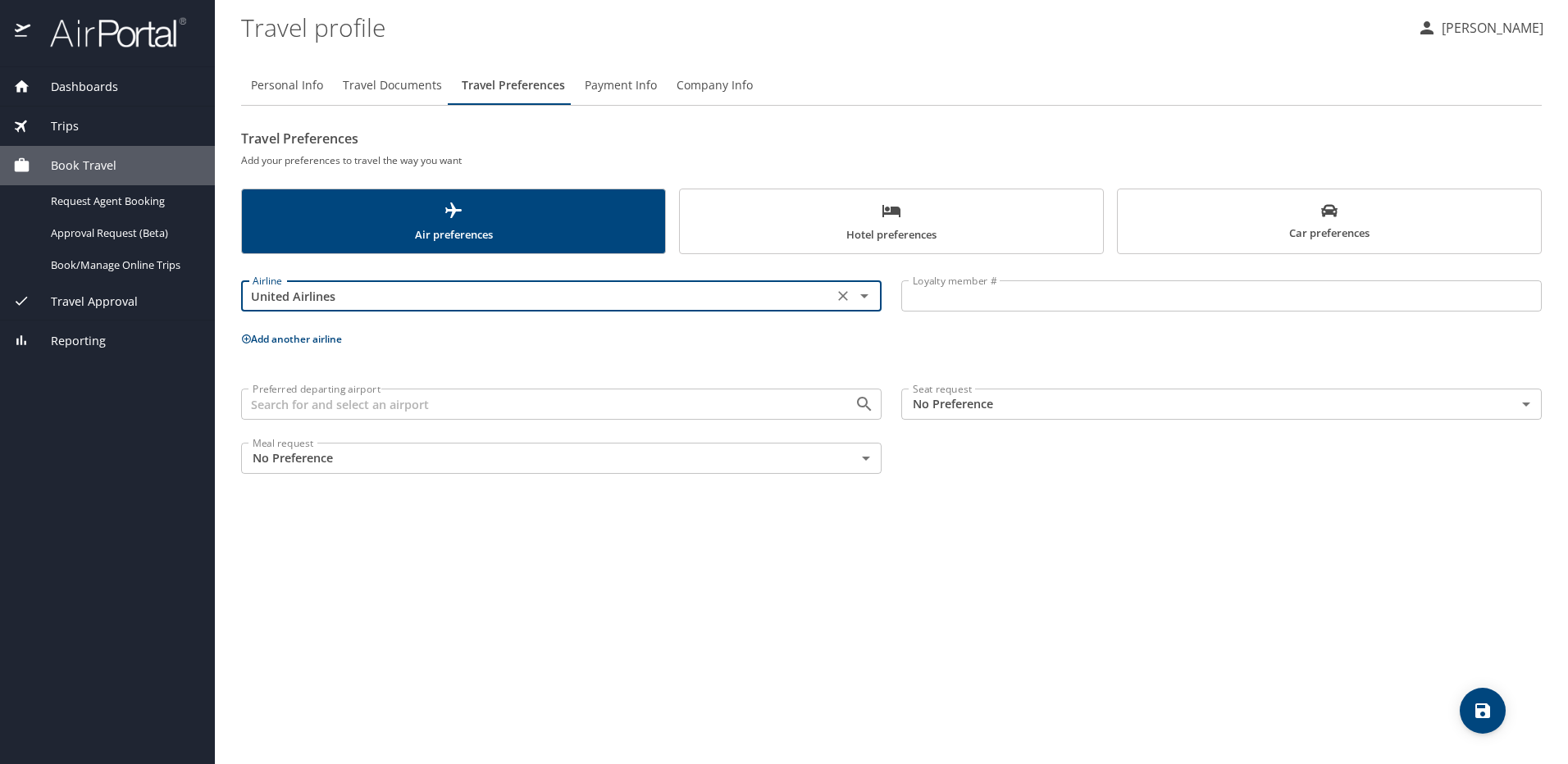
type input "United Airlines"
click at [1026, 297] on input "Loyalty member #" at bounding box center [1221, 296] width 640 height 32
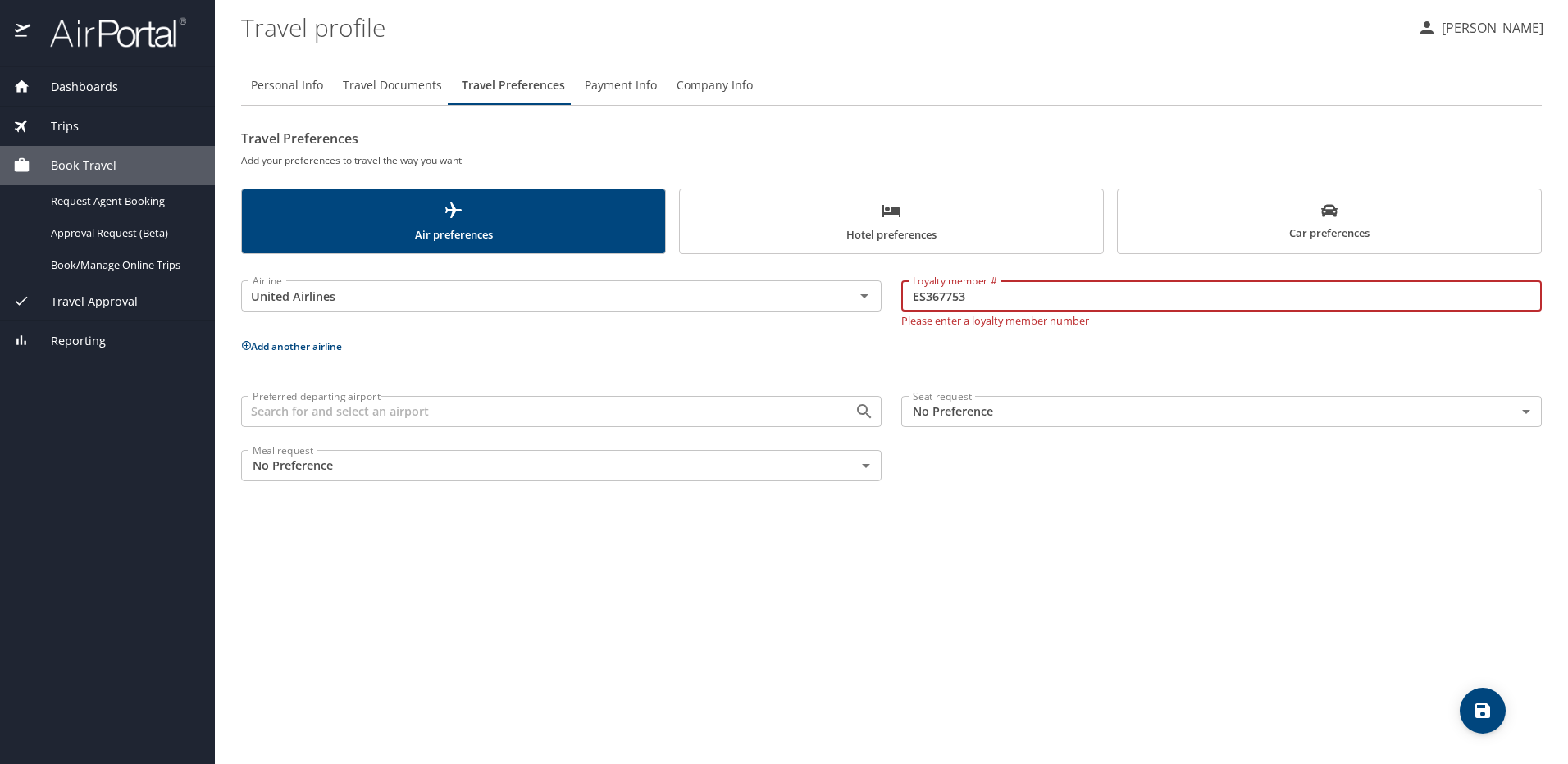
type input "ES367753"
click at [826, 357] on div "Airline United Airlines Airline Loyalty member # ES367753 Loyalty member # Plea…" at bounding box center [891, 377] width 1300 height 227
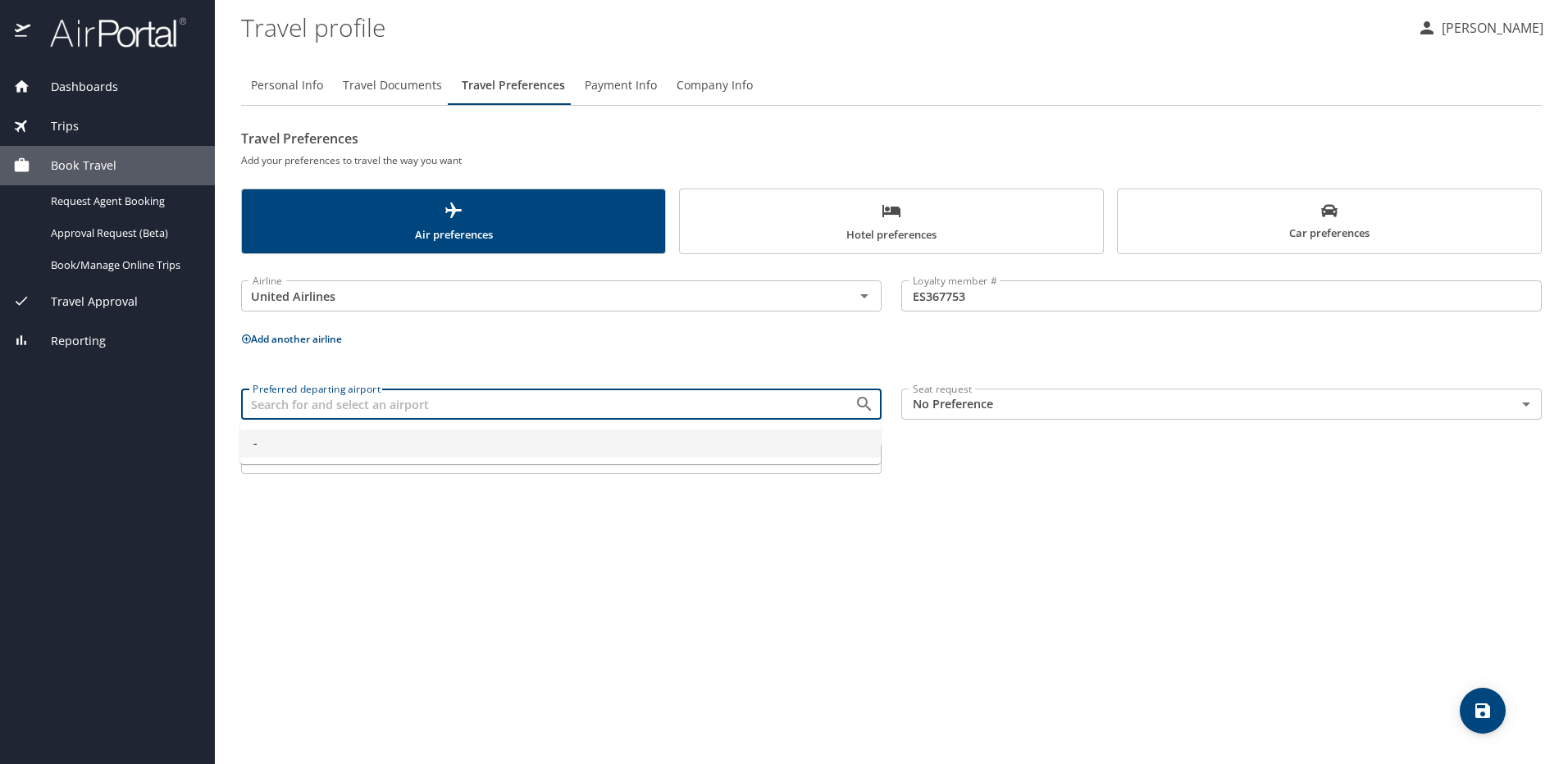
click at [399, 406] on input "Preferred departing airport" at bounding box center [537, 404] width 582 height 21
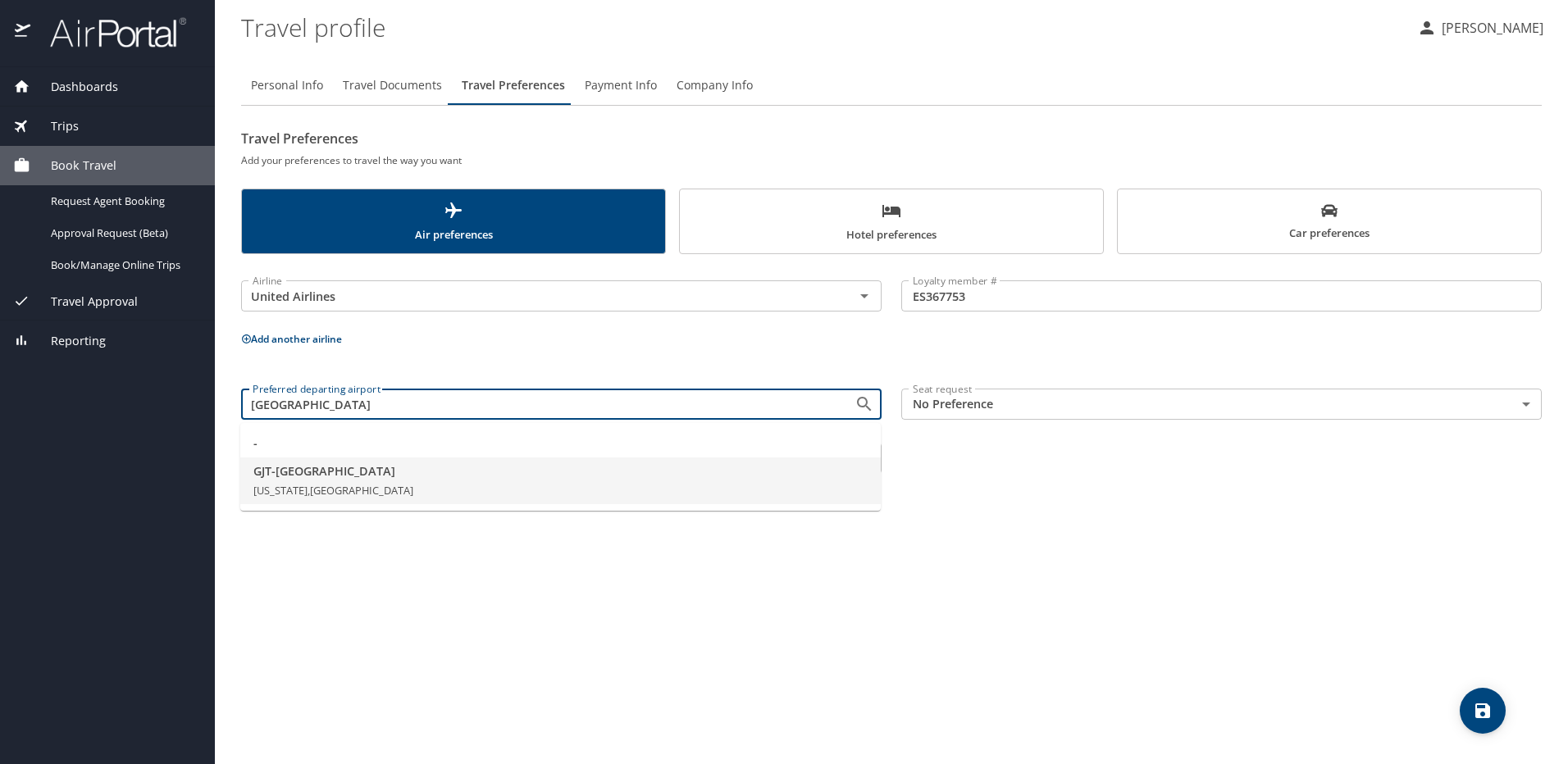
click at [363, 468] on span "GJT - Grand Junction" at bounding box center [560, 471] width 614 height 18
type input "GJT - Grand Junction"
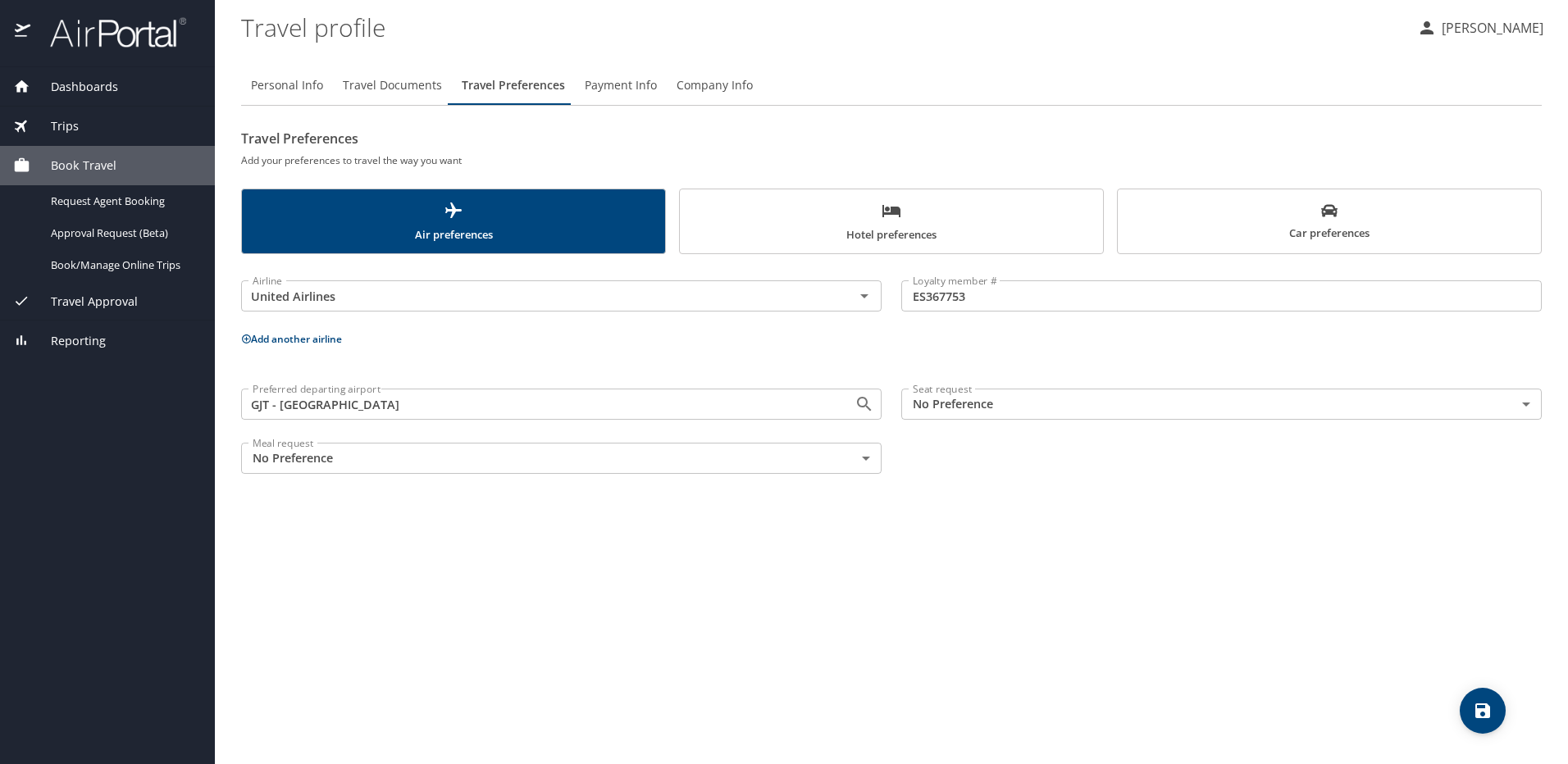
click at [1121, 398] on body "Dashboards My Travel Dashboard Trips Current / Future Trips Past Trips Trips Mi…" at bounding box center [784, 382] width 1568 height 764
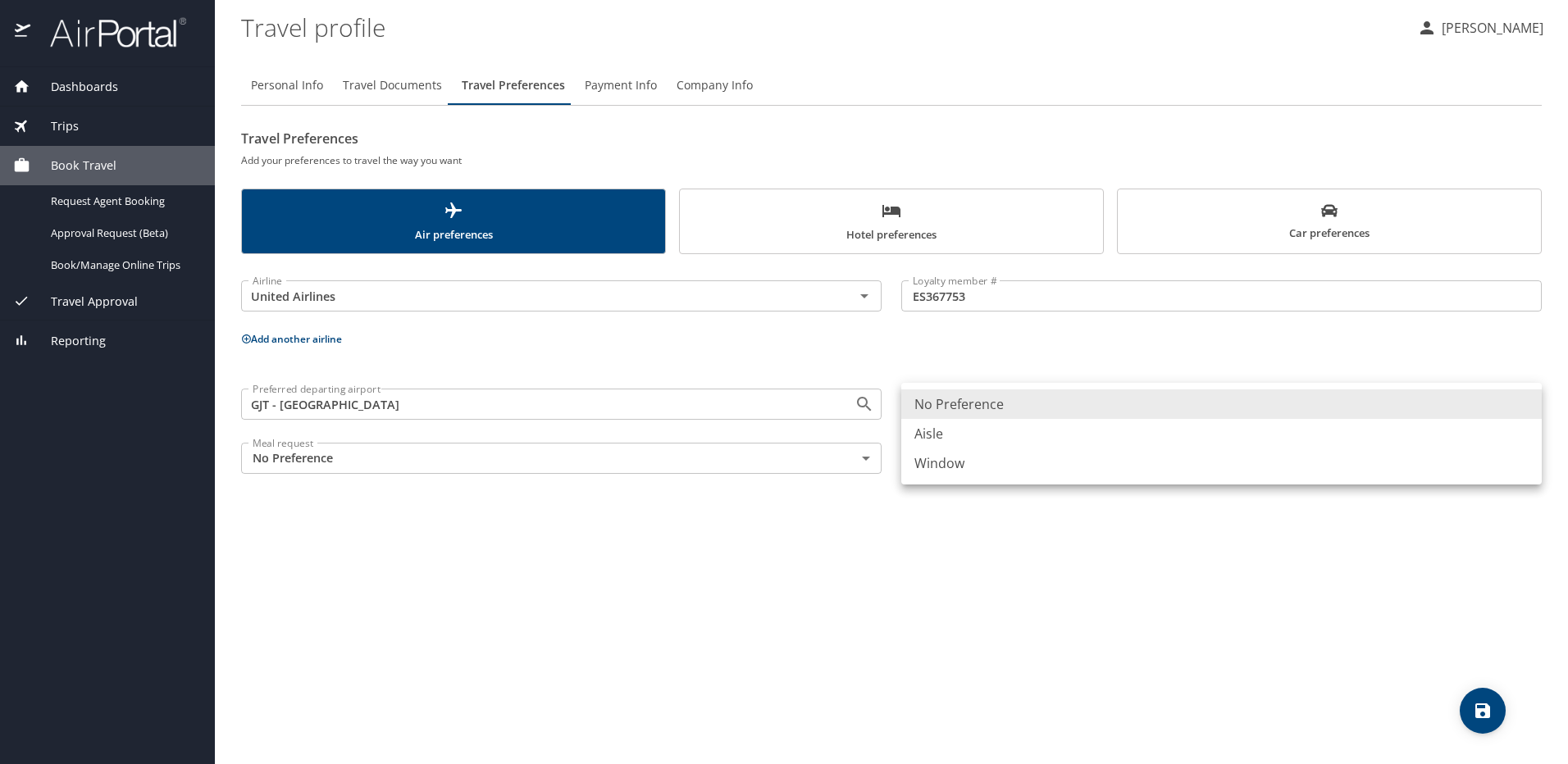
click at [988, 460] on li "Window" at bounding box center [1221, 463] width 640 height 30
type input "Window"
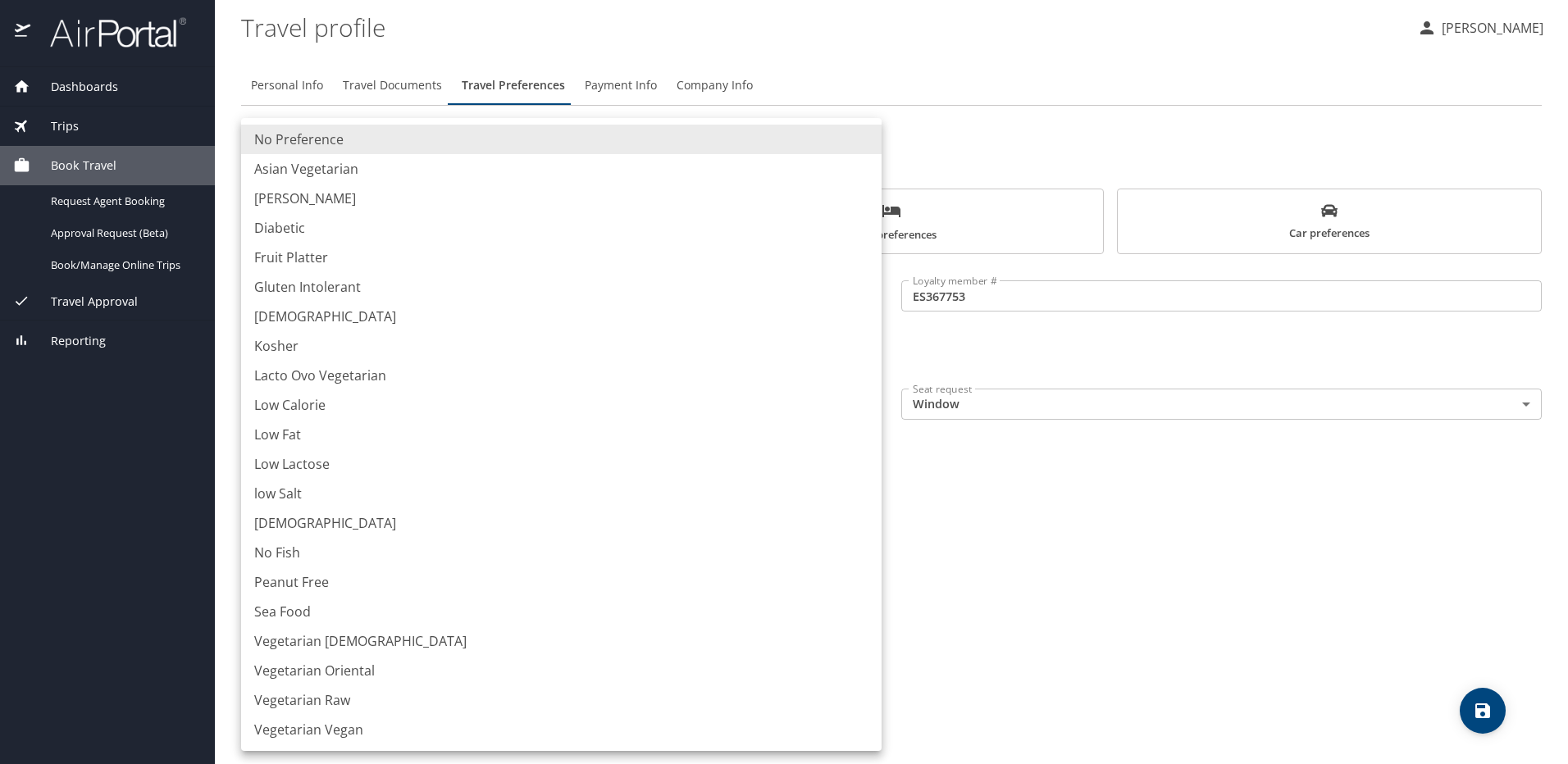
click at [860, 462] on body "Dashboards My Travel Dashboard Trips Current / Future Trips Past Trips Trips Mi…" at bounding box center [784, 382] width 1568 height 764
click at [993, 545] on div at bounding box center [784, 382] width 1568 height 764
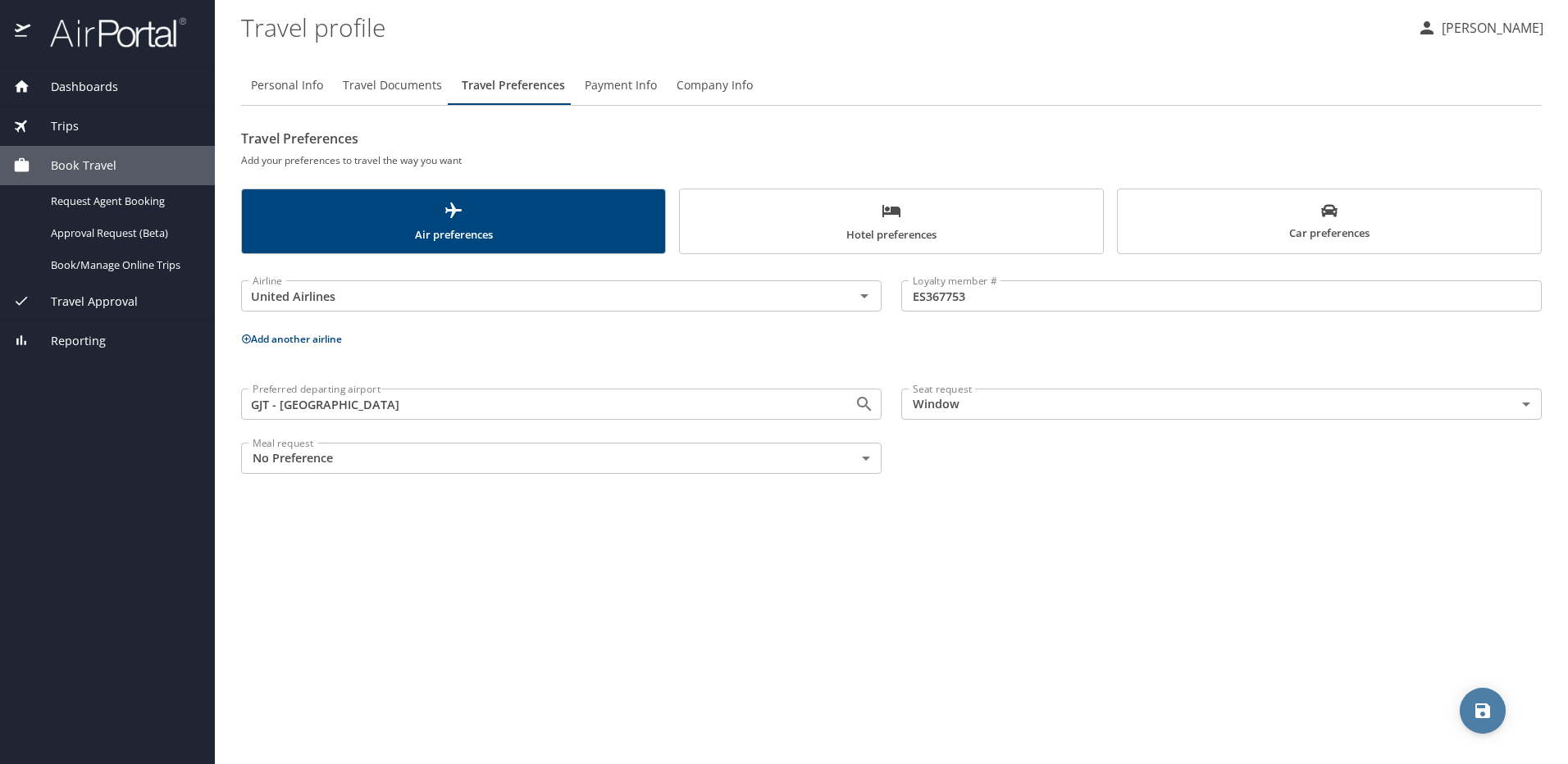
click at [1485, 714] on icon "save" at bounding box center [1483, 711] width 20 height 20
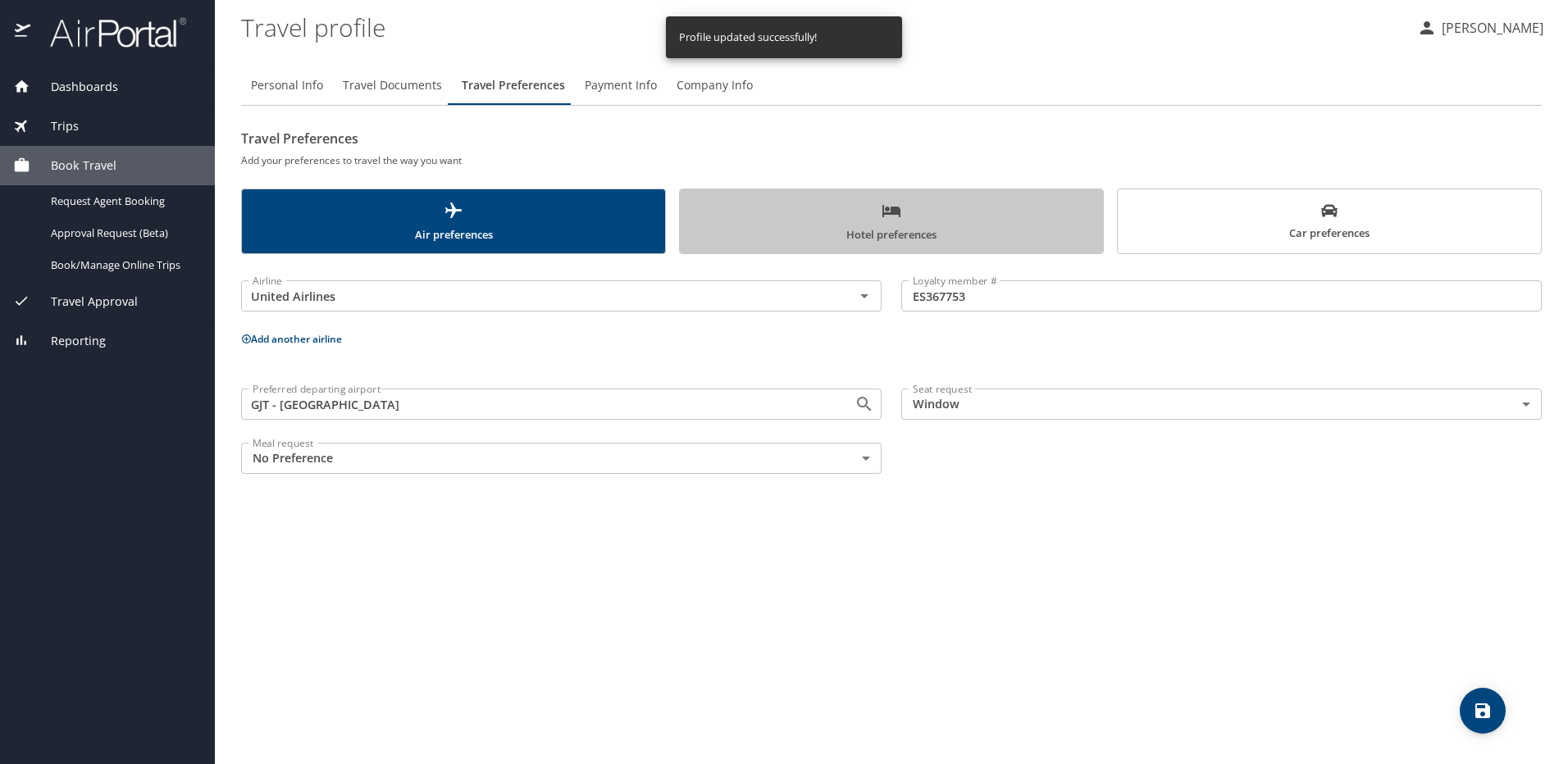
click at [952, 228] on span "Hotel preferences" at bounding box center [891, 222] width 403 height 43
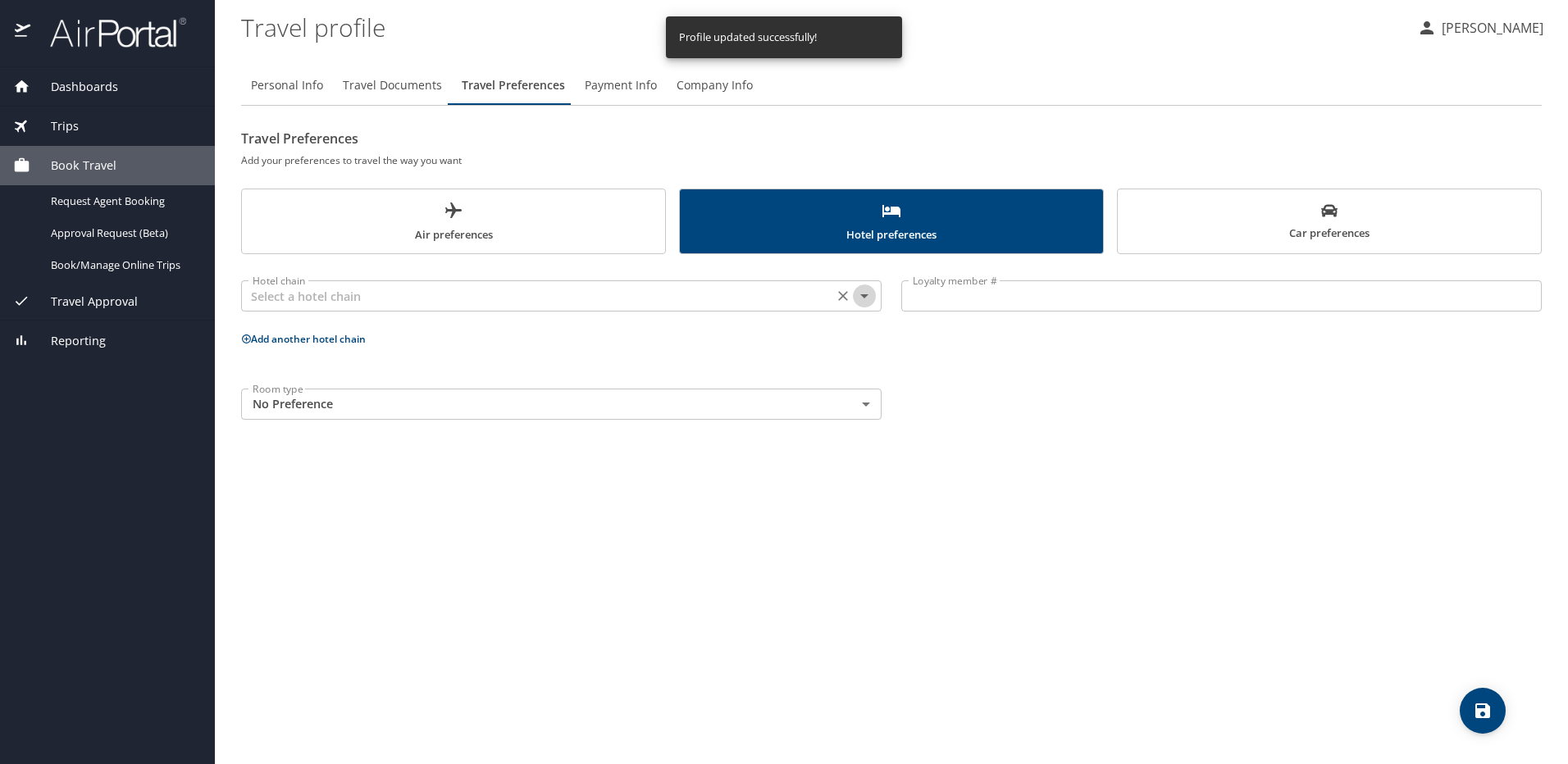
click at [860, 298] on icon "Open" at bounding box center [864, 296] width 20 height 20
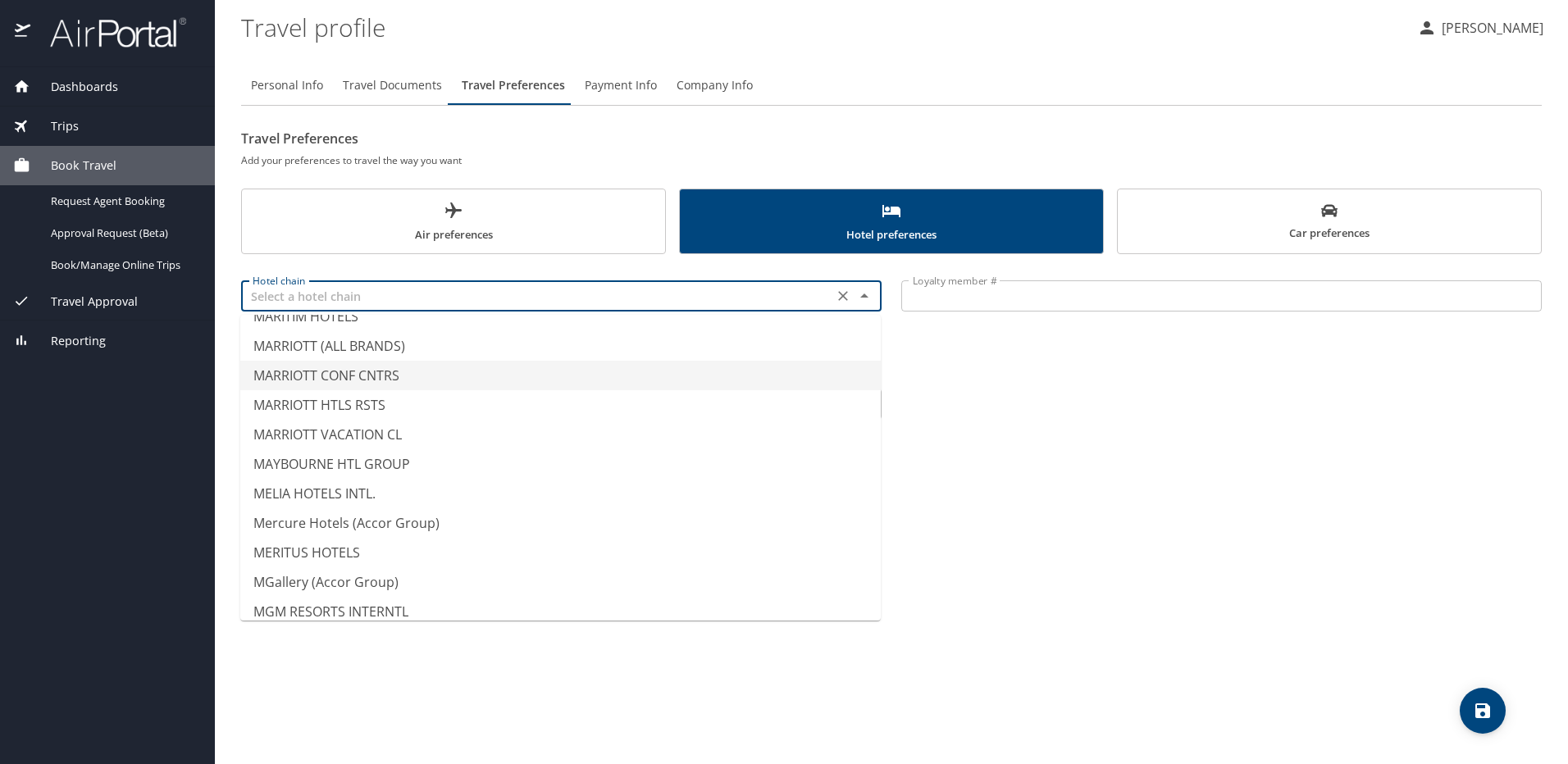
scroll to position [5574, 0]
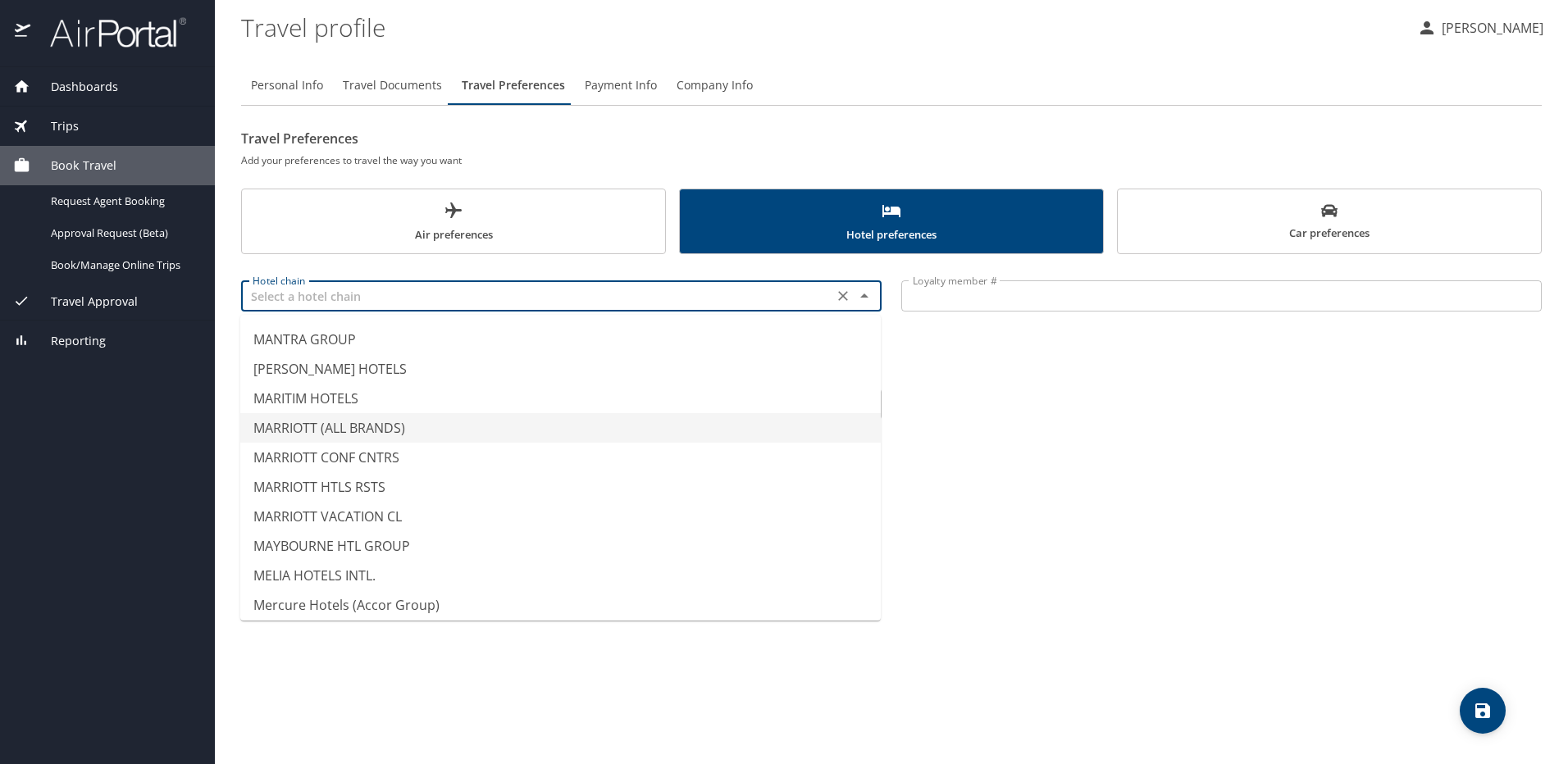
click at [526, 420] on li "MARRIOTT (ALL BRANDS)" at bounding box center [561, 428] width 640 height 30
type input "MARRIOTT (ALL BRANDS)"
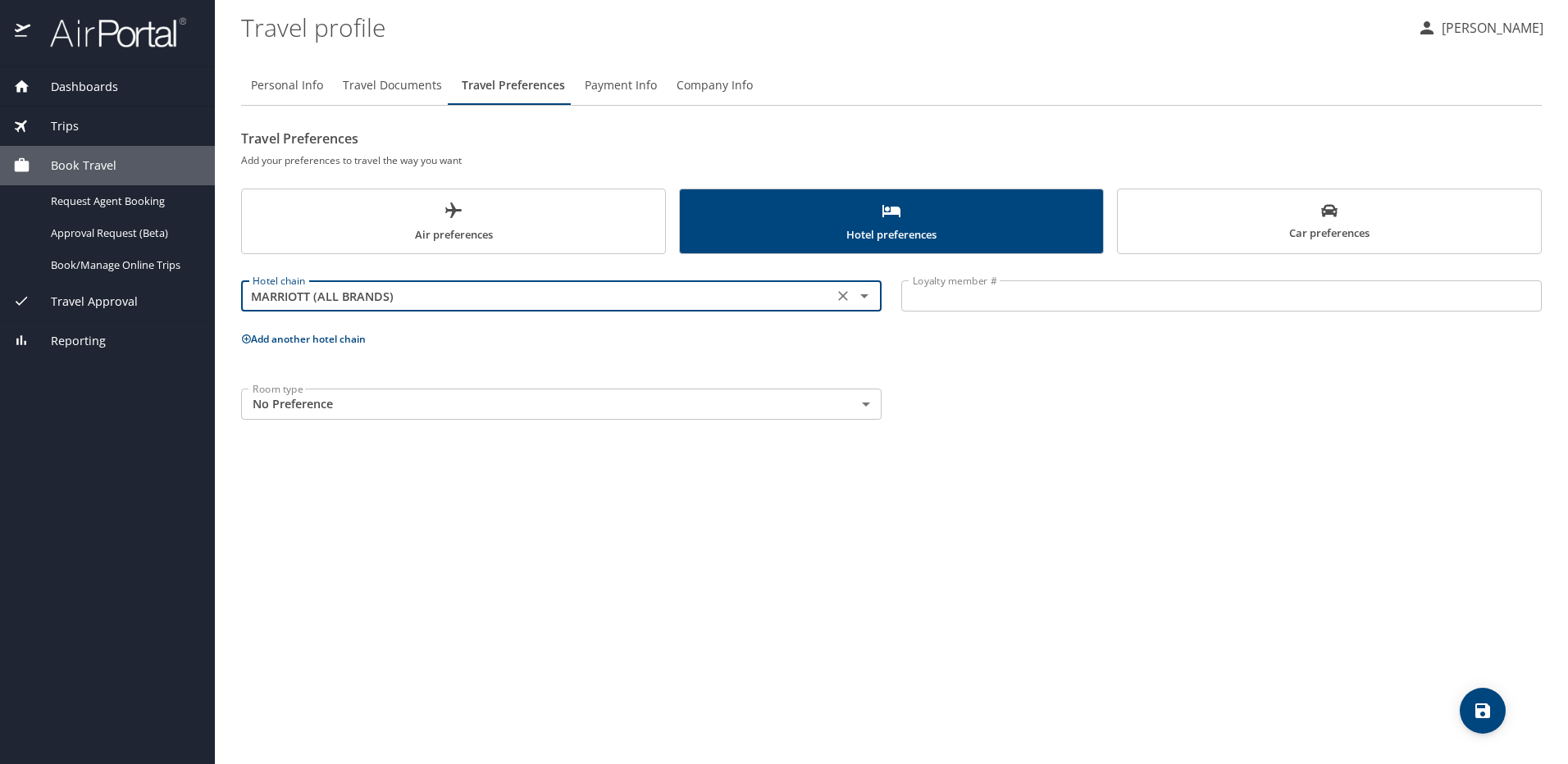
click at [965, 304] on input "Loyalty member #" at bounding box center [1221, 296] width 640 height 32
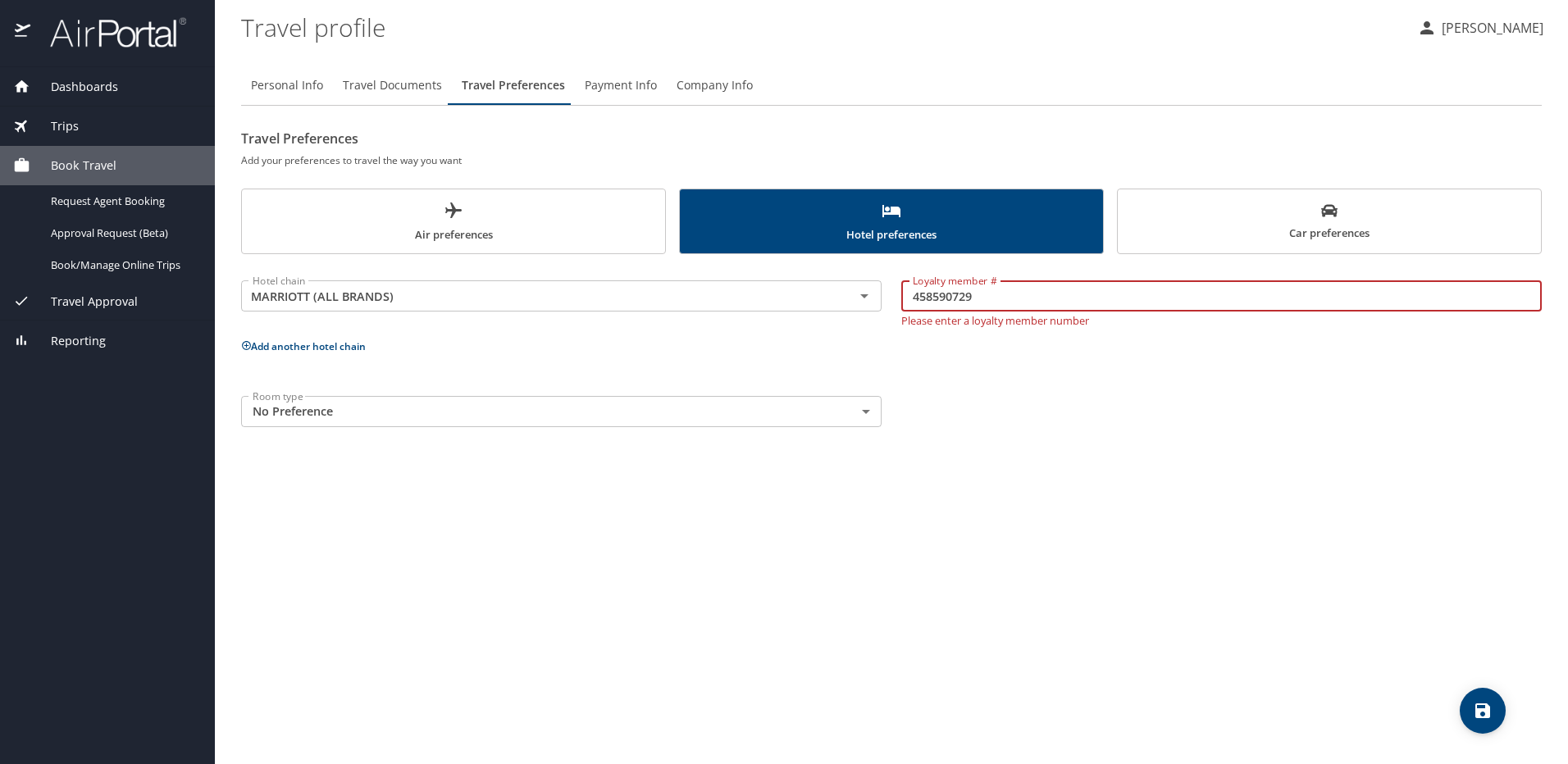
type input "458590729"
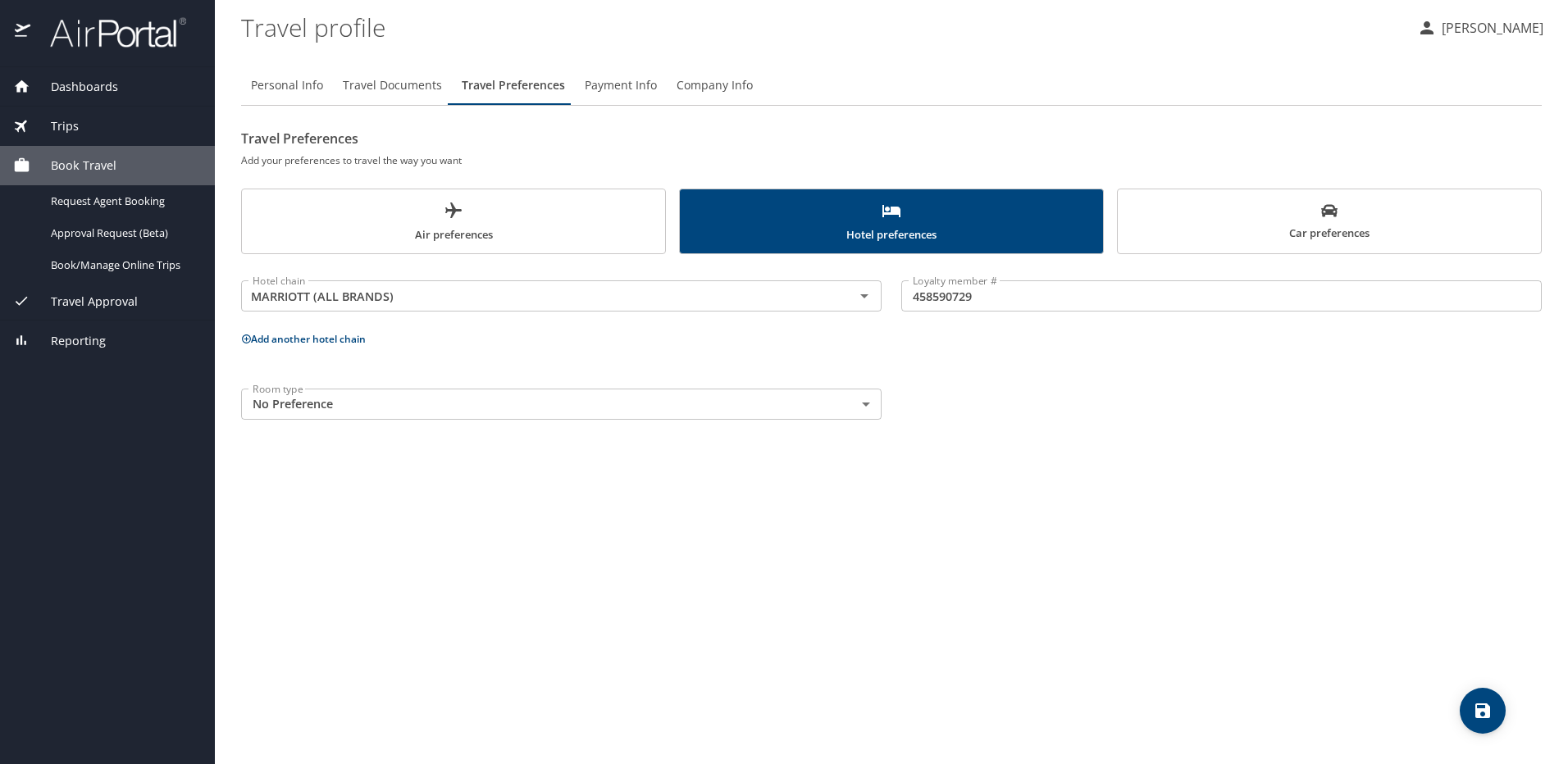
click at [732, 339] on p "Add another hotel chain" at bounding box center [891, 338] width 1300 height 20
click at [538, 402] on body "Dashboards My Travel Dashboard Trips Current / Future Trips Past Trips Trips Mi…" at bounding box center [784, 382] width 1568 height 764
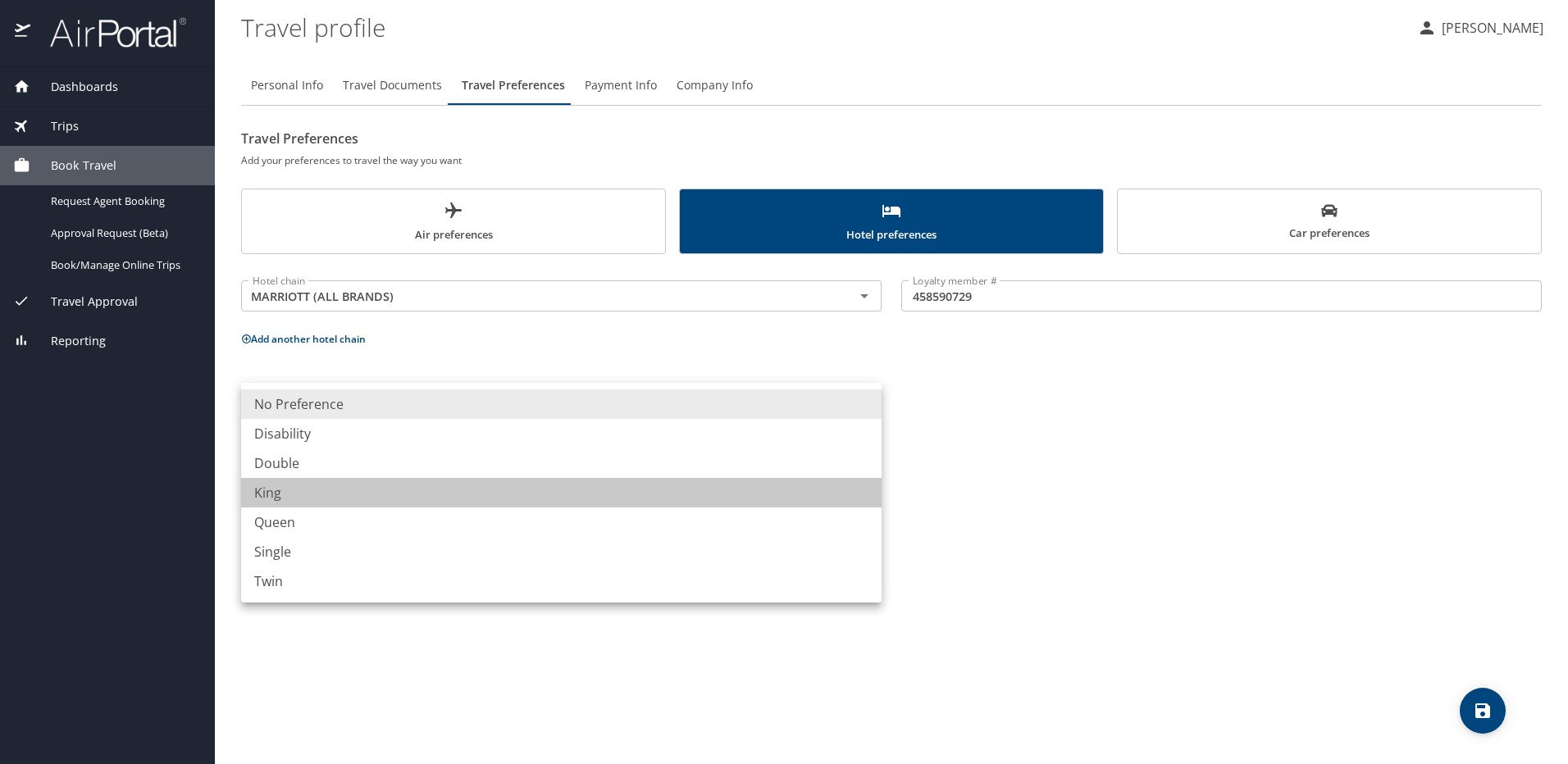
click at [283, 498] on li "King" at bounding box center [561, 492] width 640 height 30
type input "King"
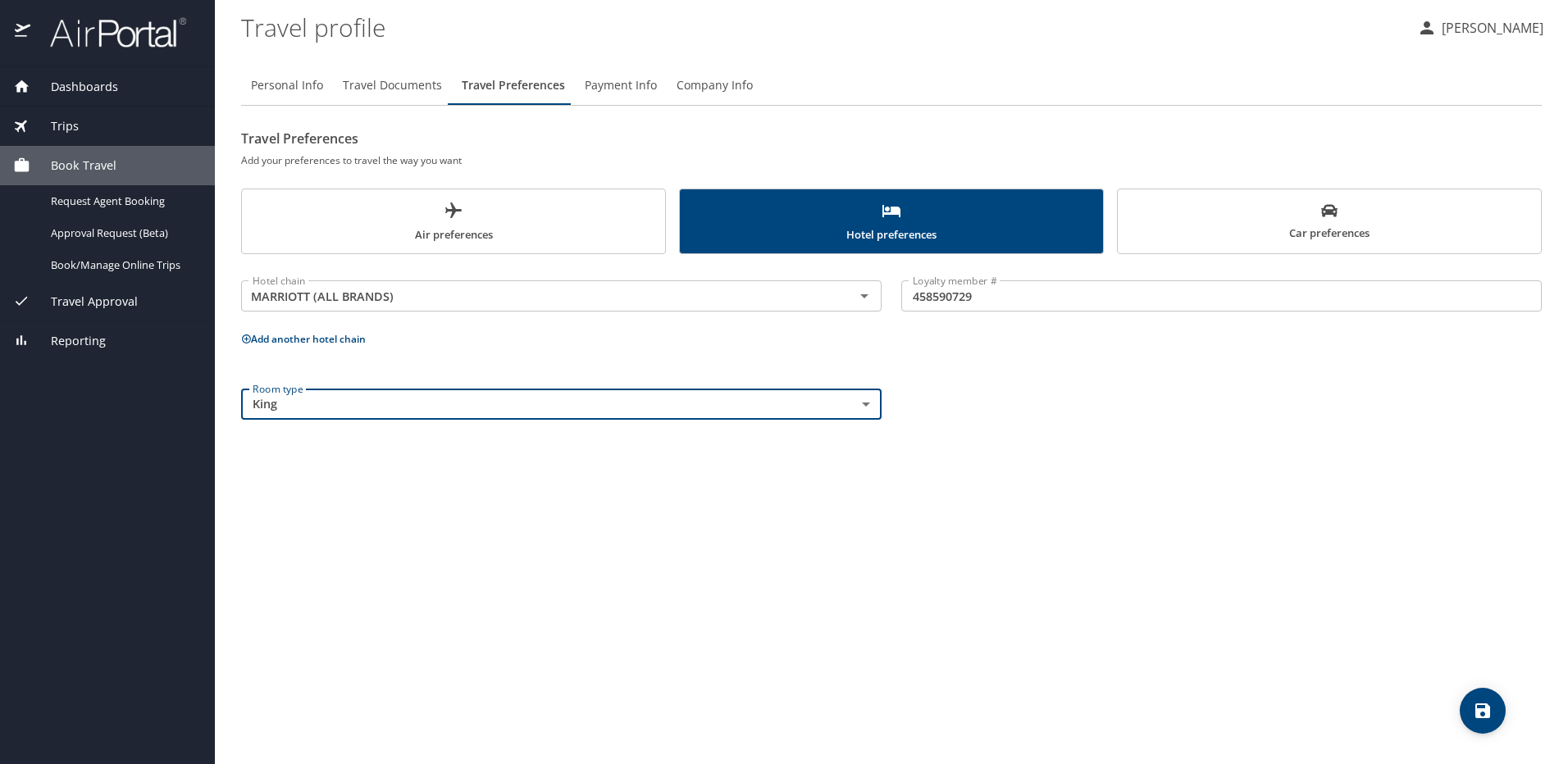
click at [1483, 716] on icon "save" at bounding box center [1482, 710] width 14 height 14
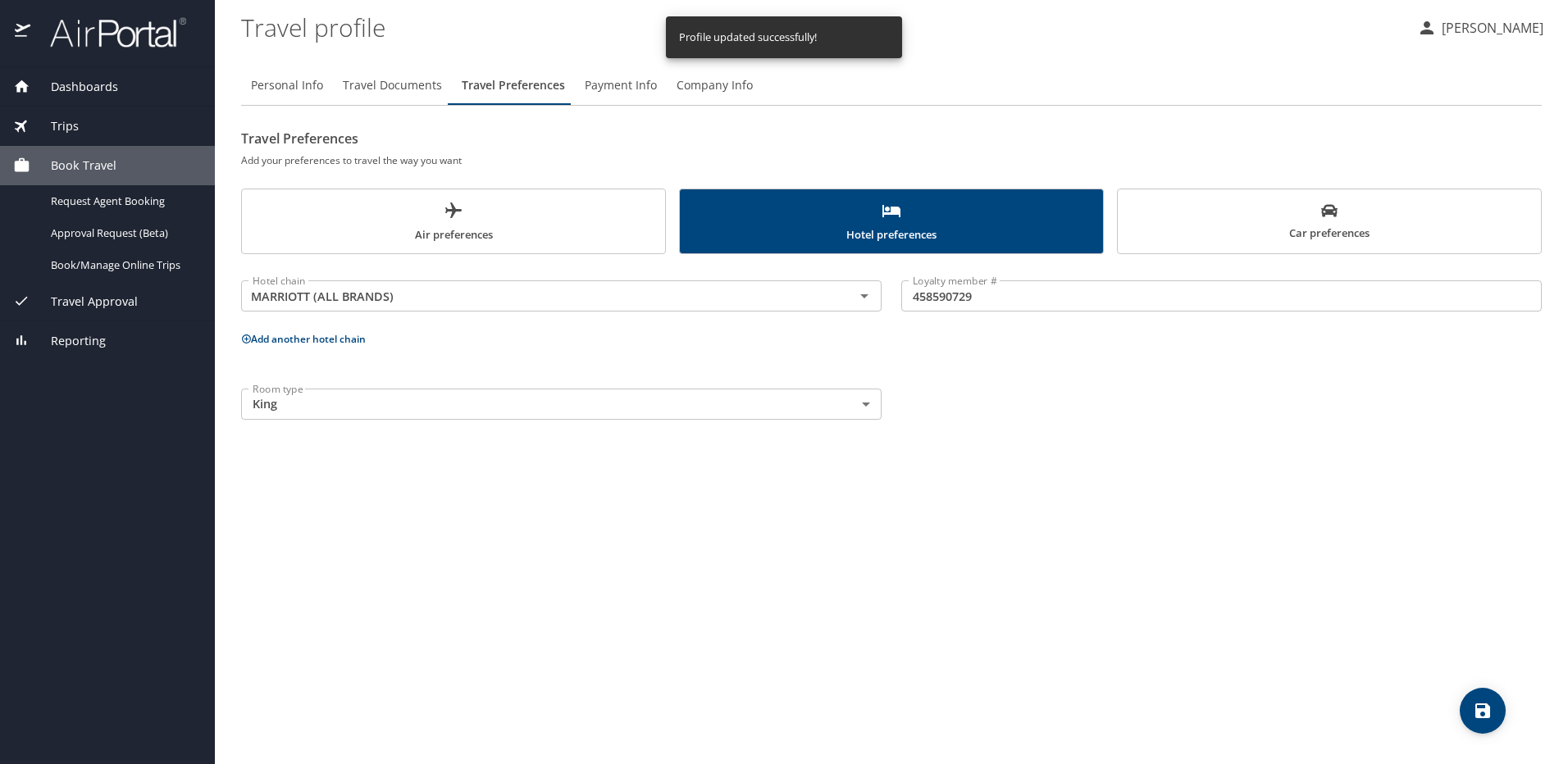
click at [1239, 215] on span "Car preferences" at bounding box center [1329, 223] width 403 height 40
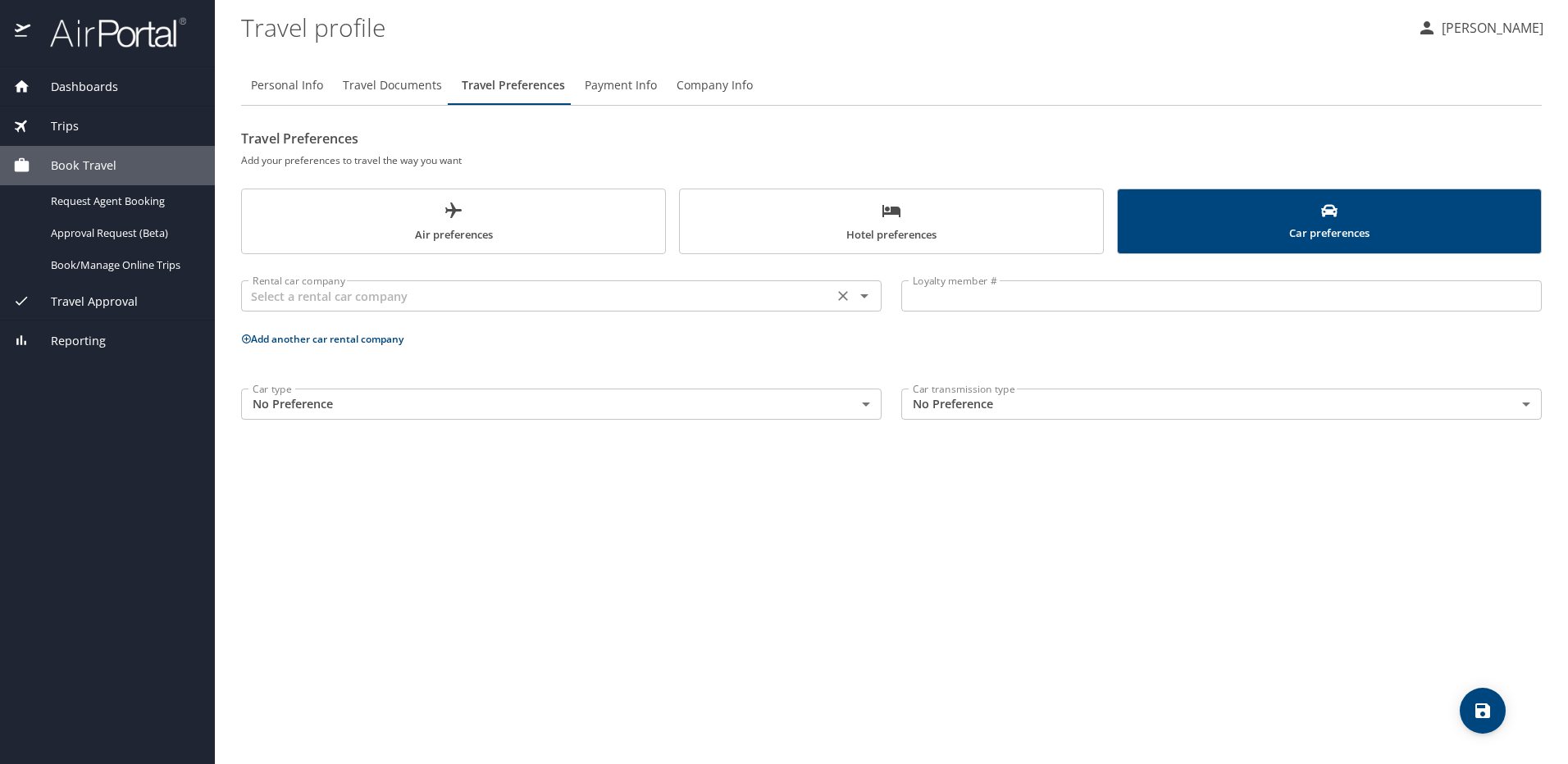
click at [787, 299] on input "text" at bounding box center [537, 296] width 582 height 21
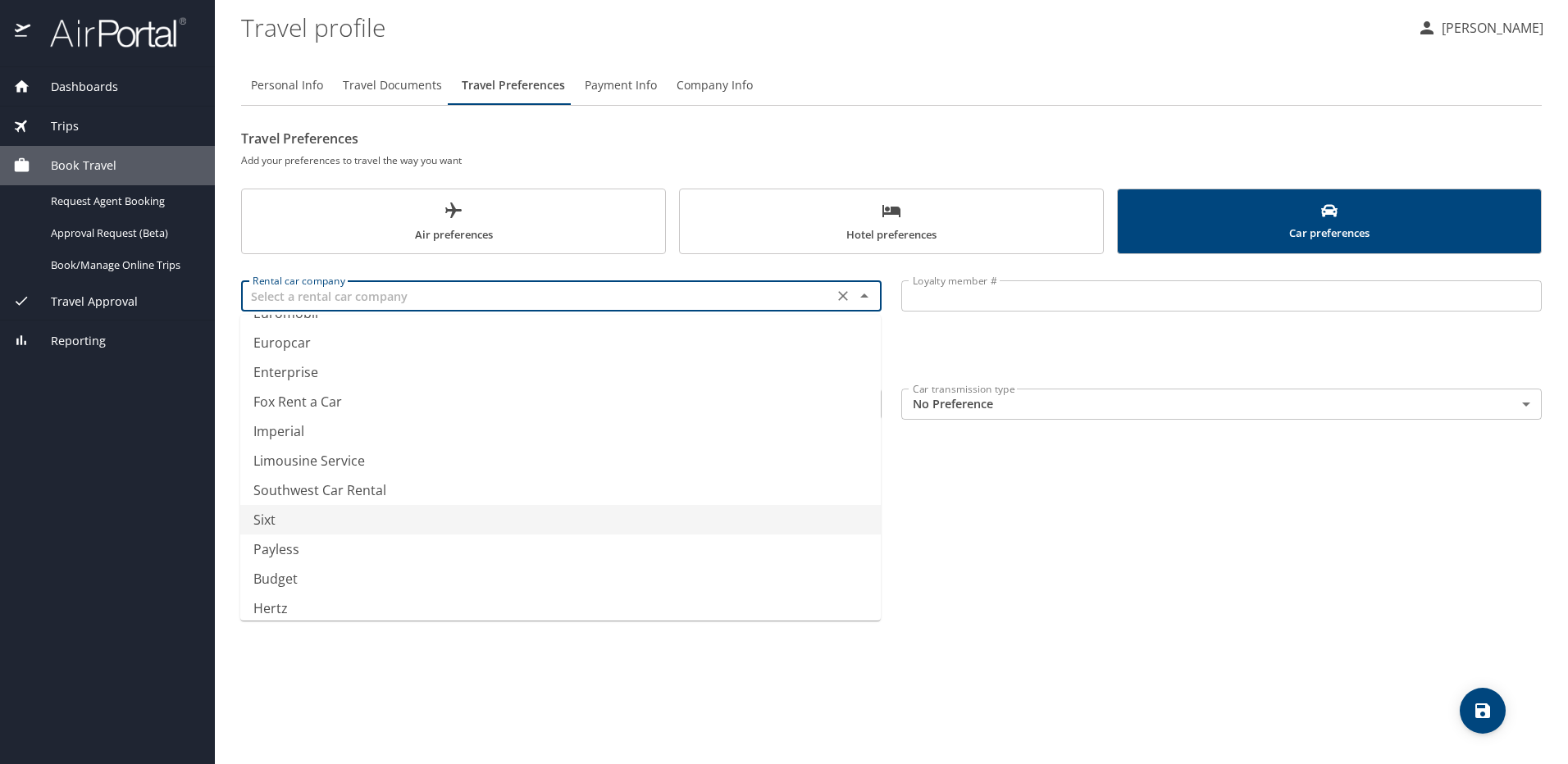
scroll to position [164, 0]
click at [530, 538] on li "Hertz" at bounding box center [561, 526] width 640 height 30
type input "Hertz"
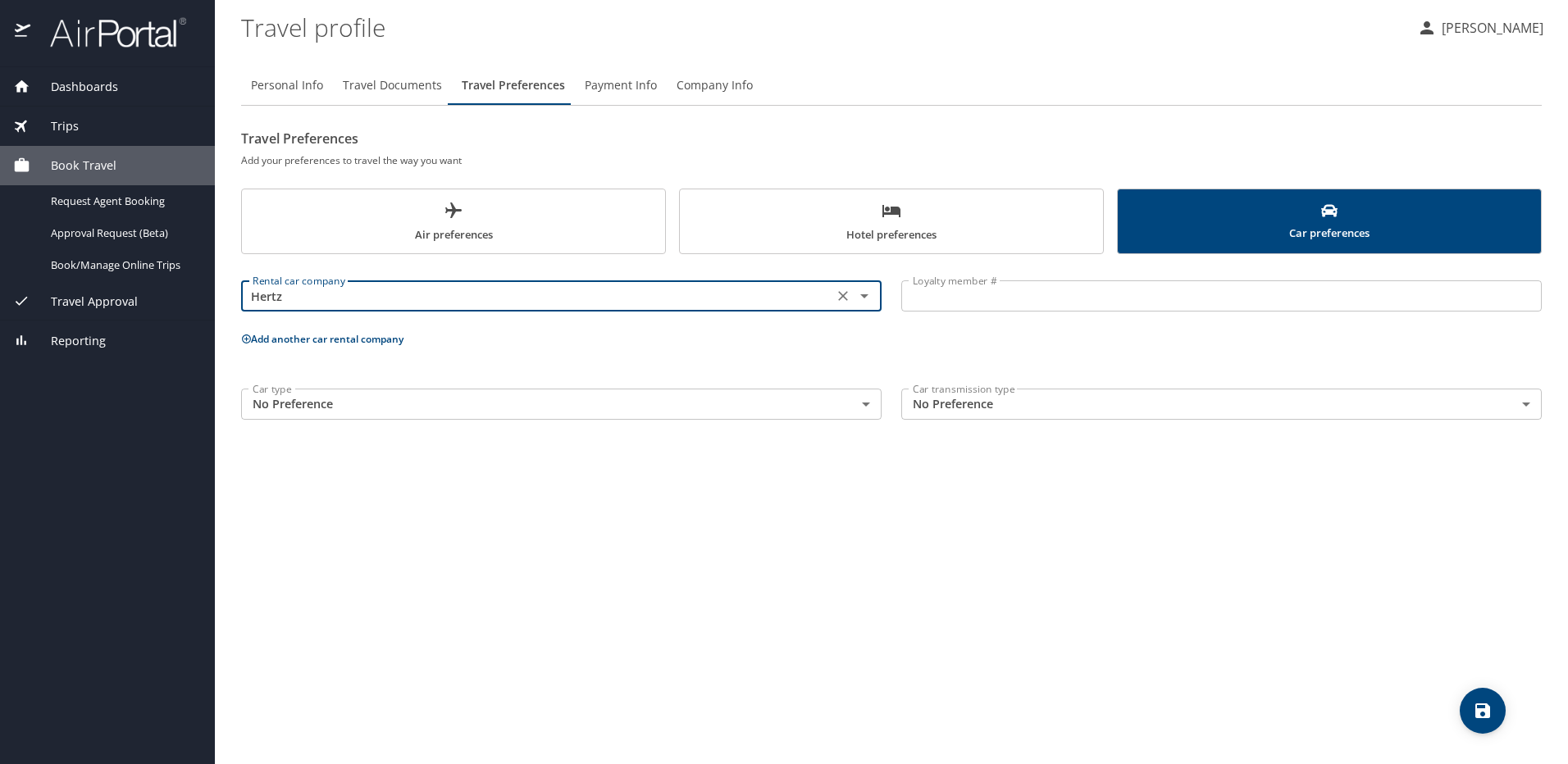
click at [843, 403] on body "Dashboards My Travel Dashboard Trips Current / Future Trips Past Trips Trips Mi…" at bounding box center [784, 382] width 1568 height 764
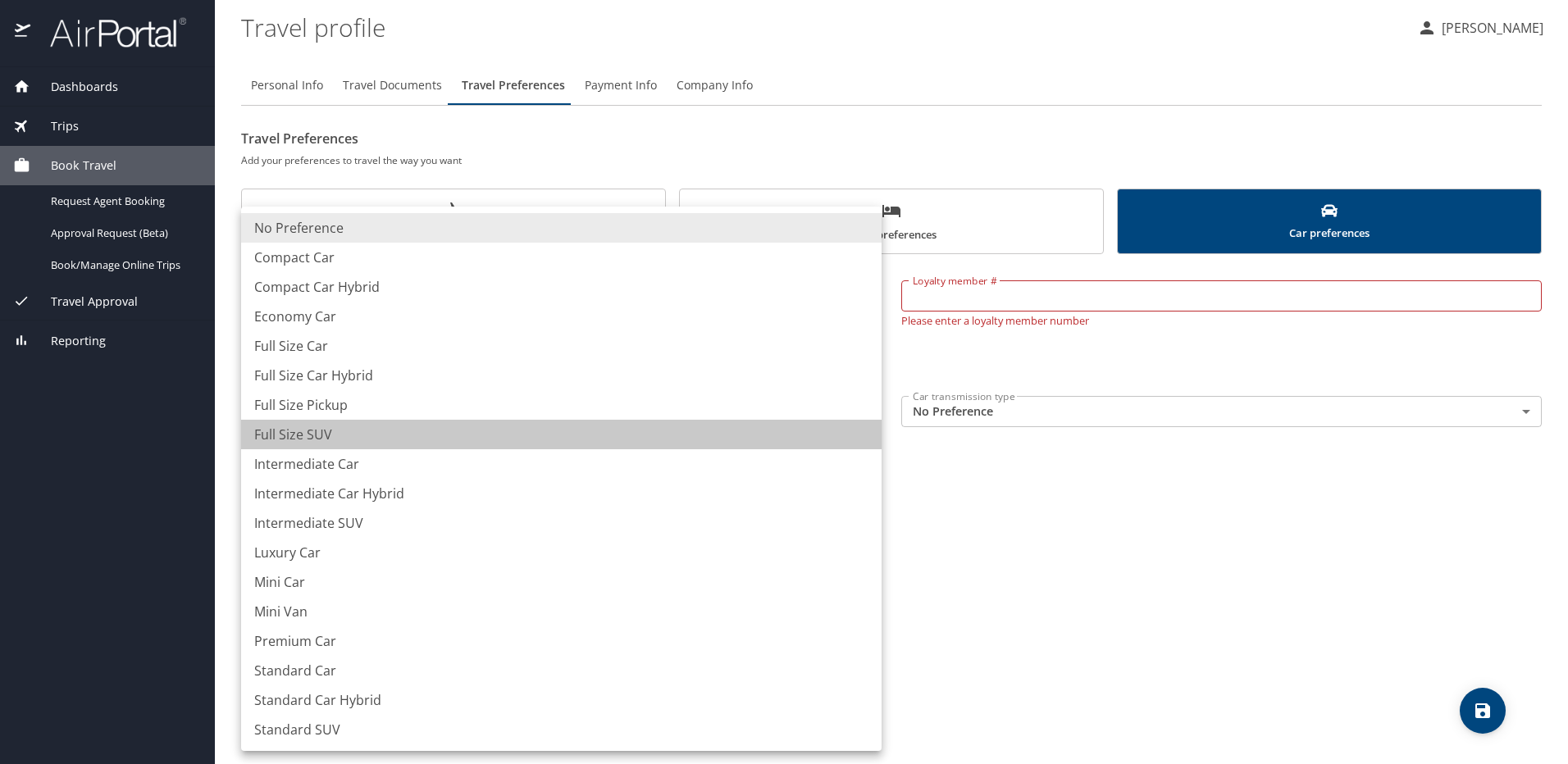
click at [615, 432] on li "Full Size SUV" at bounding box center [561, 434] width 640 height 30
type input "FullSizeSUV"
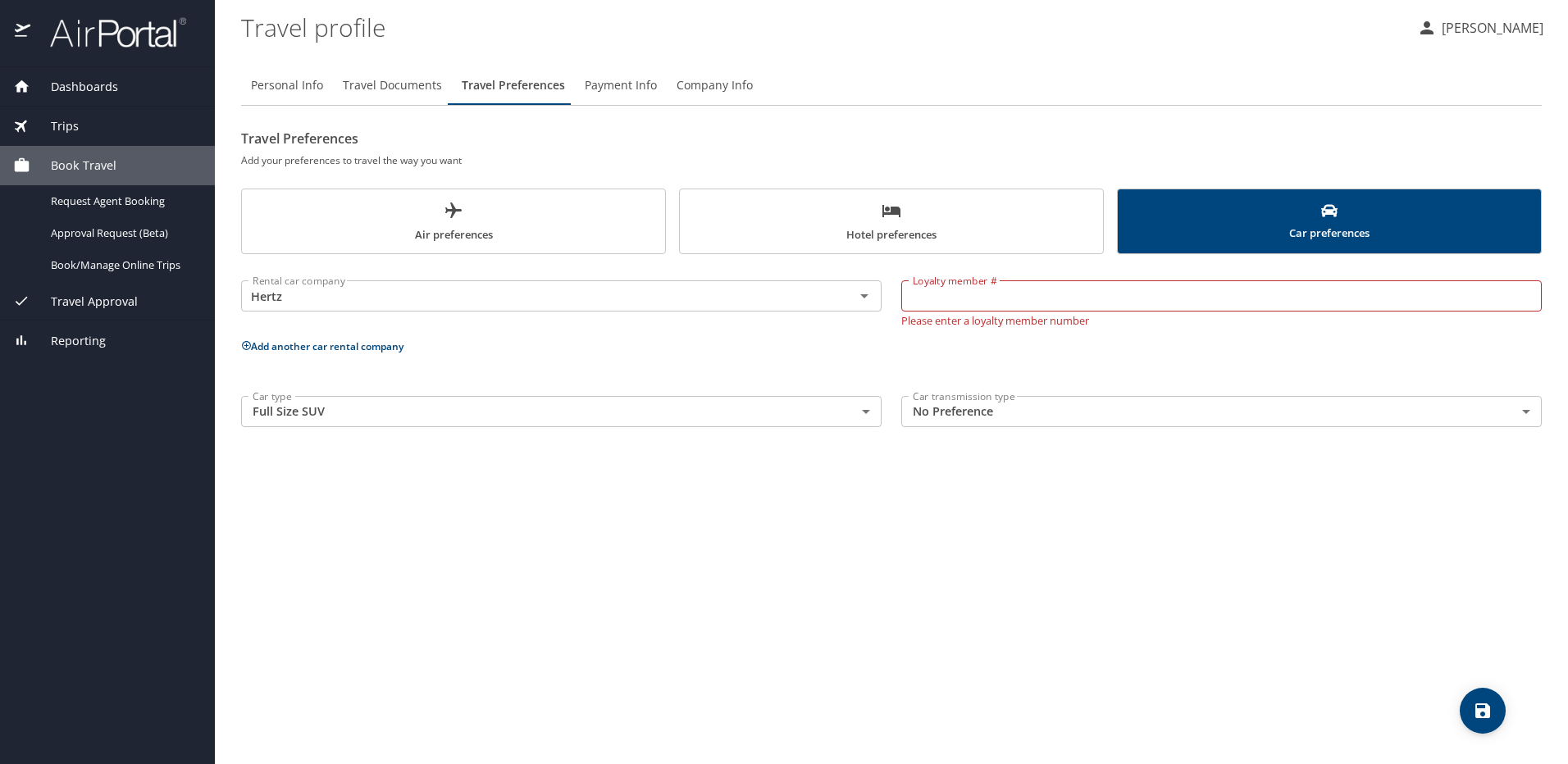
click at [1109, 529] on div "Personal Info Travel Documents Travel Preferences Payment Info Company Info Tra…" at bounding box center [891, 408] width 1300 height 711
click at [1089, 292] on input "Loyalty member #" at bounding box center [1221, 296] width 640 height 32
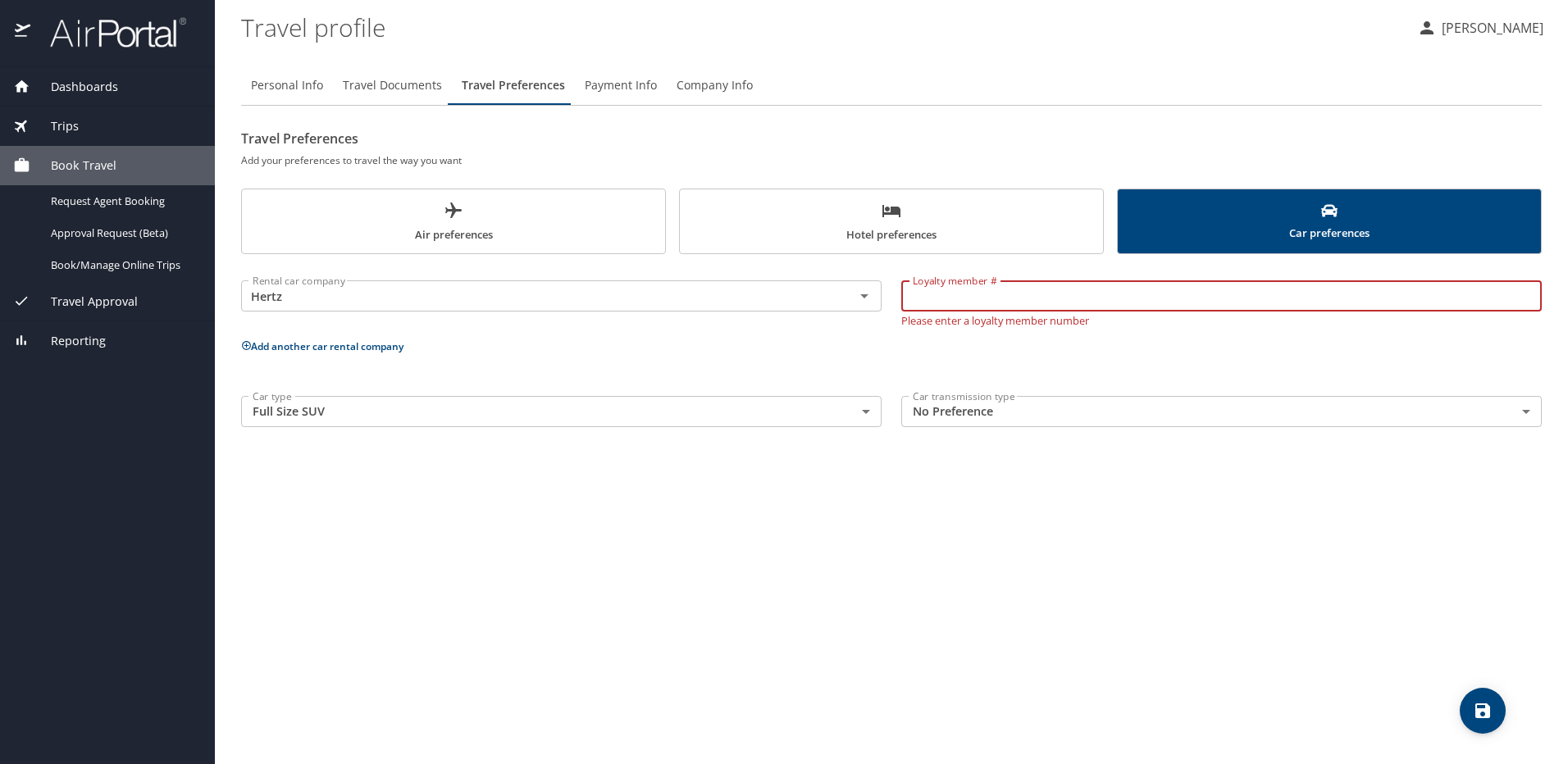
click at [1106, 365] on div "Rental car company Hertz Rental car company Loyalty member # Loyalty member # P…" at bounding box center [891, 350] width 1300 height 173
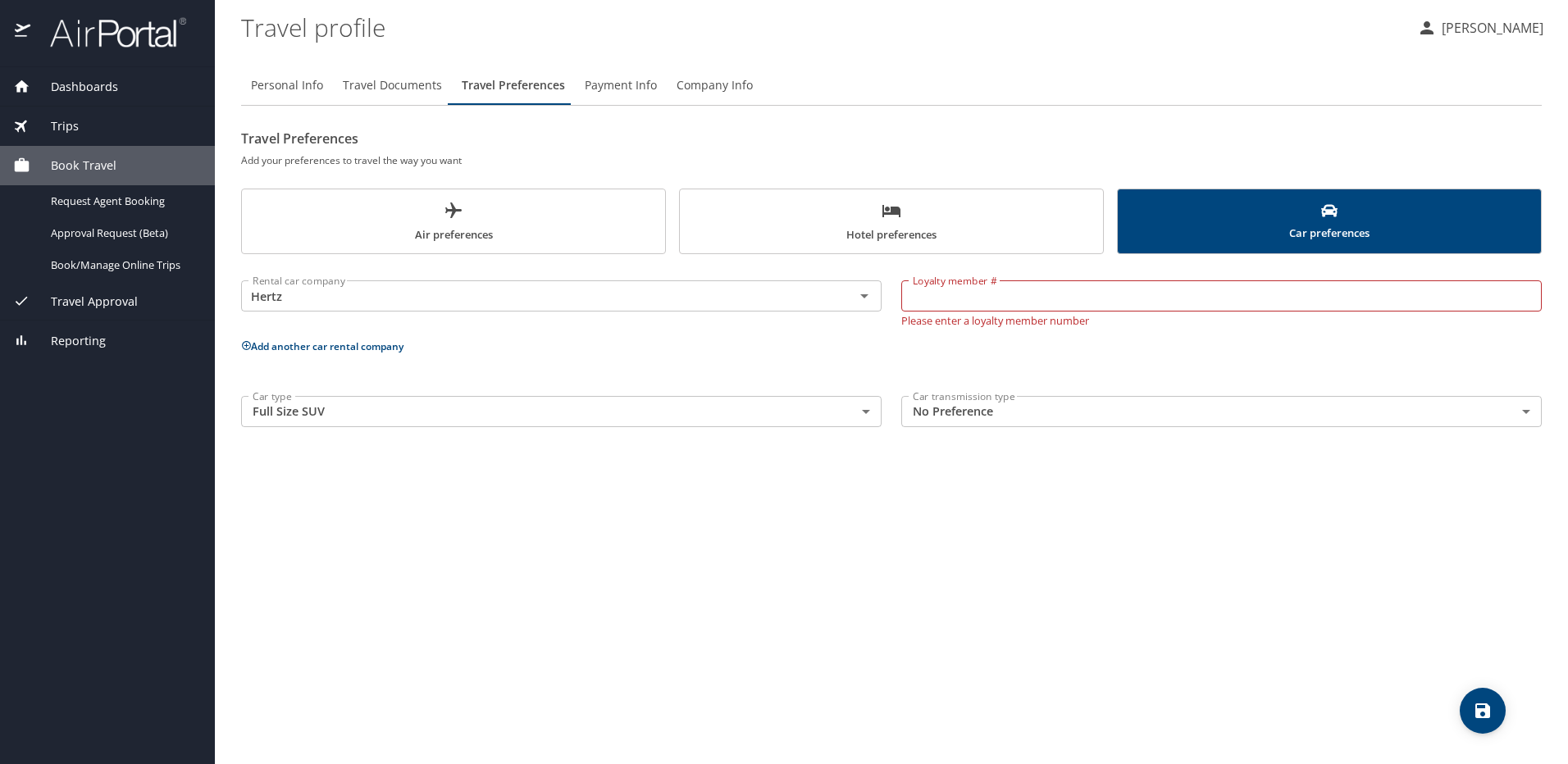
click at [1492, 723] on button "save" at bounding box center [1483, 711] width 46 height 46
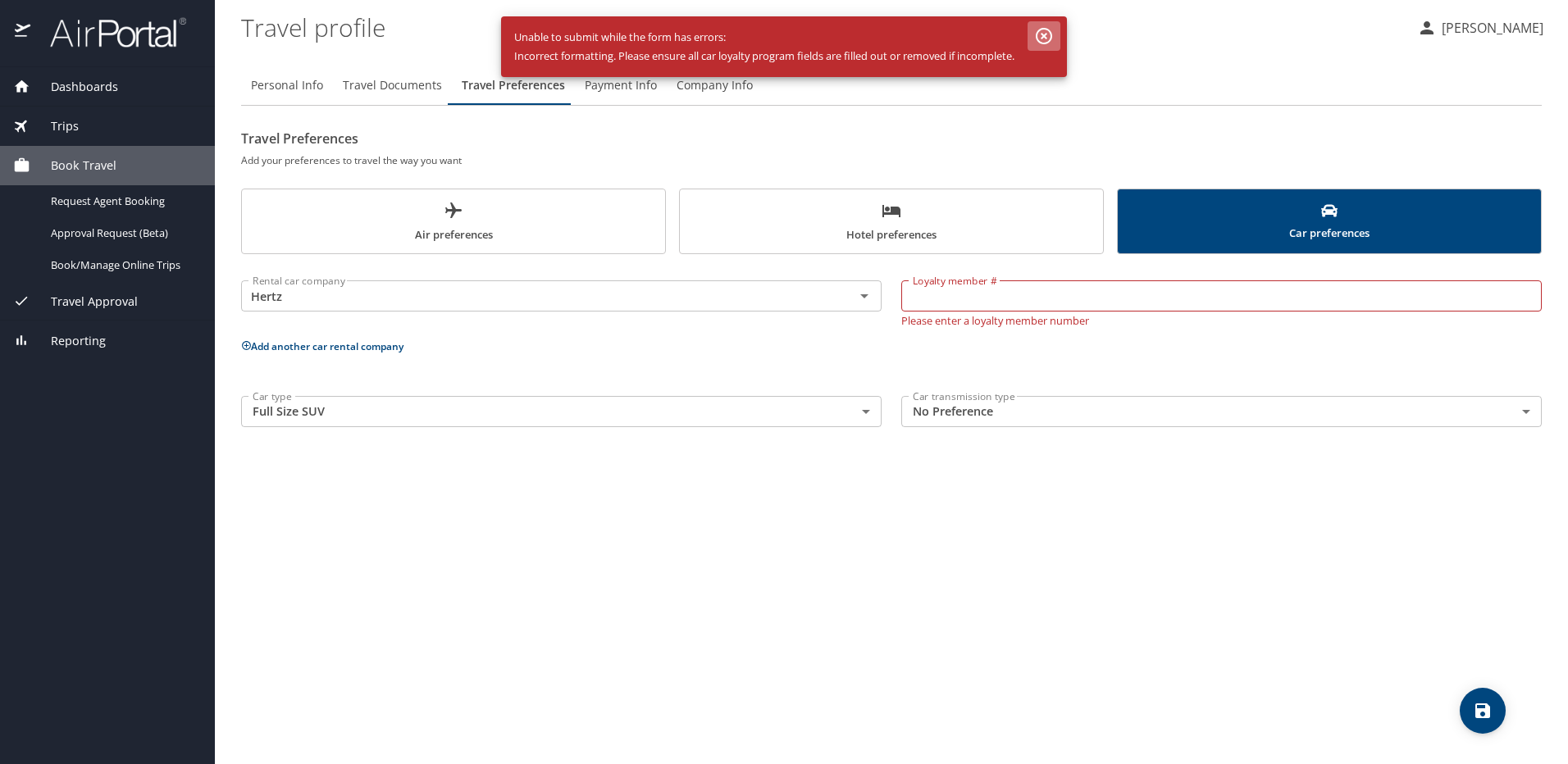
click at [1047, 25] on button "button" at bounding box center [1044, 35] width 32 height 30
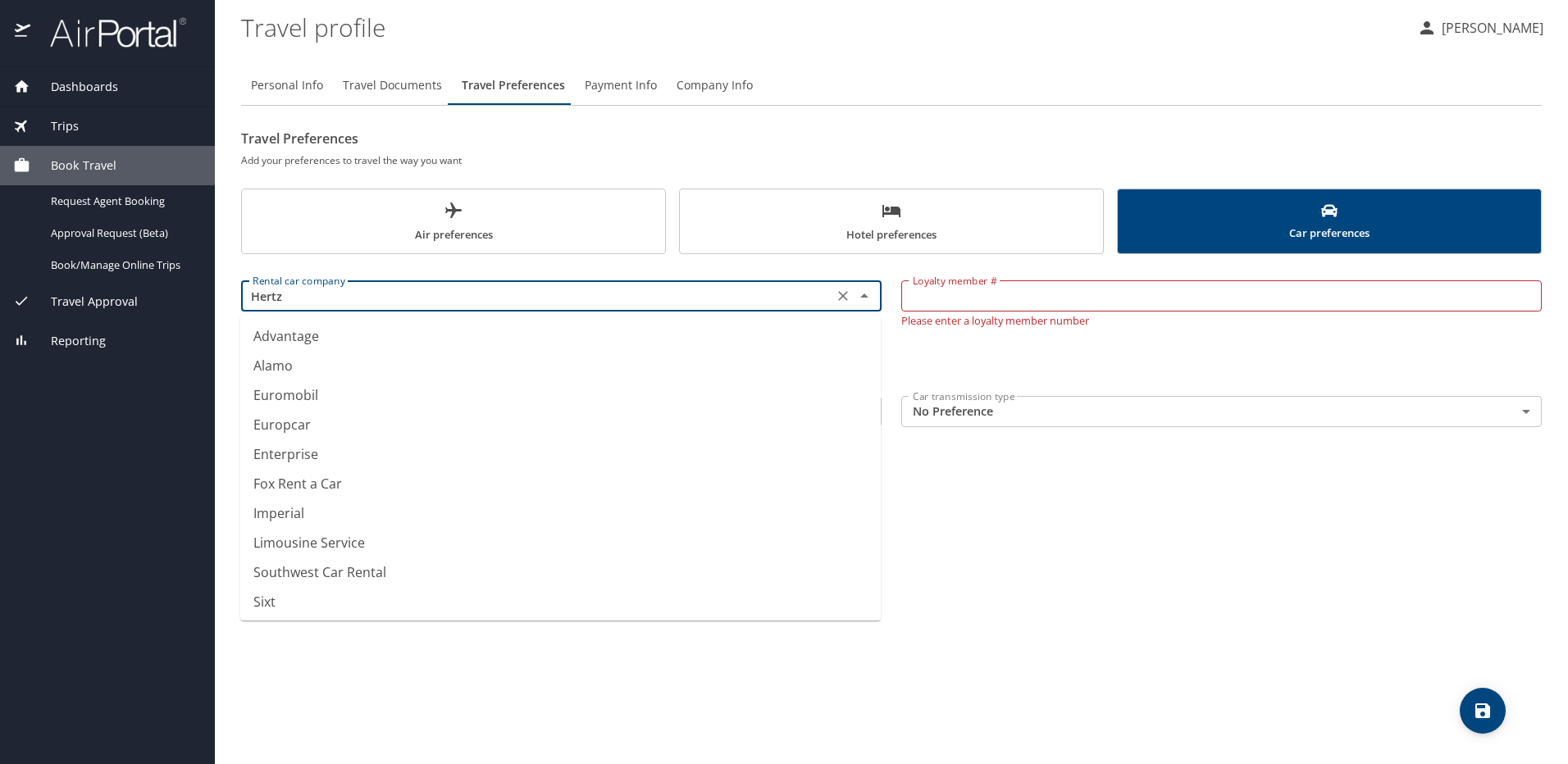
click at [553, 300] on input "Hertz" at bounding box center [537, 296] width 582 height 21
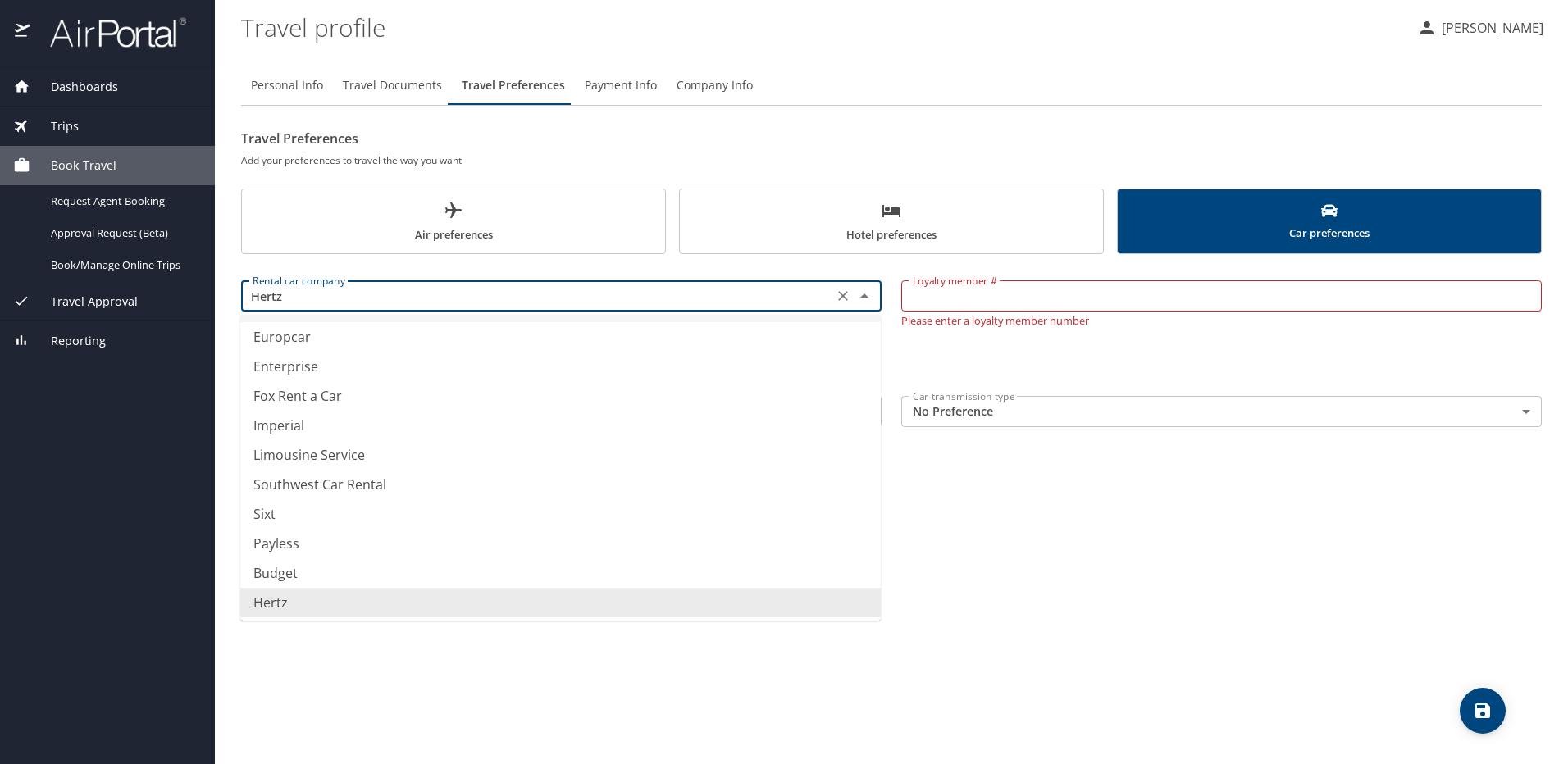
click at [840, 293] on icon "Clear" at bounding box center [843, 296] width 10 height 10
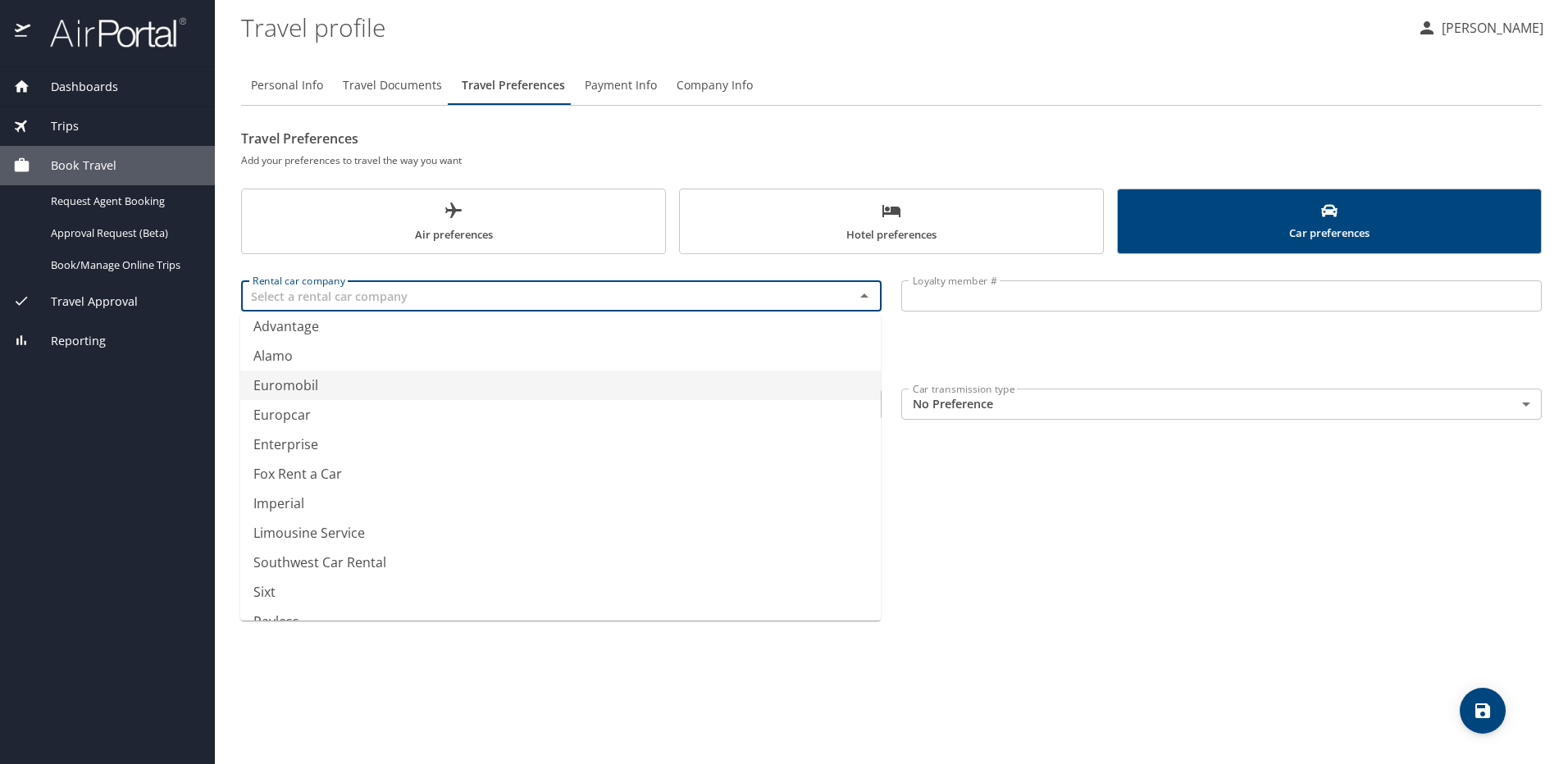
type input "Euromobil"
click at [1025, 519] on div "Personal Info Travel Documents Travel Preferences Payment Info Company Info Tra…" at bounding box center [891, 408] width 1300 height 711
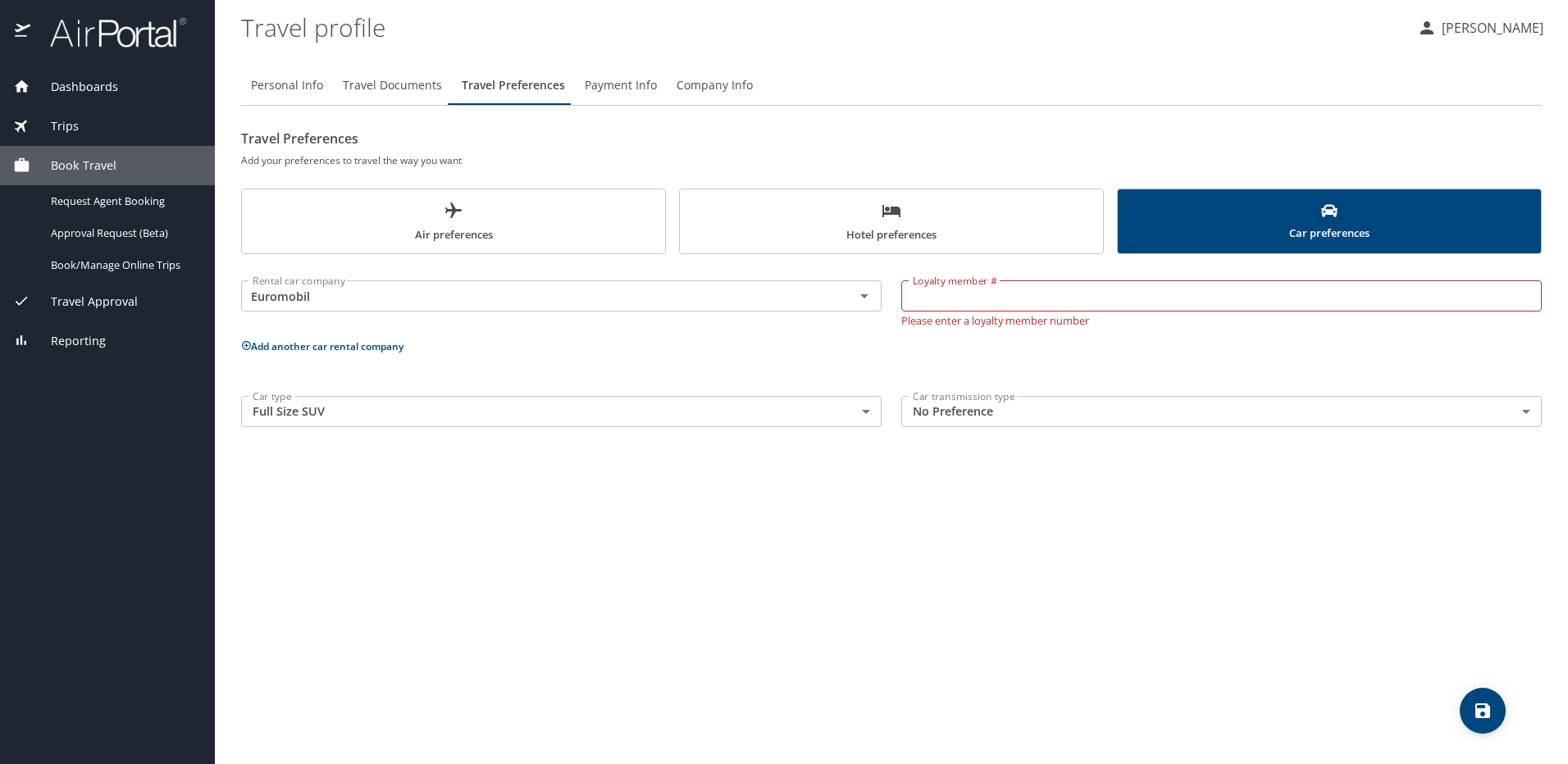
click at [1036, 506] on div "Personal Info Travel Documents Travel Preferences Payment Info Company Info Tra…" at bounding box center [891, 408] width 1300 height 711
click at [724, 335] on div "Rental car company Euromobil Rental car company" at bounding box center [561, 300] width 660 height 73
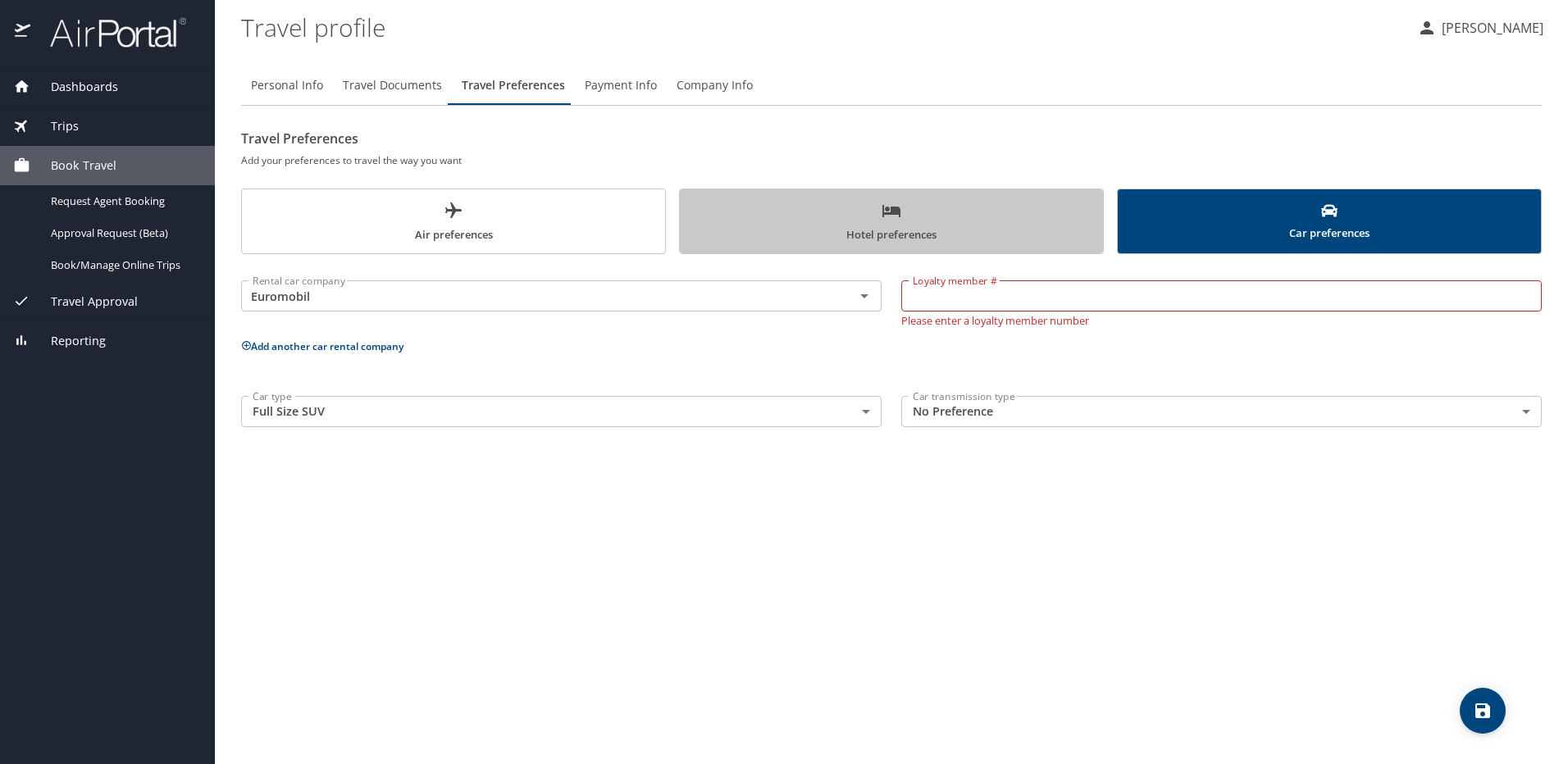
click at [744, 219] on span "Hotel preferences" at bounding box center [891, 222] width 403 height 43
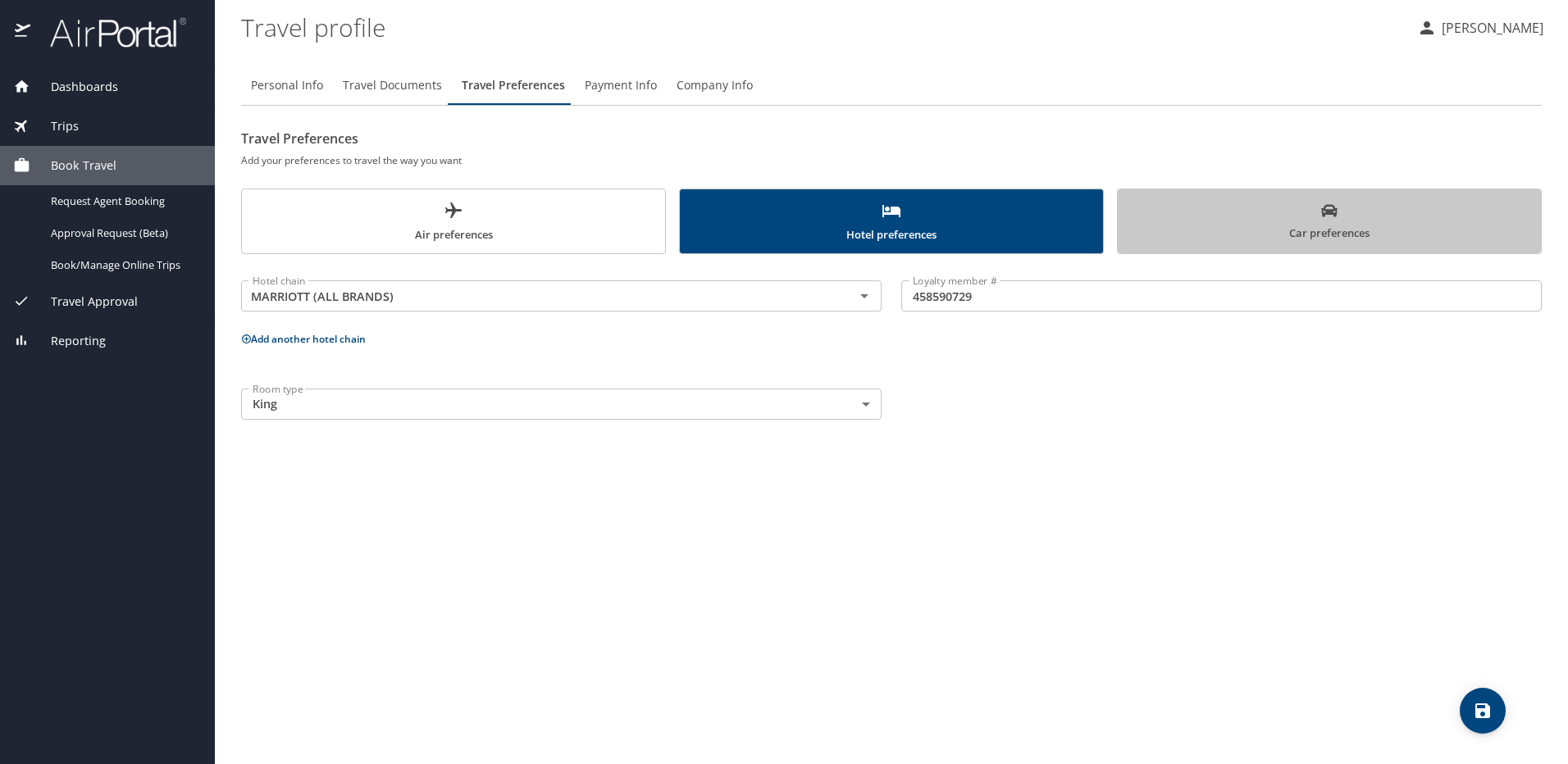
click at [1306, 220] on span "Car preferences" at bounding box center [1329, 223] width 403 height 40
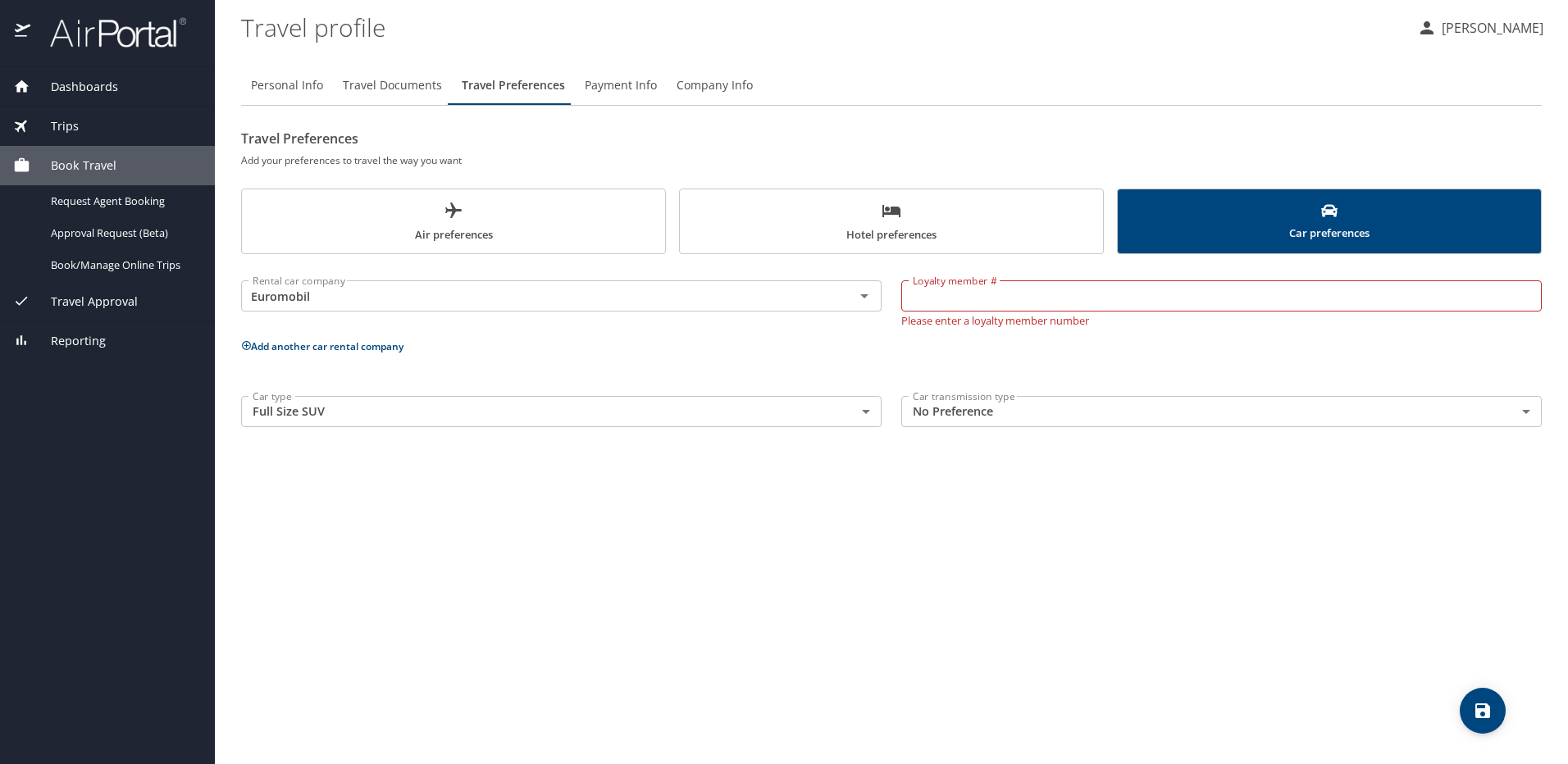
click at [1491, 713] on icon "save" at bounding box center [1483, 711] width 20 height 20
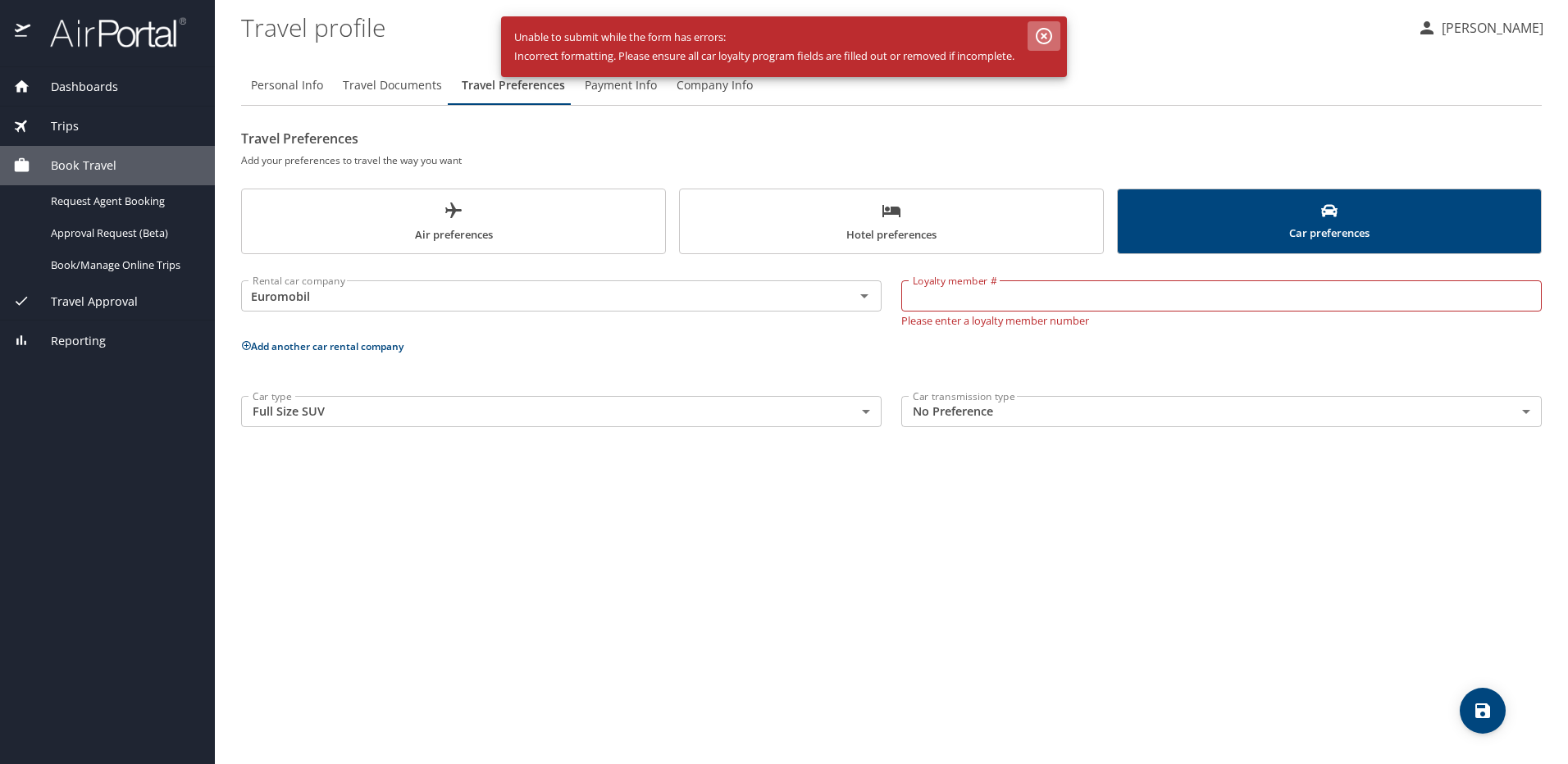
click at [1043, 37] on icon "button" at bounding box center [1043, 35] width 20 height 20
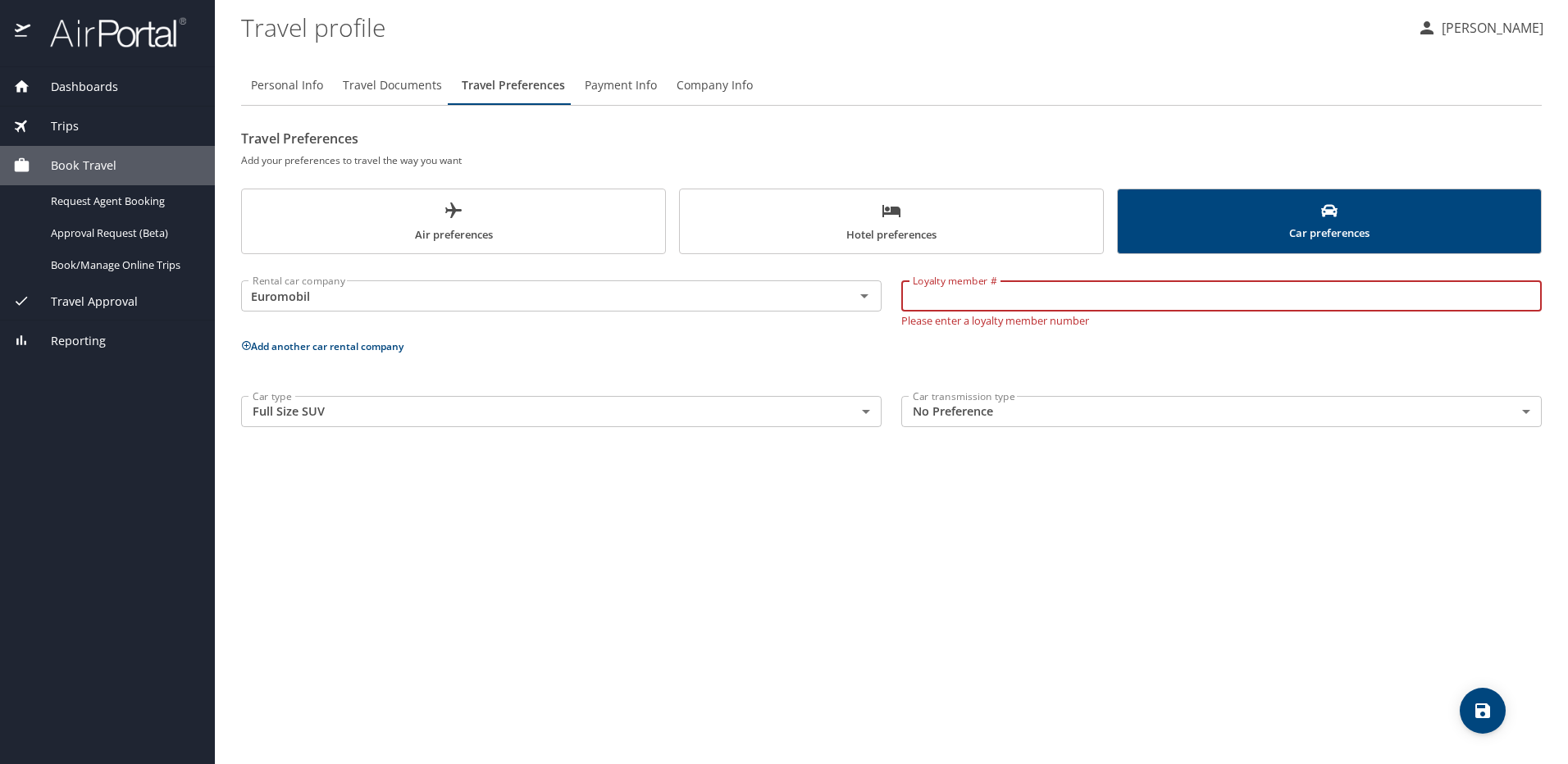
click at [989, 298] on input "Loyalty member #" at bounding box center [1221, 296] width 640 height 32
click at [542, 357] on div "Rental car company Euromobil Rental car company Loyalty member # Loyalty member…" at bounding box center [891, 350] width 1300 height 173
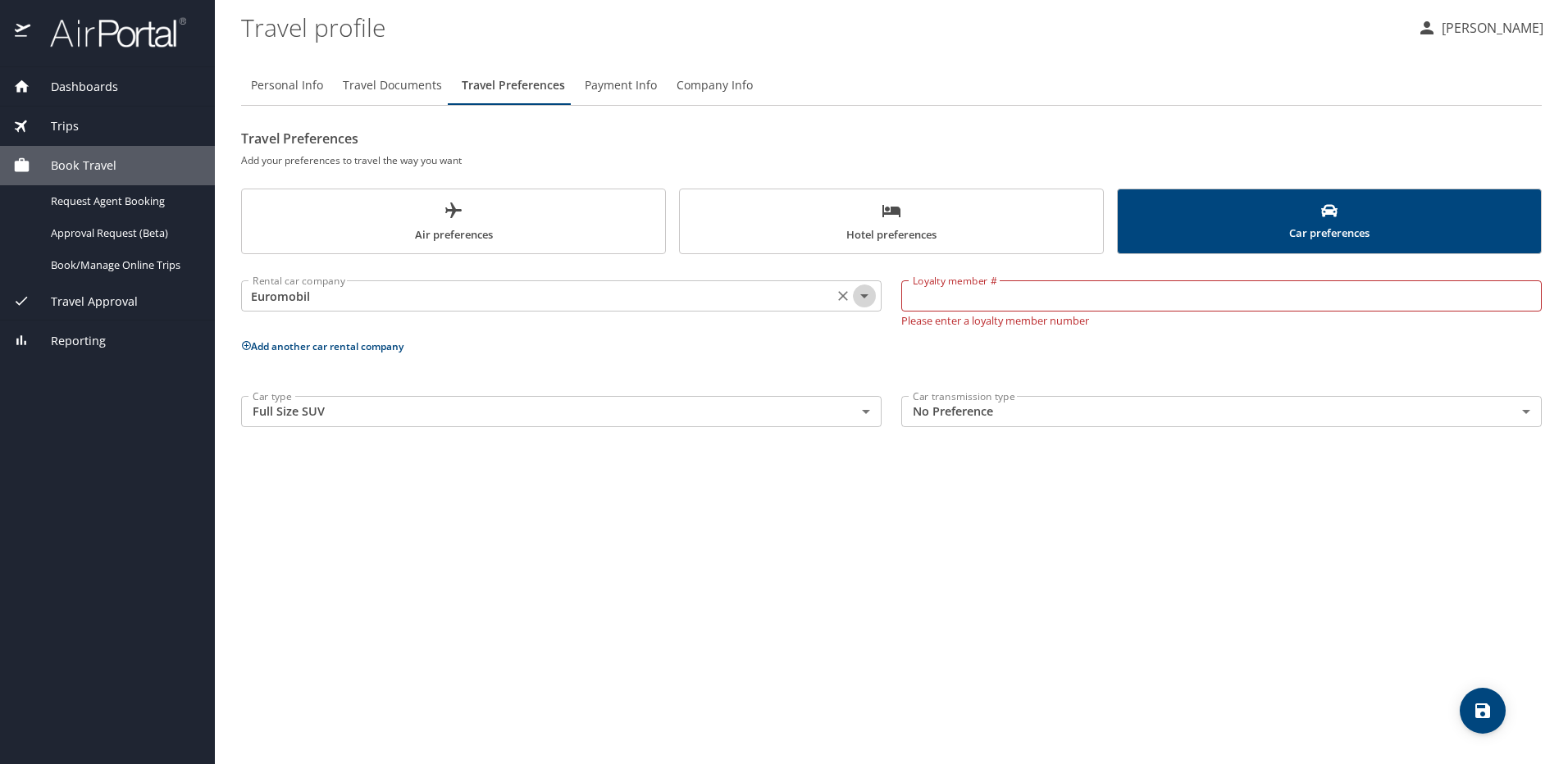
click at [864, 300] on icon "Open" at bounding box center [864, 296] width 20 height 20
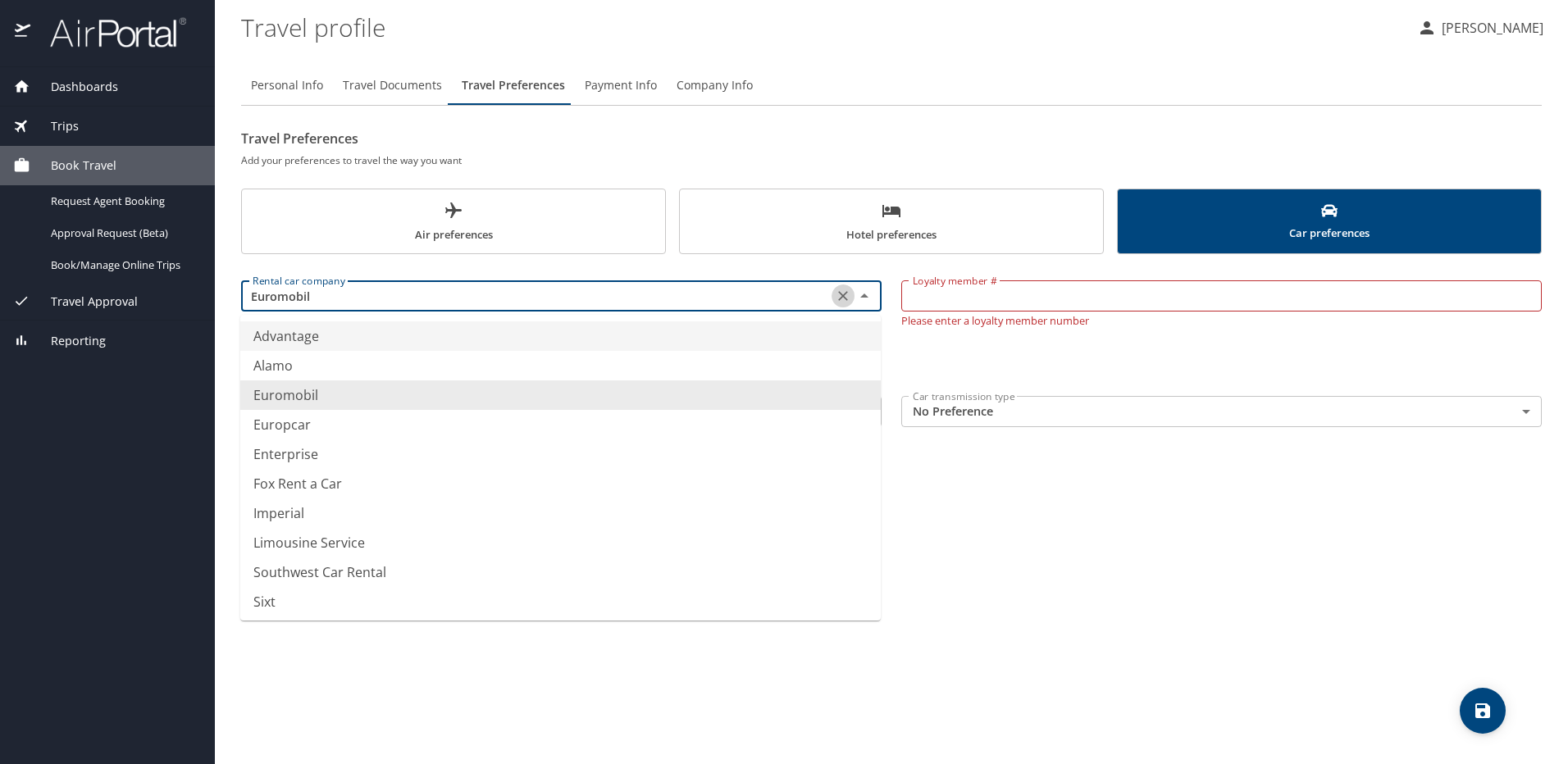
click at [838, 295] on icon "Clear" at bounding box center [843, 295] width 16 height 16
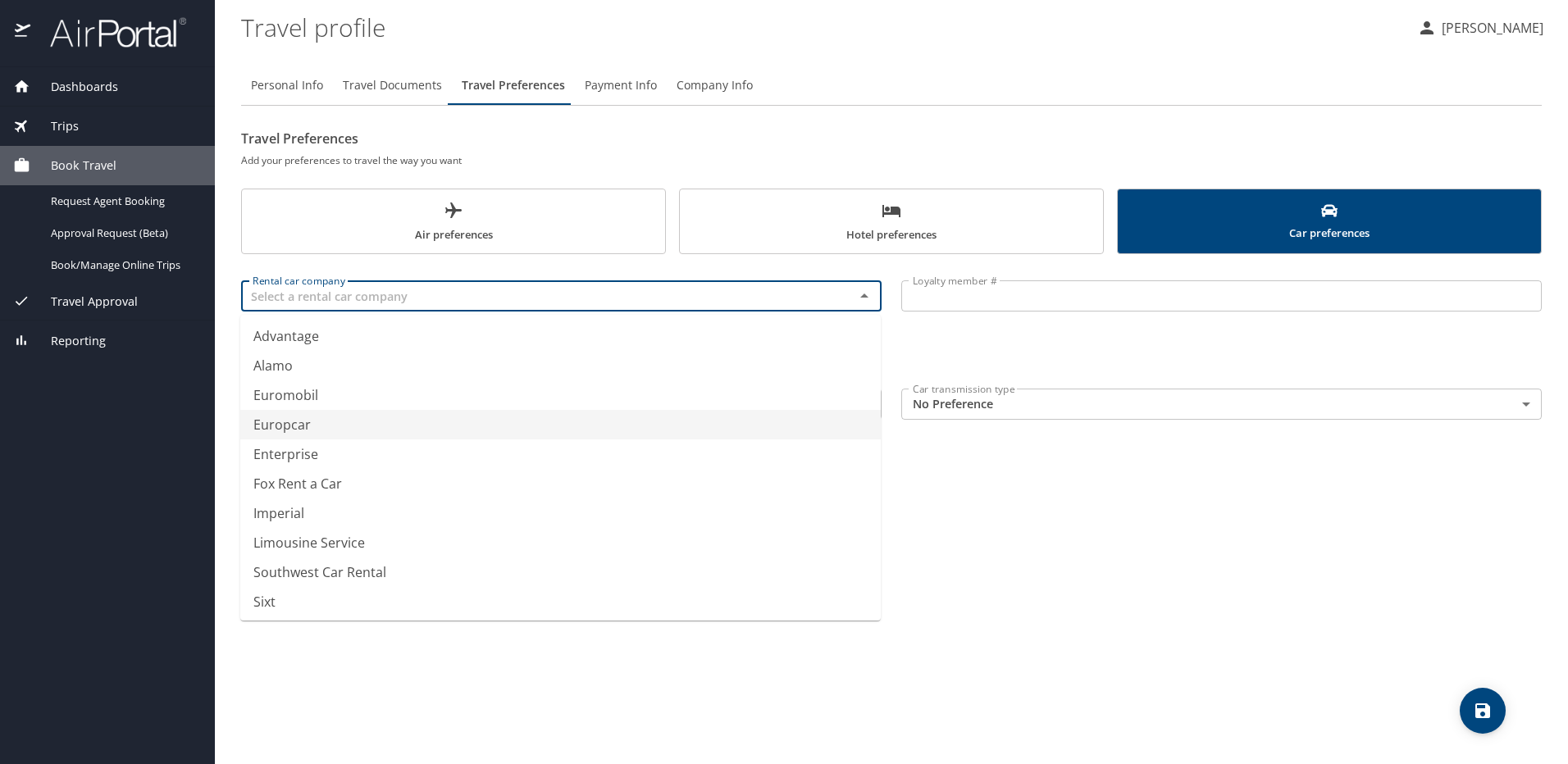
type input "Europcar"
click at [1252, 592] on div "Personal Info Travel Documents Travel Preferences Payment Info Company Info Tra…" at bounding box center [891, 408] width 1300 height 711
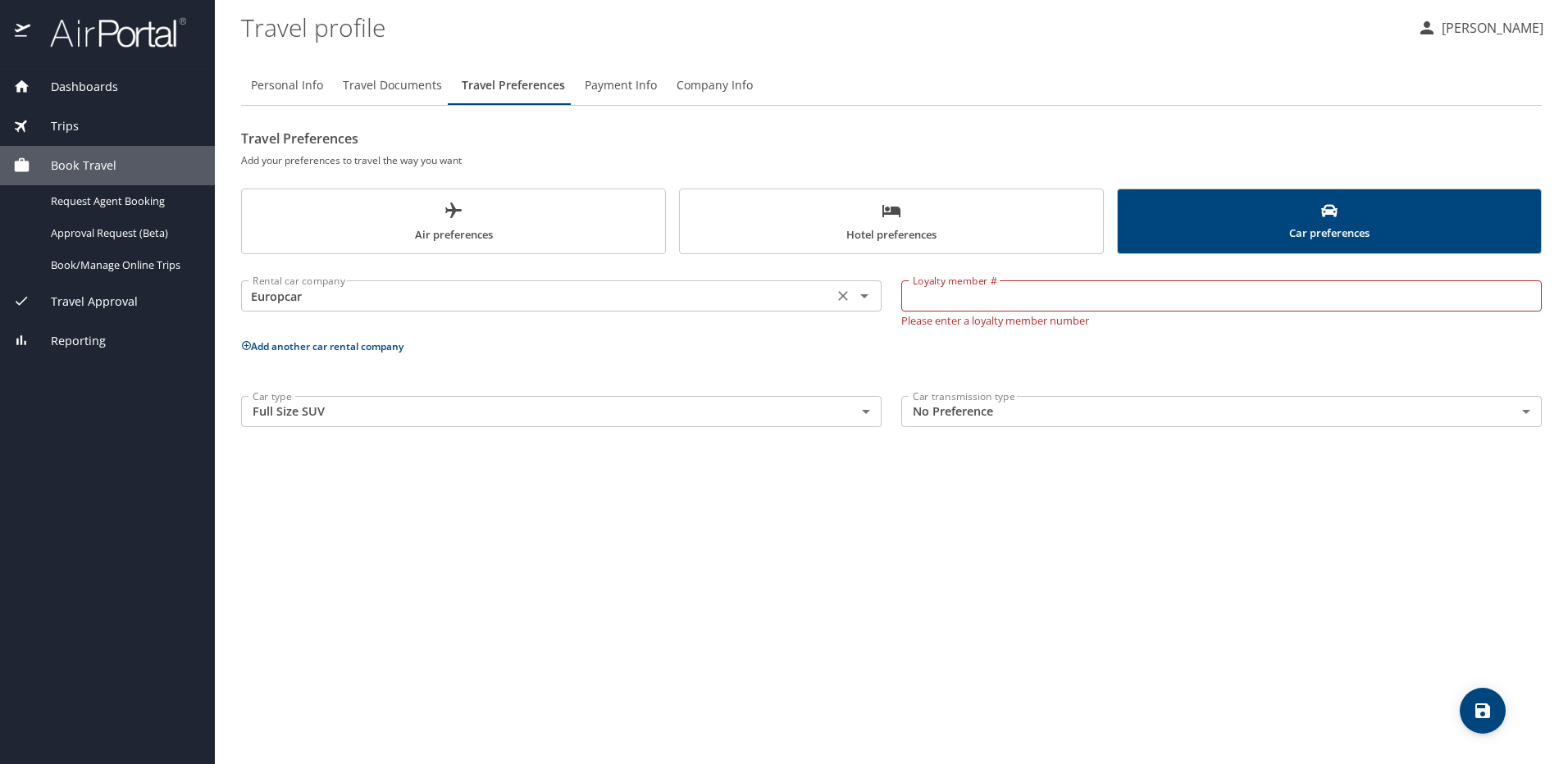
click at [838, 295] on icon "Clear" at bounding box center [843, 295] width 16 height 16
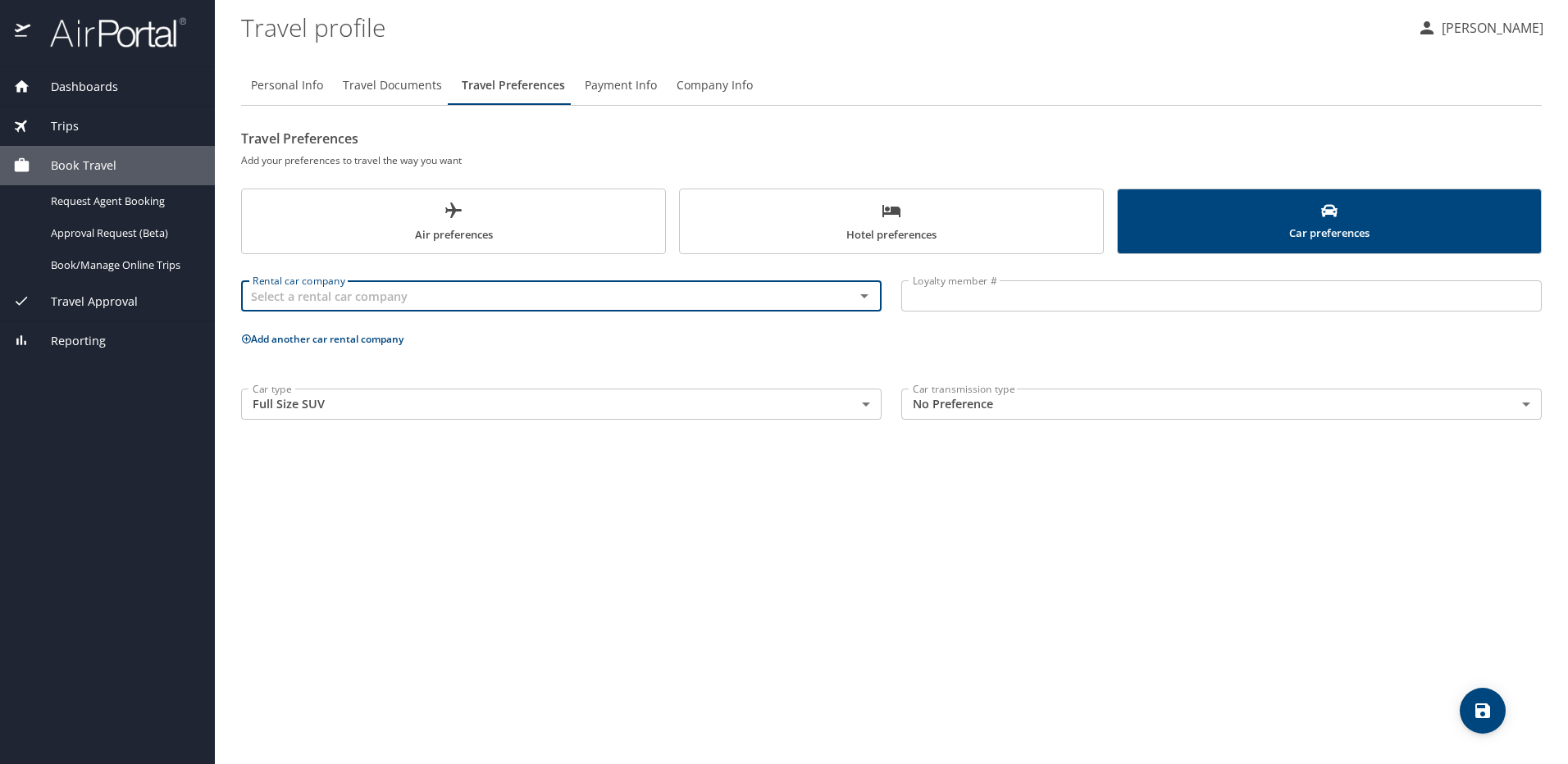
click at [1488, 712] on icon "save" at bounding box center [1482, 710] width 14 height 14
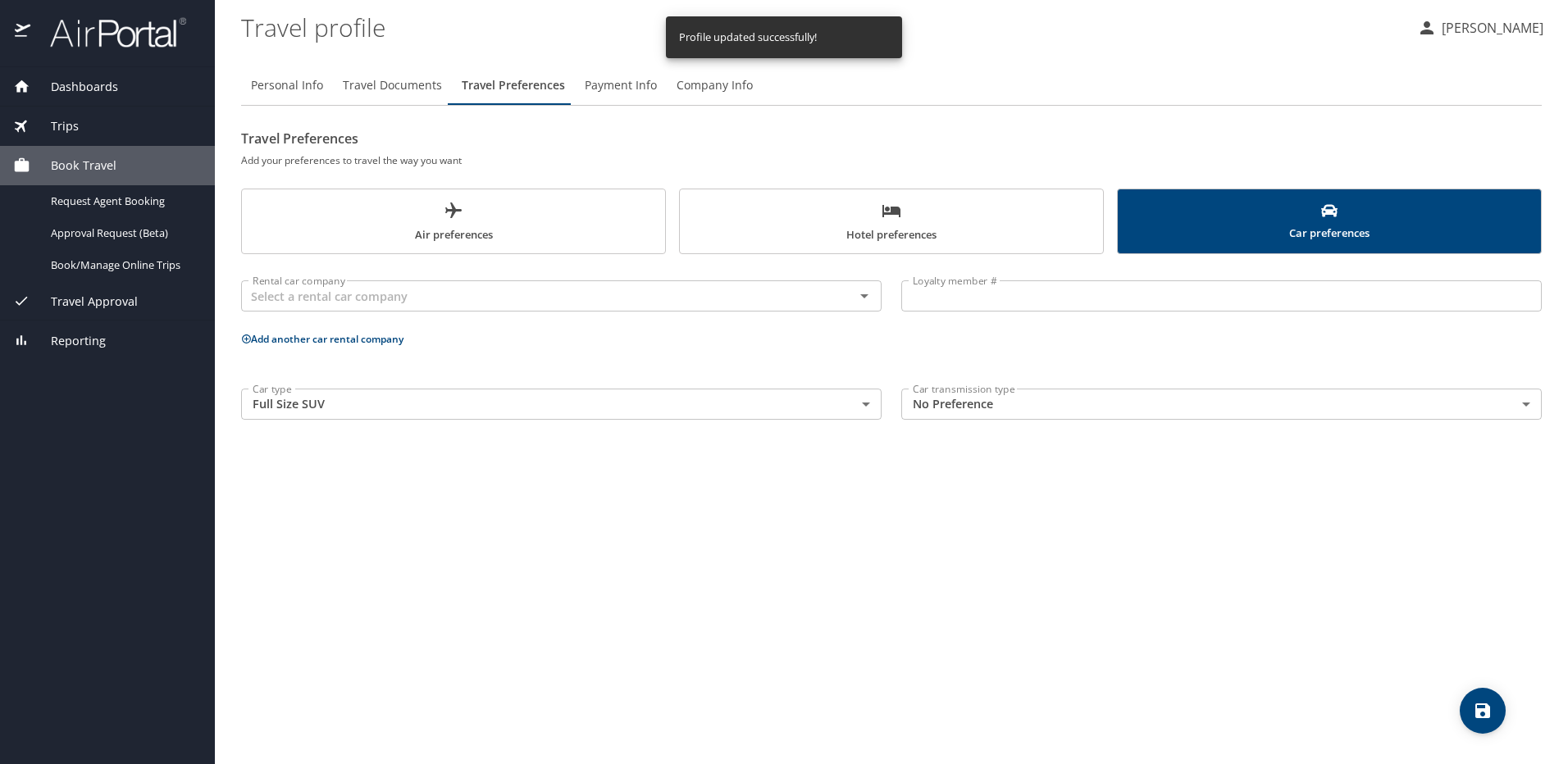
click at [621, 90] on span "Payment Info" at bounding box center [621, 85] width 73 height 20
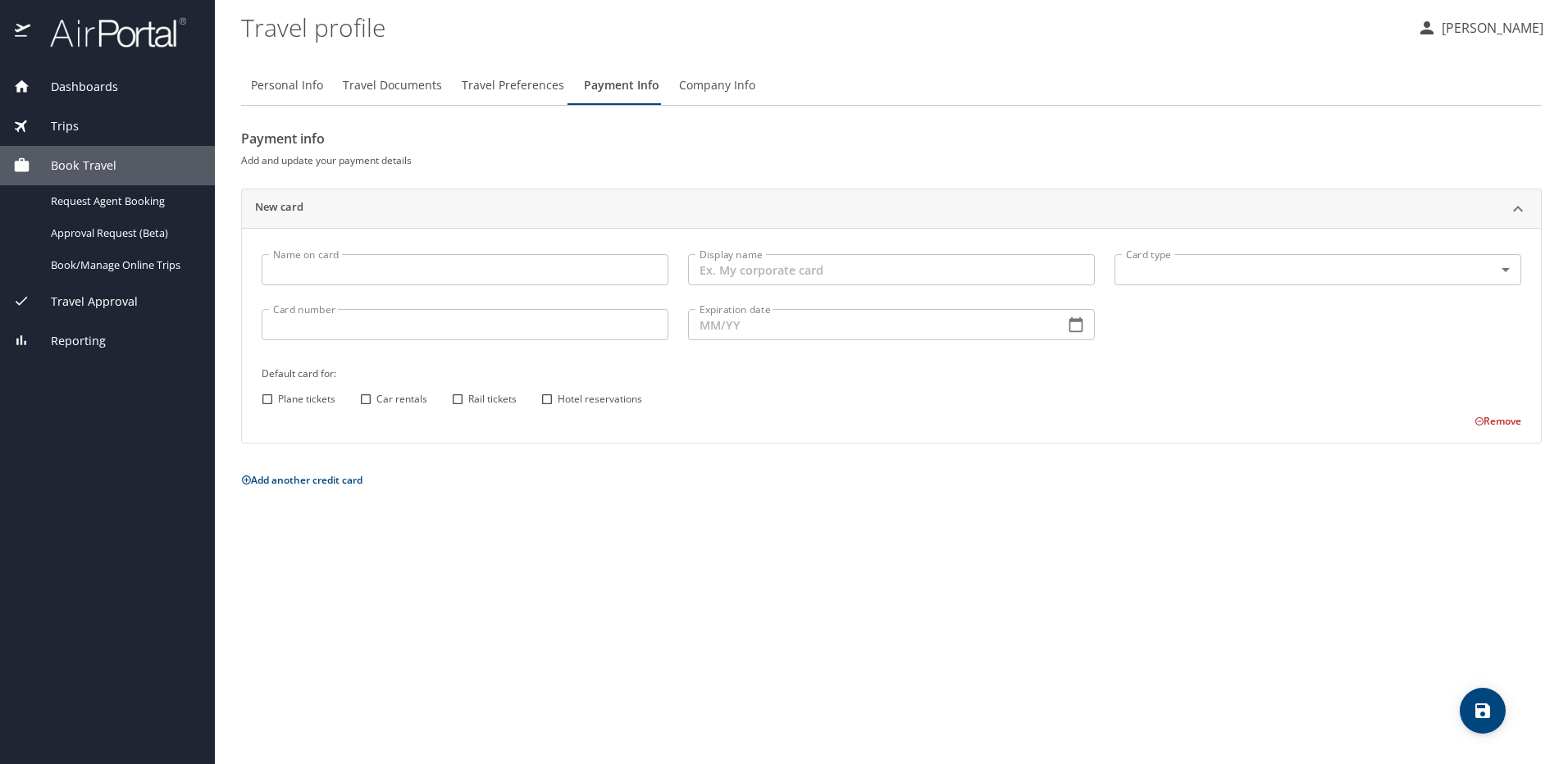
click at [711, 84] on span "Company Info" at bounding box center [718, 85] width 76 height 20
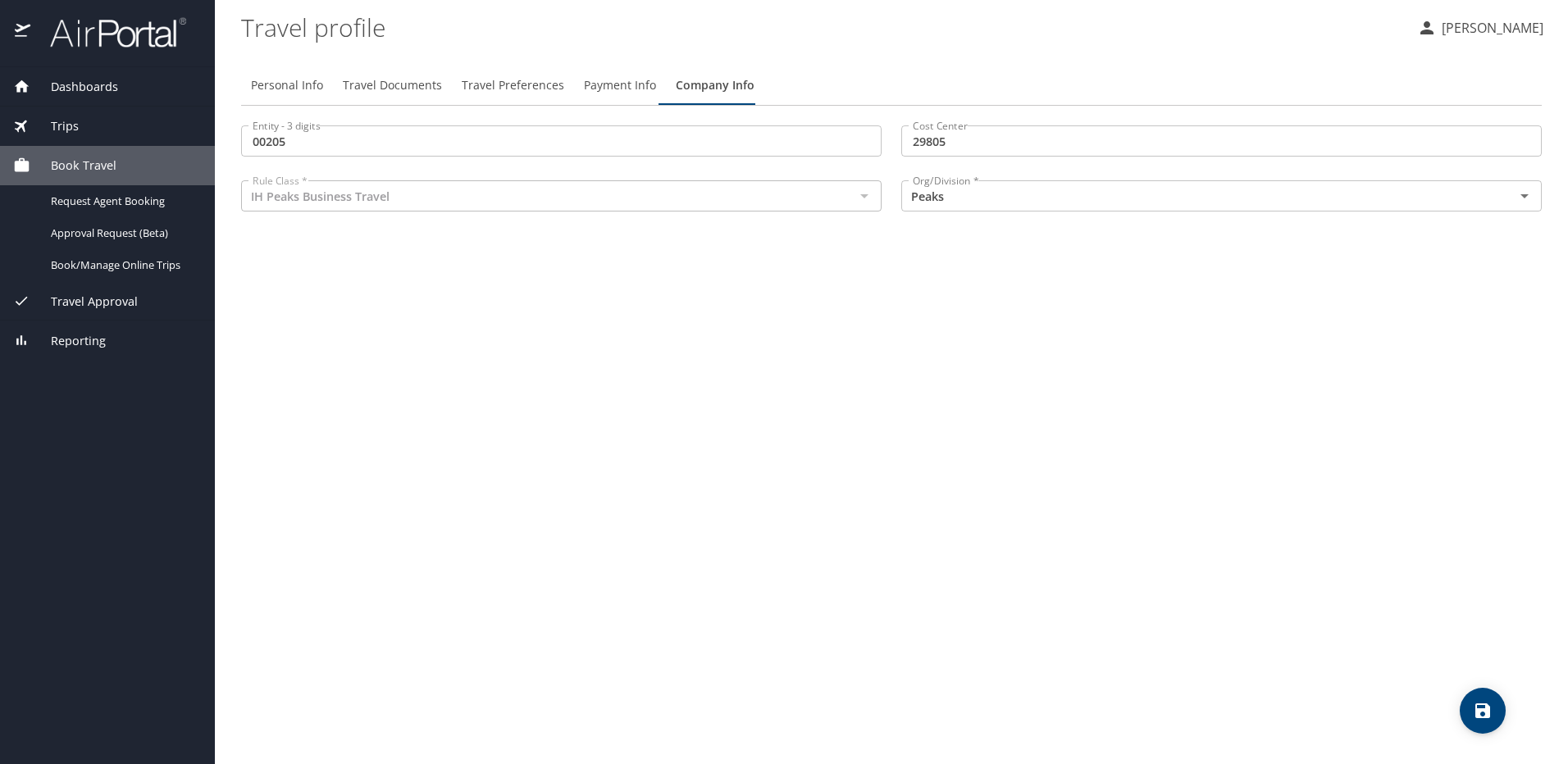
click at [621, 91] on span "Payment Info" at bounding box center [620, 85] width 73 height 20
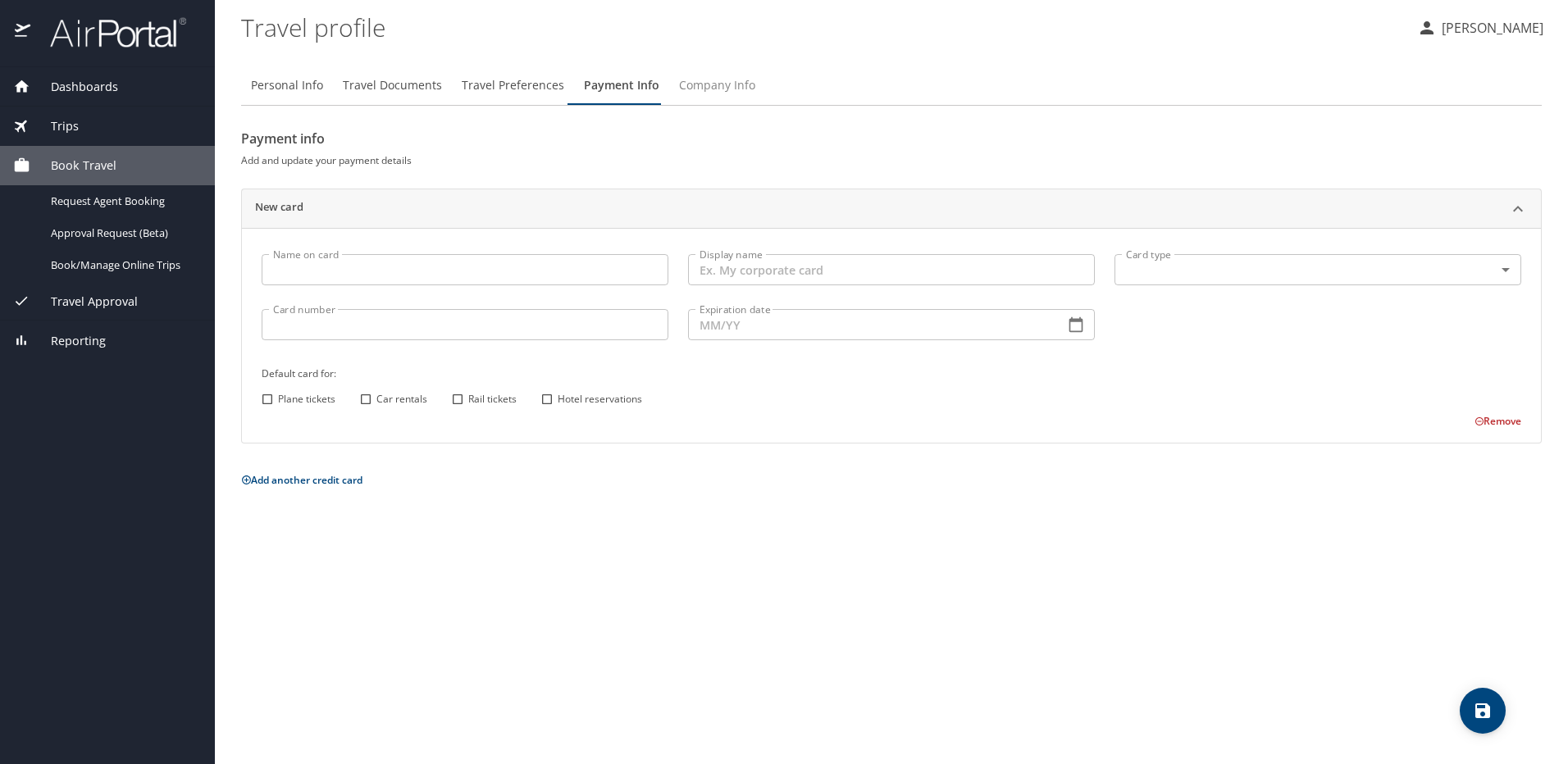
click at [688, 87] on span "Company Info" at bounding box center [718, 85] width 76 height 20
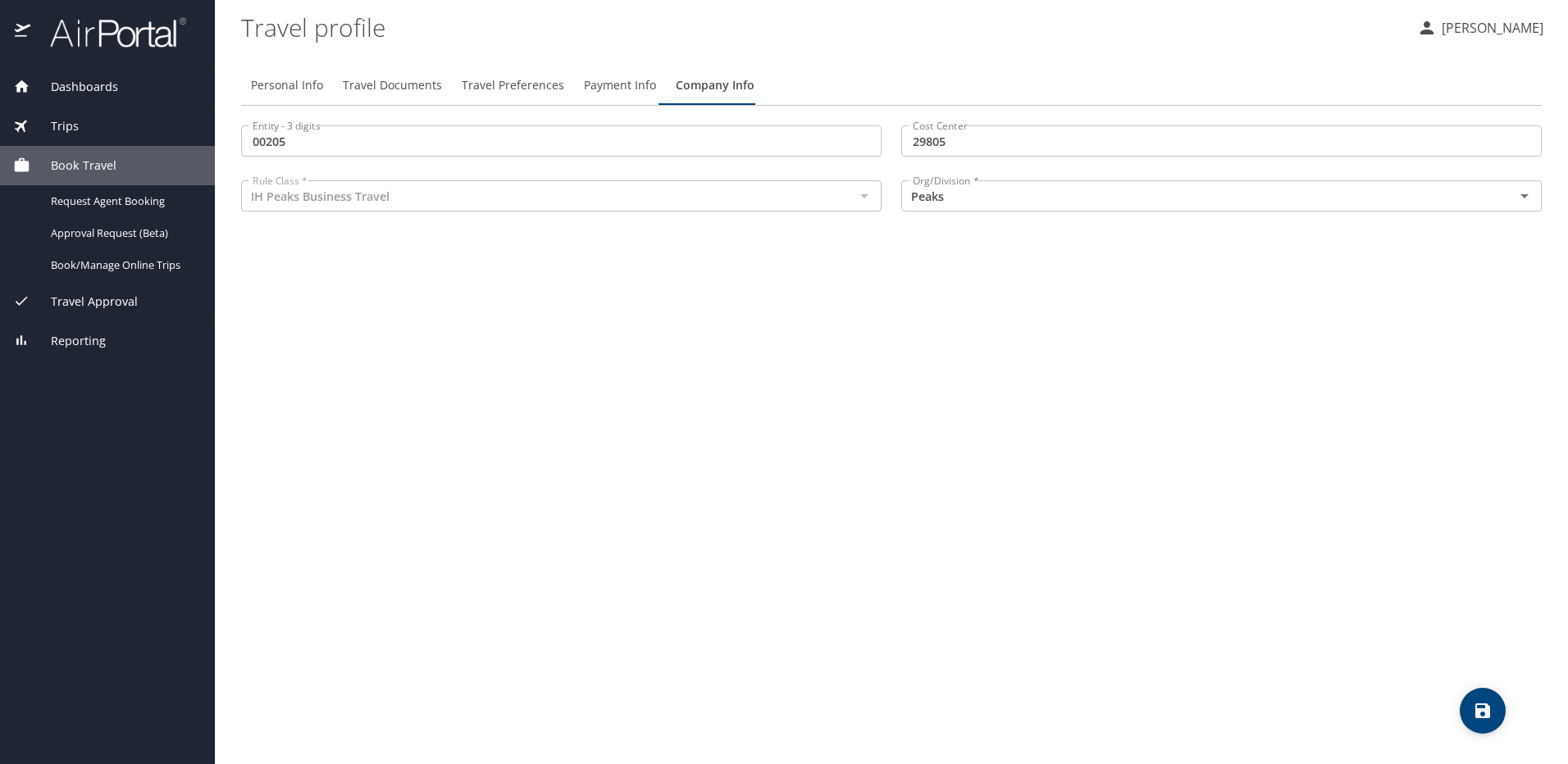
click at [58, 118] on span "Trips" at bounding box center [54, 126] width 49 height 18
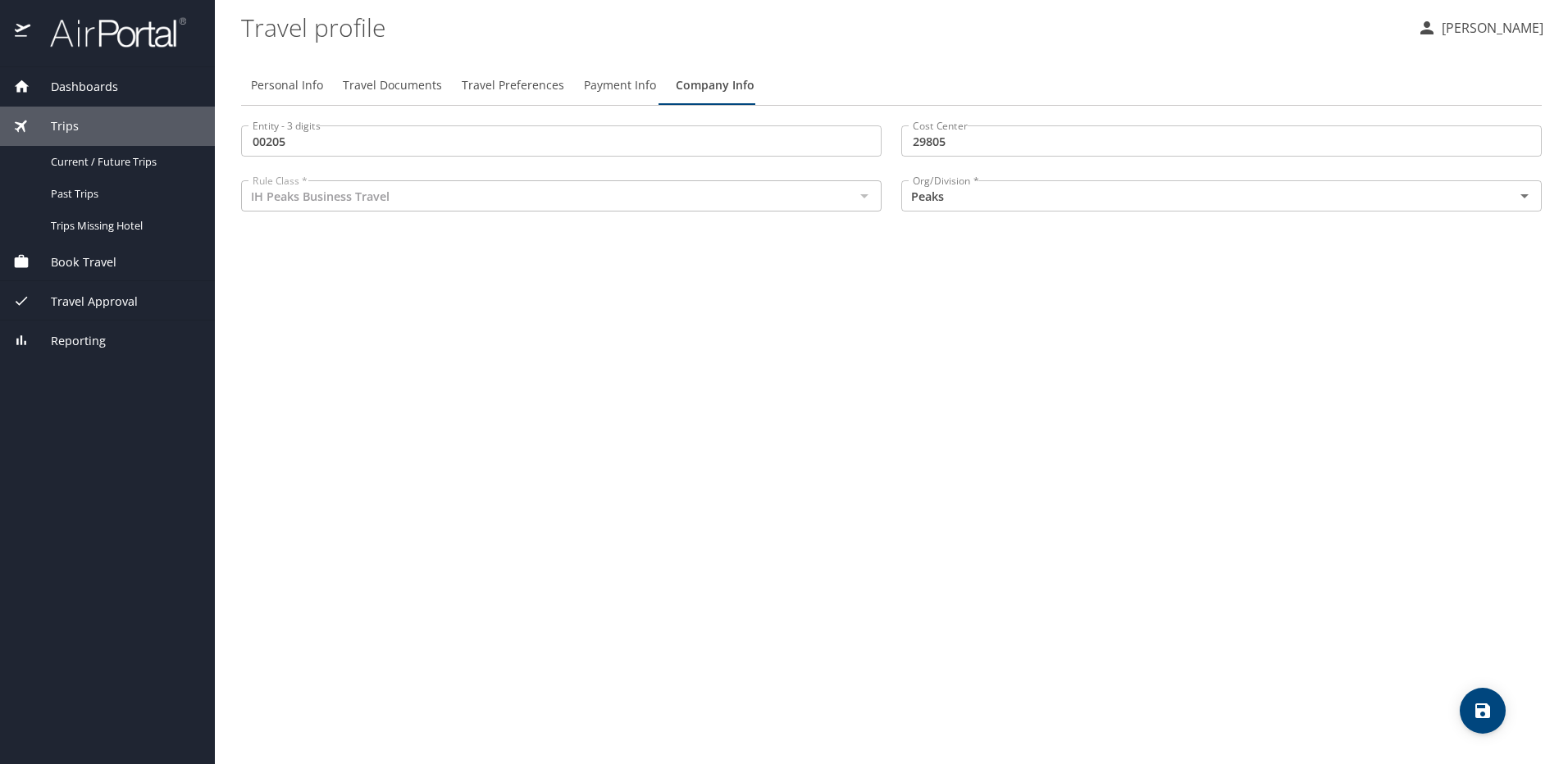
click at [75, 89] on span "Dashboards" at bounding box center [75, 87] width 88 height 18
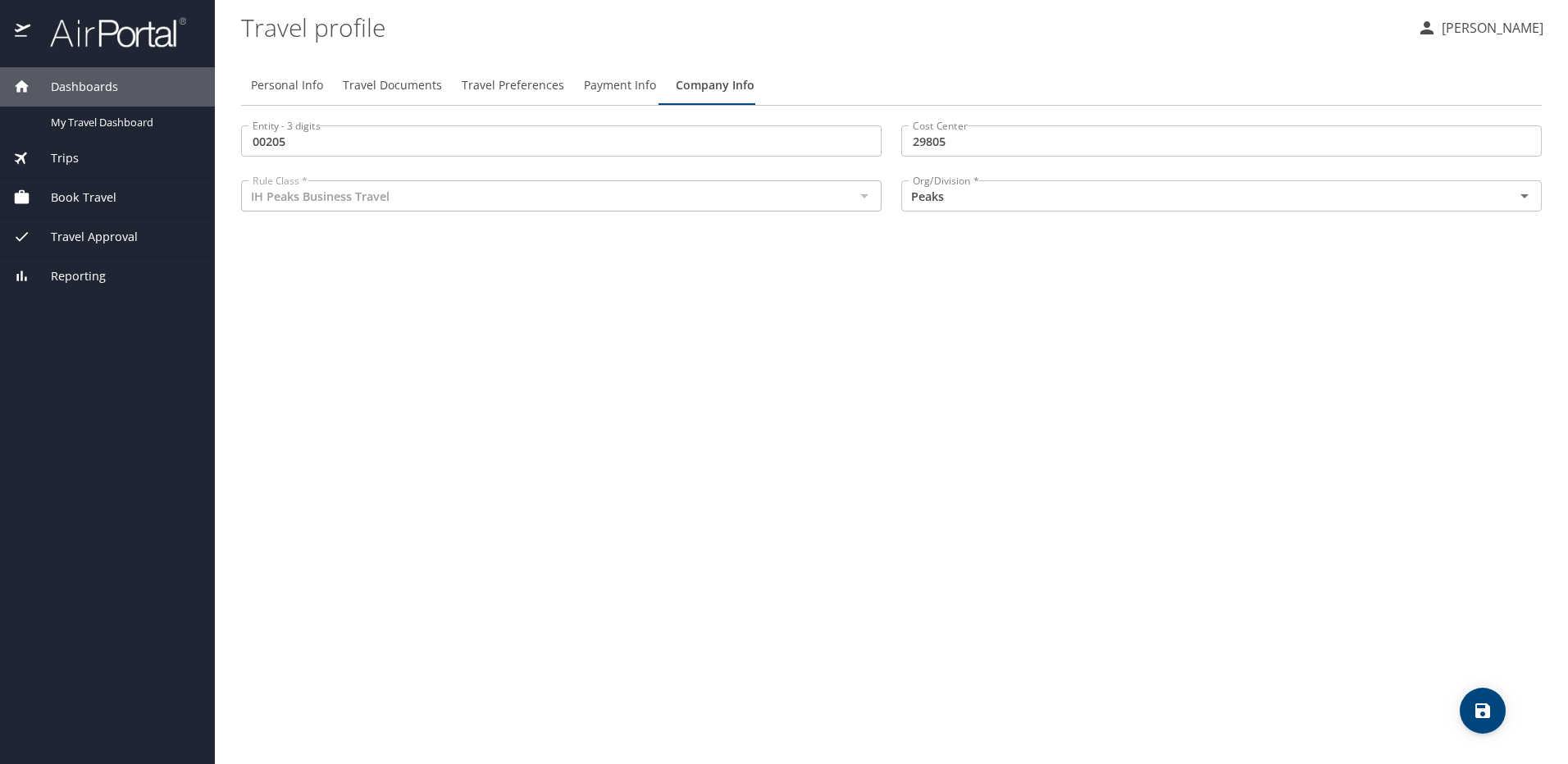
click at [75, 89] on span "Dashboards" at bounding box center [75, 87] width 88 height 18
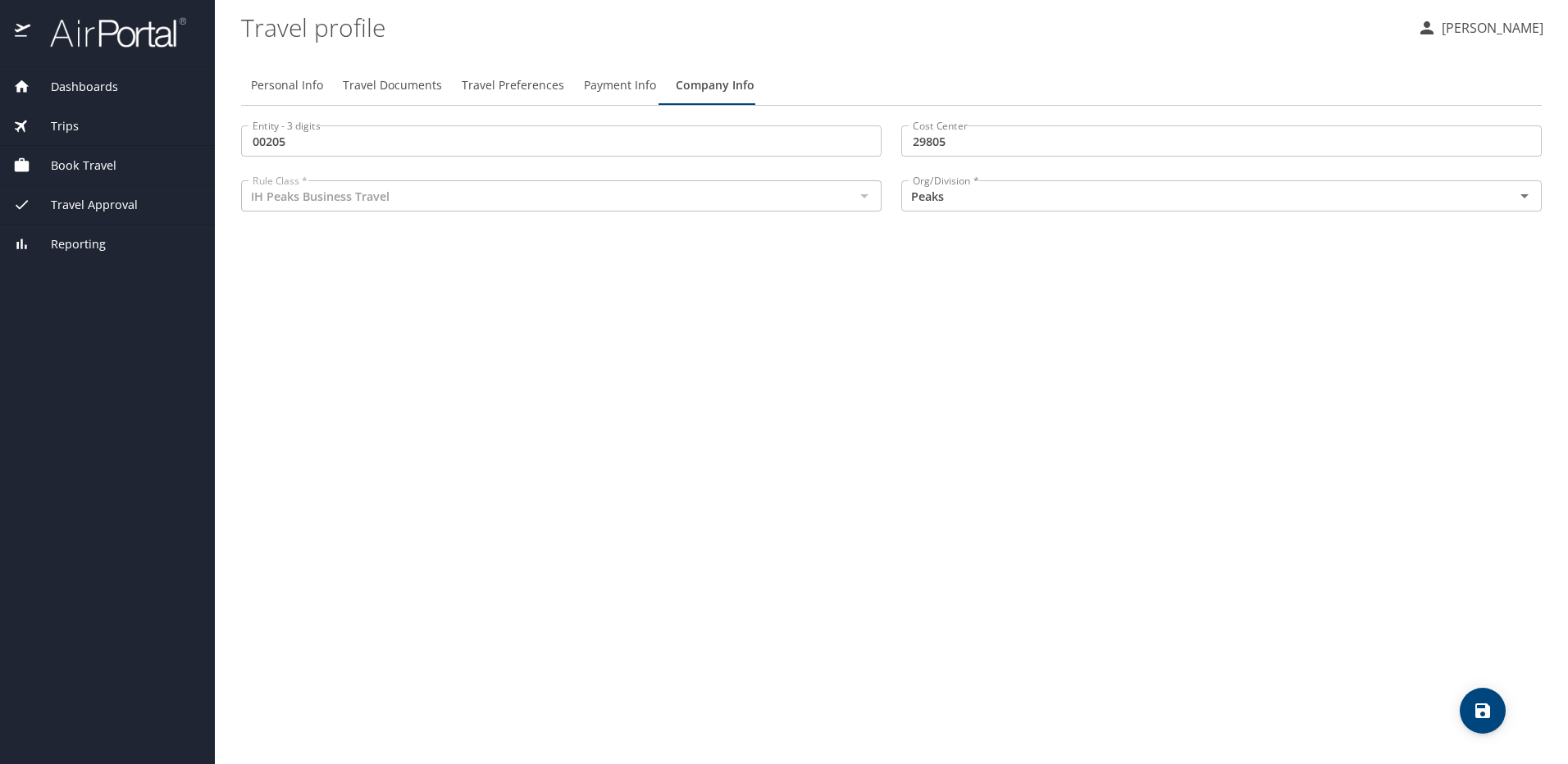
click at [75, 89] on span "Dashboards" at bounding box center [75, 87] width 88 height 18
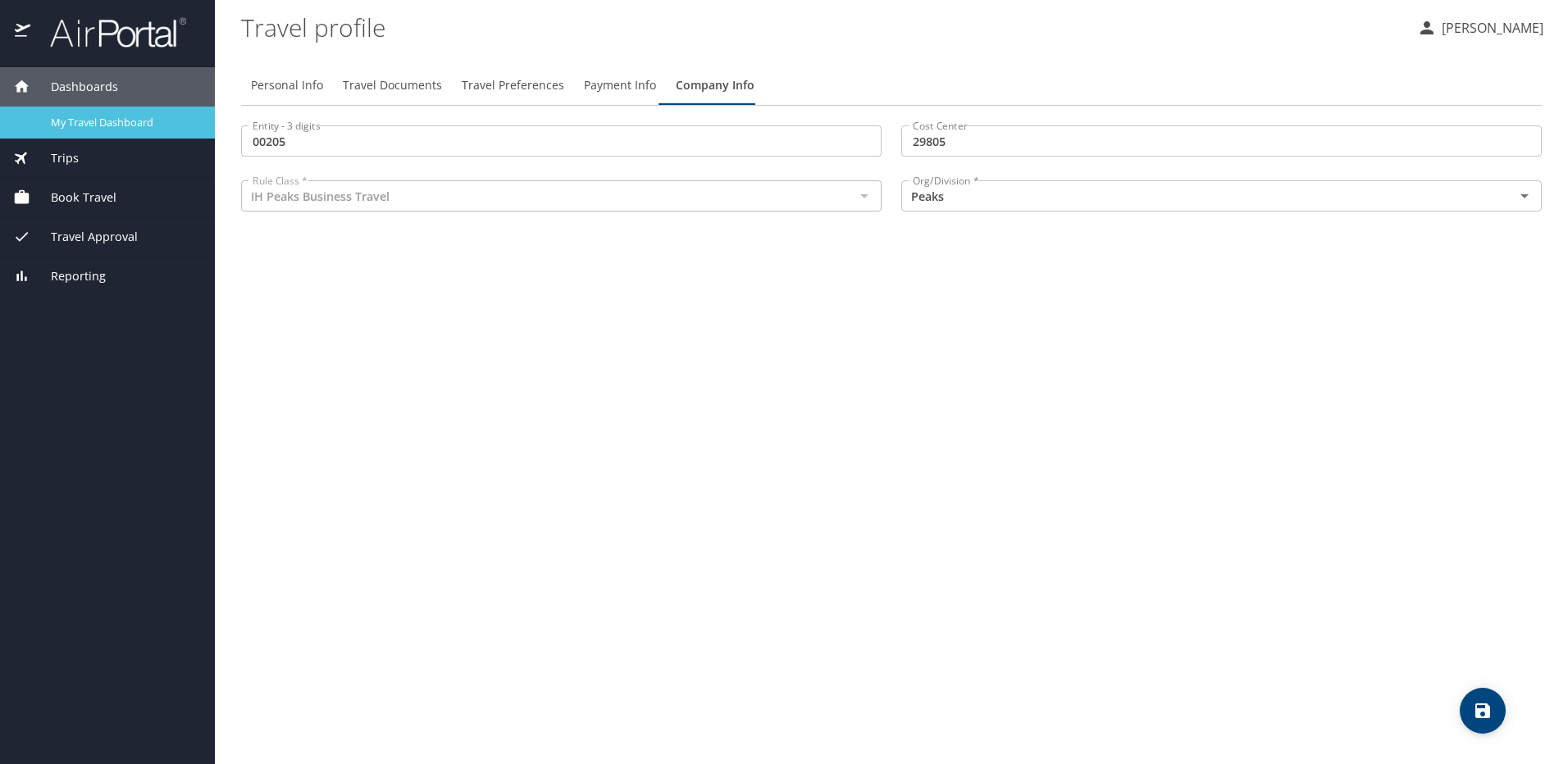
click at [82, 122] on span "My Travel Dashboard" at bounding box center [122, 122] width 144 height 15
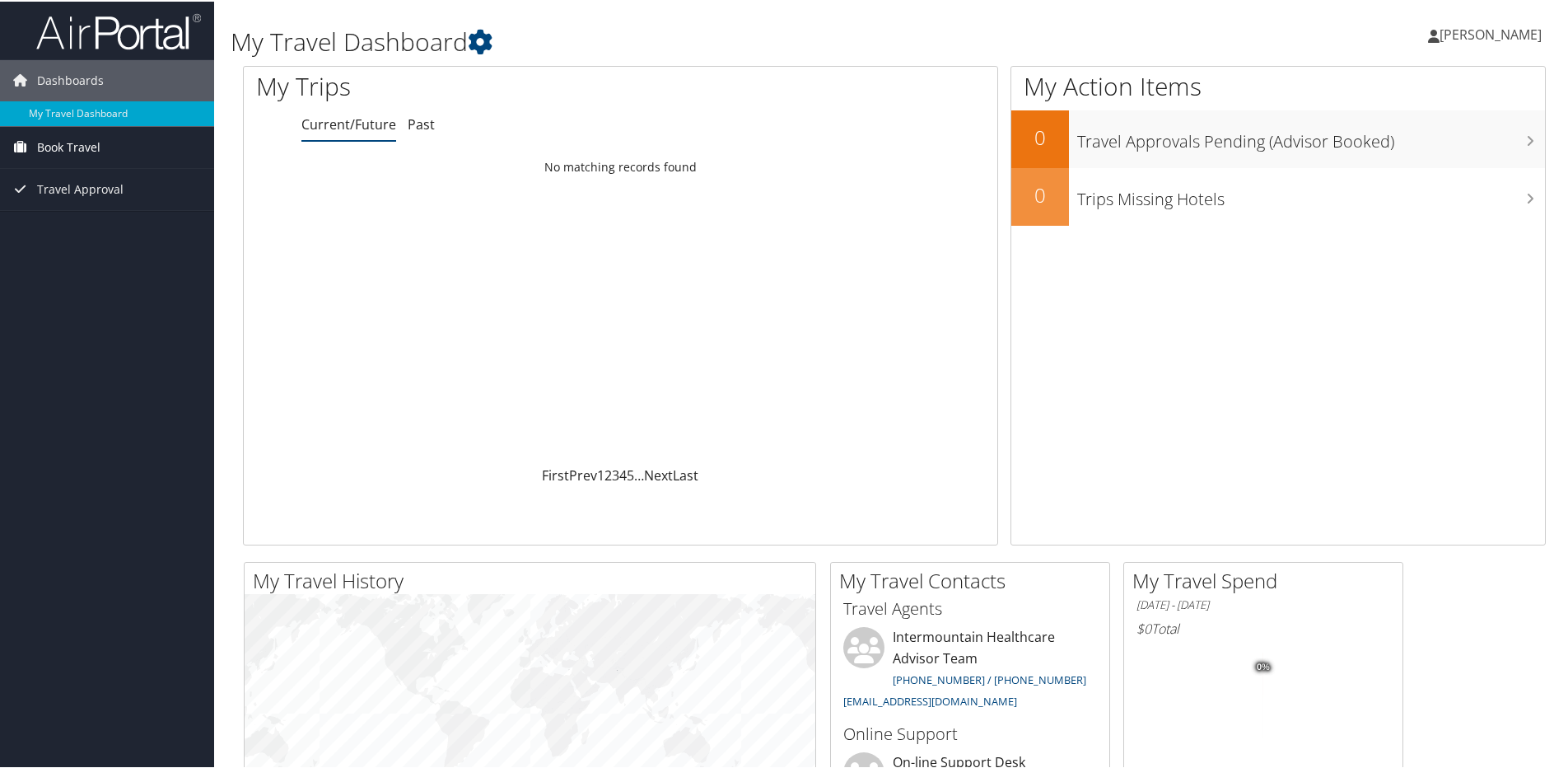
click at [93, 145] on span "Book Travel" at bounding box center [69, 145] width 63 height 41
click at [110, 180] on link "Approval Request (Beta)" at bounding box center [107, 179] width 214 height 25
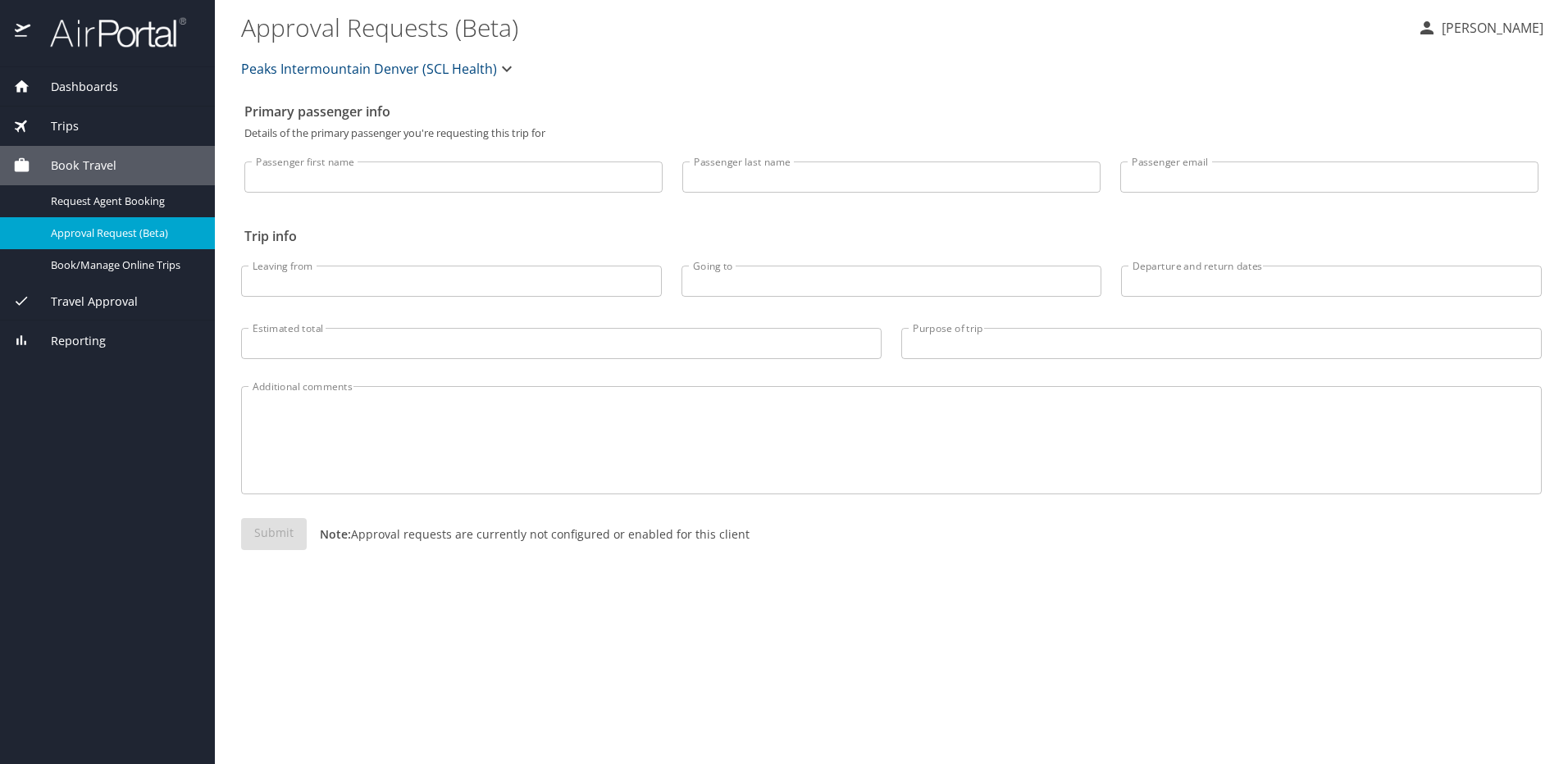
click at [512, 69] on icon "button" at bounding box center [506, 69] width 20 height 20
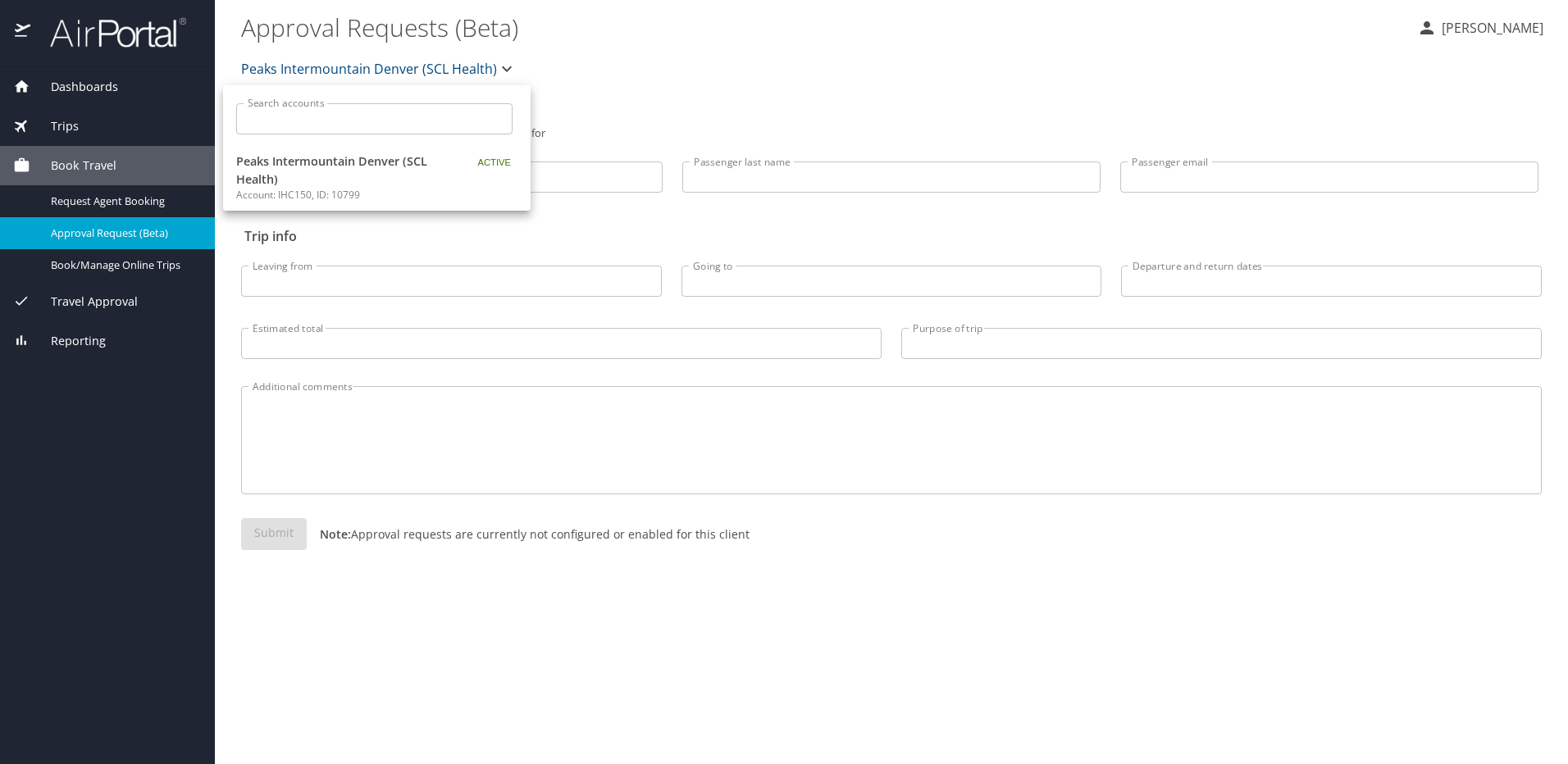
click at [653, 85] on div at bounding box center [784, 382] width 1568 height 764
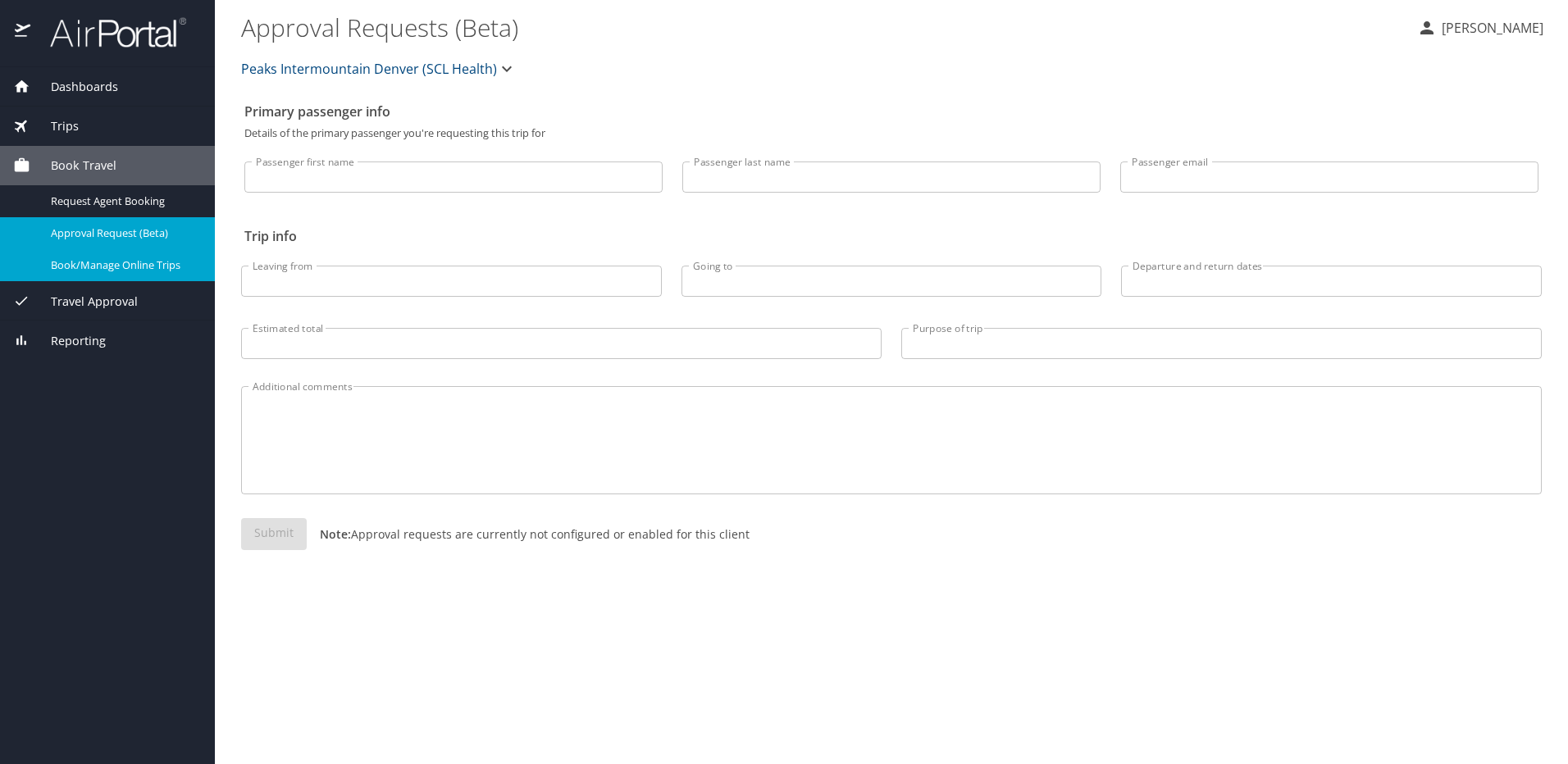
click at [122, 261] on span "Book/Manage Online Trips" at bounding box center [122, 265] width 144 height 15
